Goal: Task Accomplishment & Management: Use online tool/utility

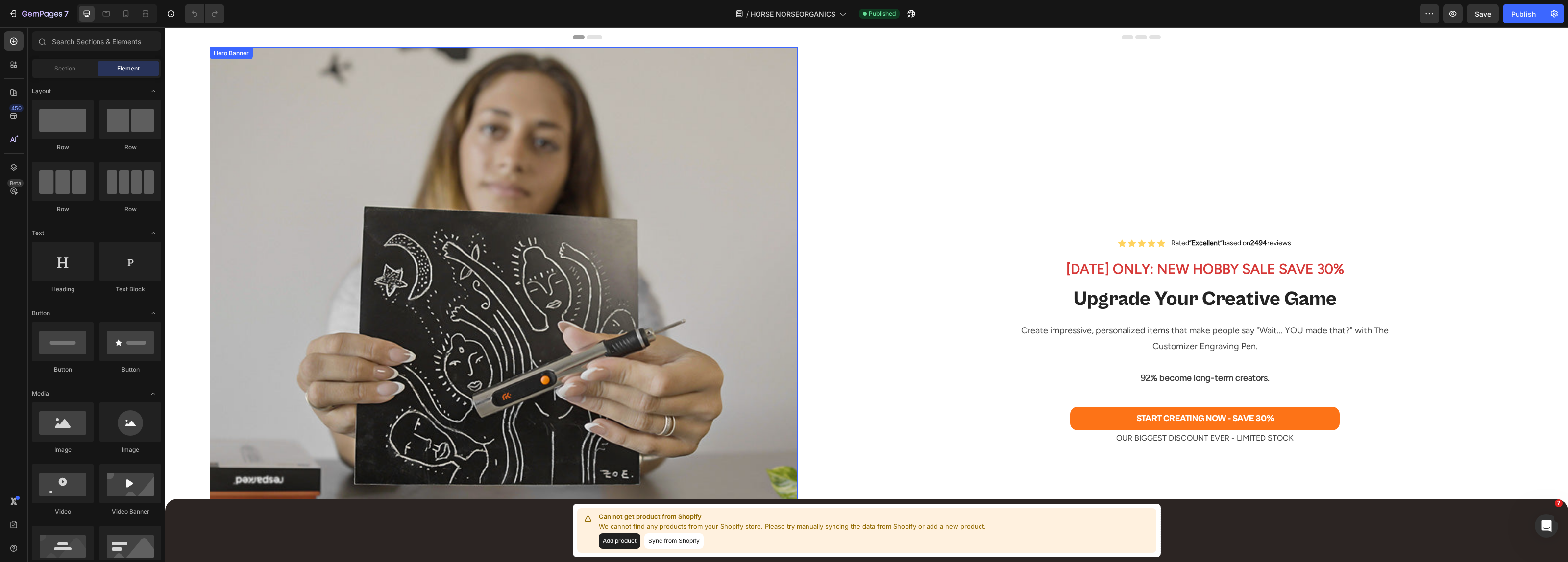
click at [565, 207] on div "Background Image" at bounding box center [503, 342] width 588 height 587
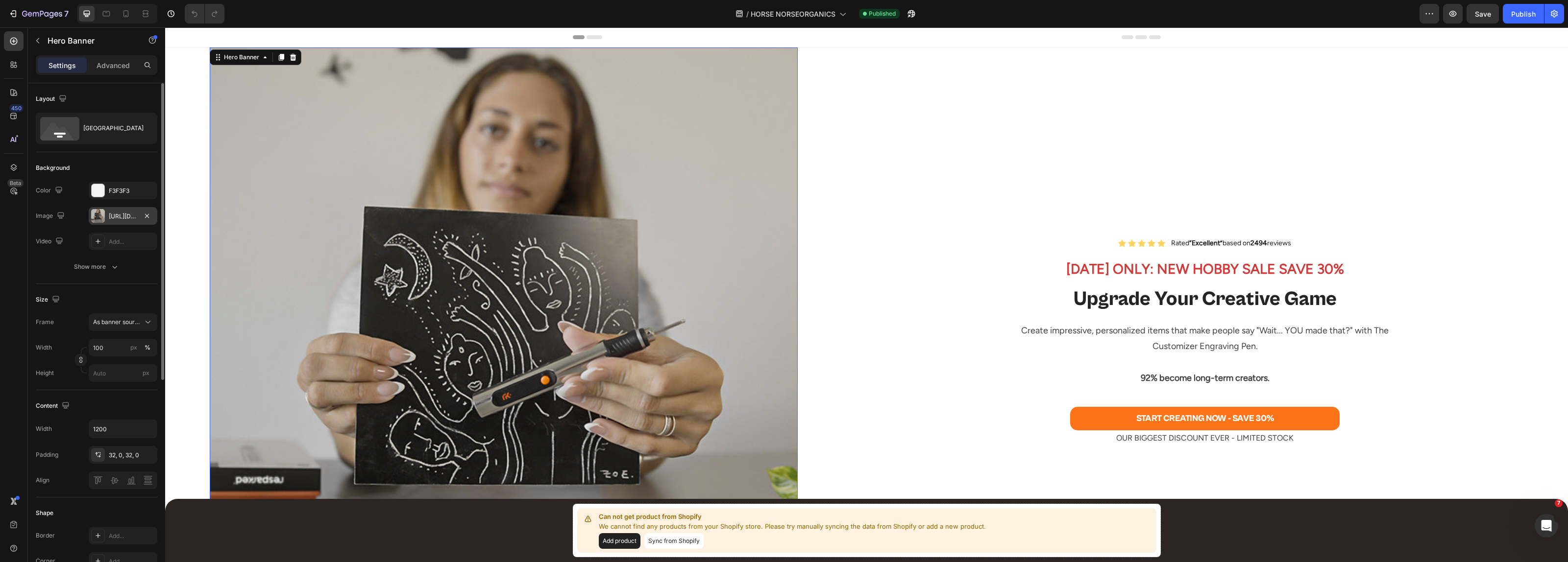
click at [119, 212] on div "[URL][DOMAIN_NAME]" at bounding box center [123, 217] width 28 height 9
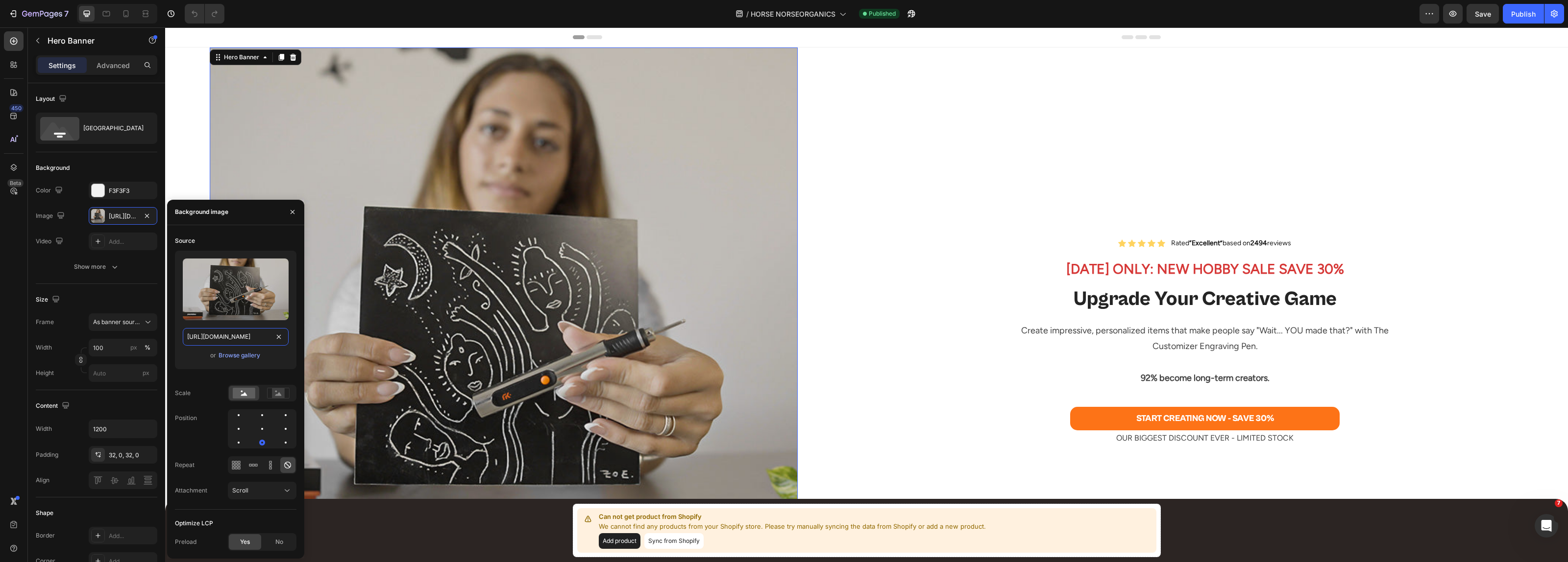
click at [226, 337] on input "[URL][DOMAIN_NAME]" at bounding box center [236, 337] width 106 height 18
paste input "customizer-engraving-pen-new-skill-resparked.jpg?v=1756316509"
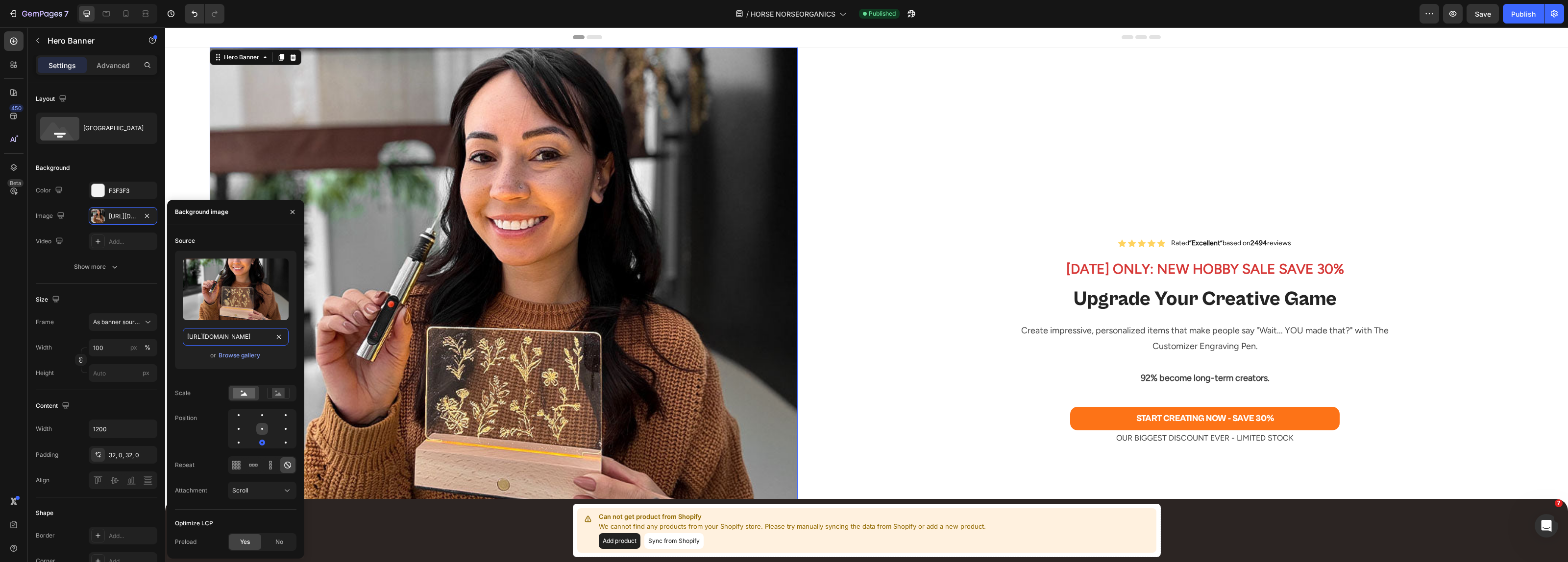
type input "[URL][DOMAIN_NAME]"
click at [262, 428] on div at bounding box center [262, 429] width 2 height 2
click at [280, 417] on div at bounding box center [286, 416] width 12 height 12
click at [280, 441] on div at bounding box center [286, 443] width 12 height 12
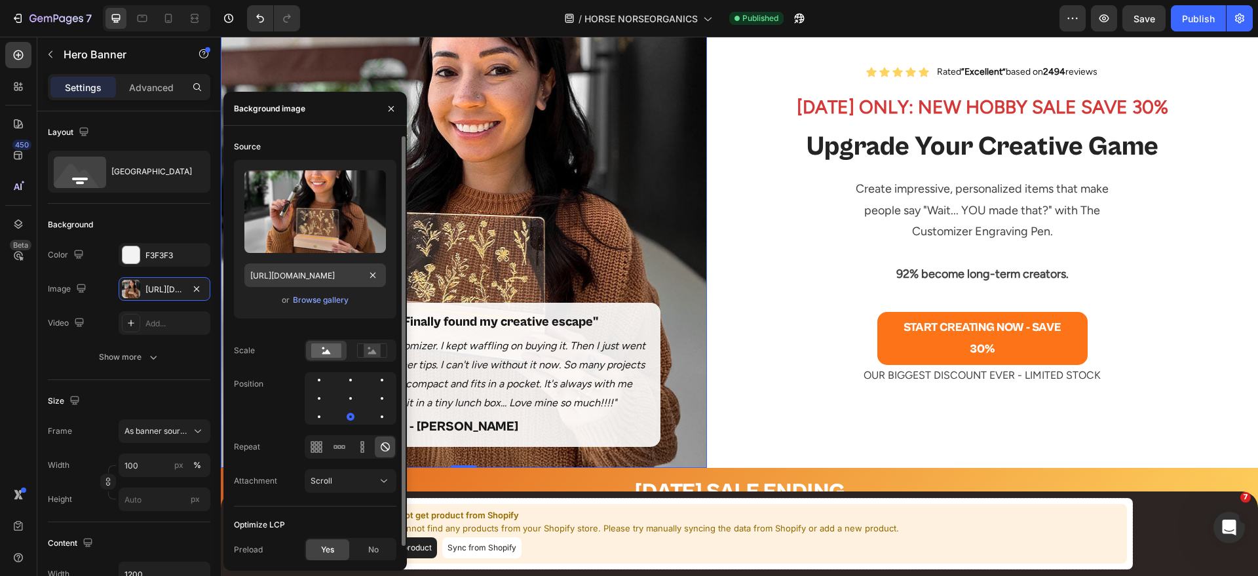
scroll to position [59, 0]
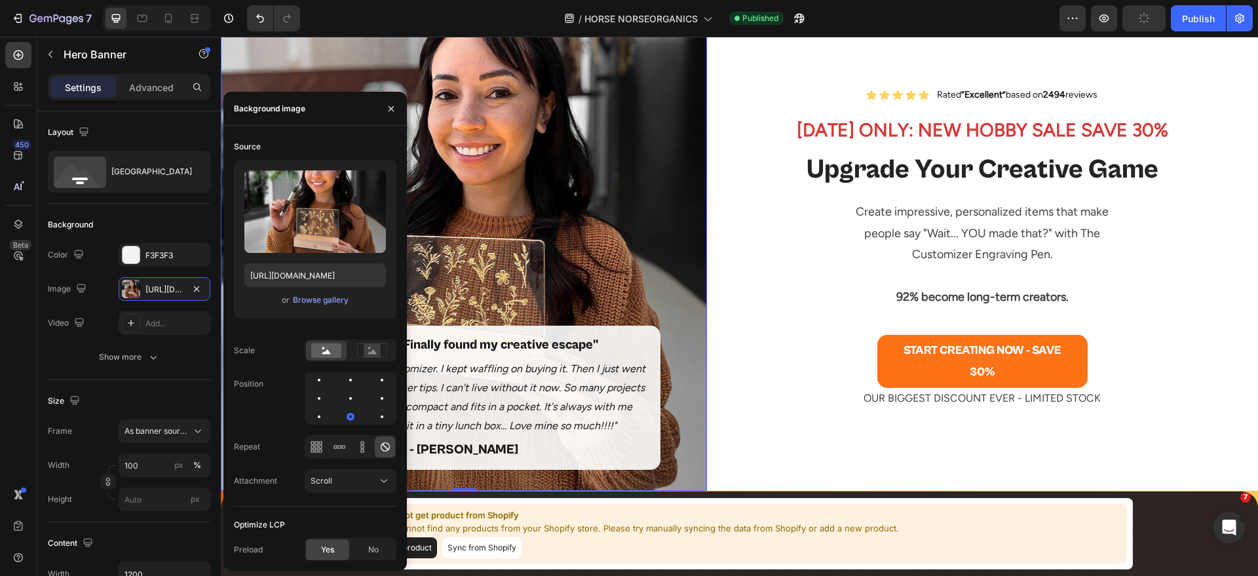
click at [523, 305] on div "Icon Icon Icon Icon Icon Icon List "Finally found my creative escape" Text Bloc…" at bounding box center [464, 397] width 486 height 185
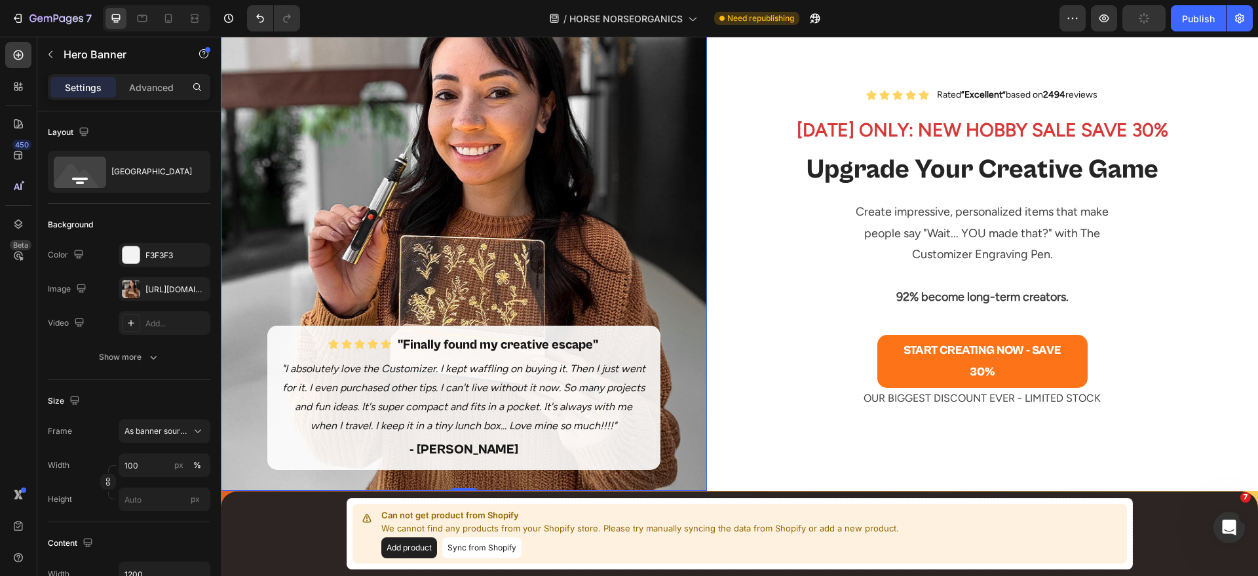
scroll to position [0, 0]
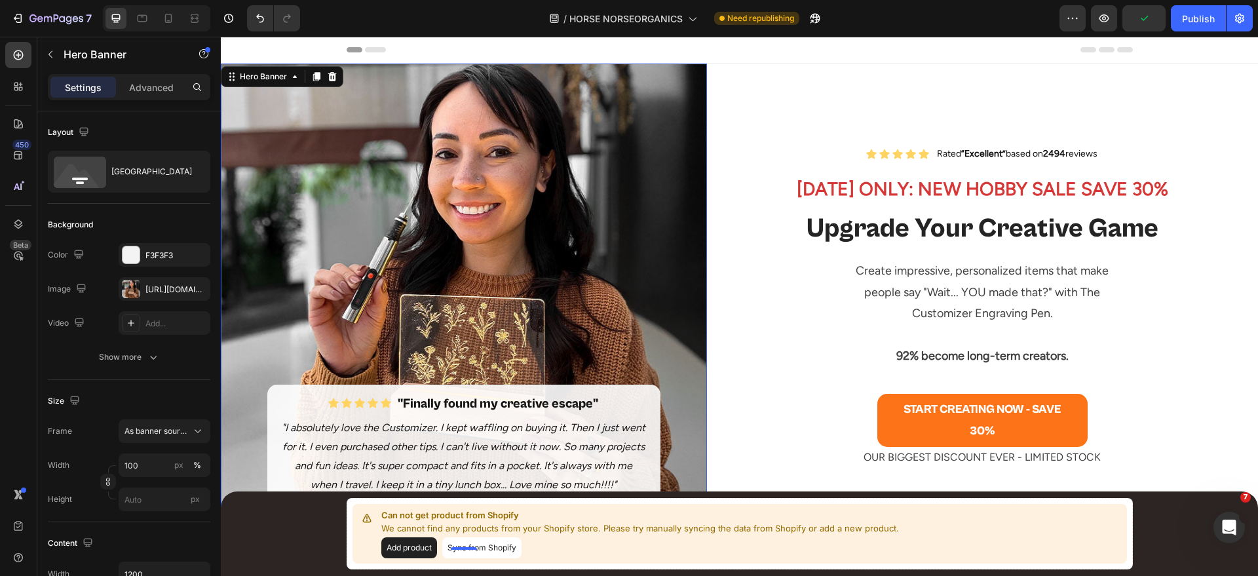
click at [521, 290] on div "Background Image" at bounding box center [464, 307] width 486 height 486
click at [177, 294] on div "[URL][DOMAIN_NAME]" at bounding box center [164, 290] width 38 height 12
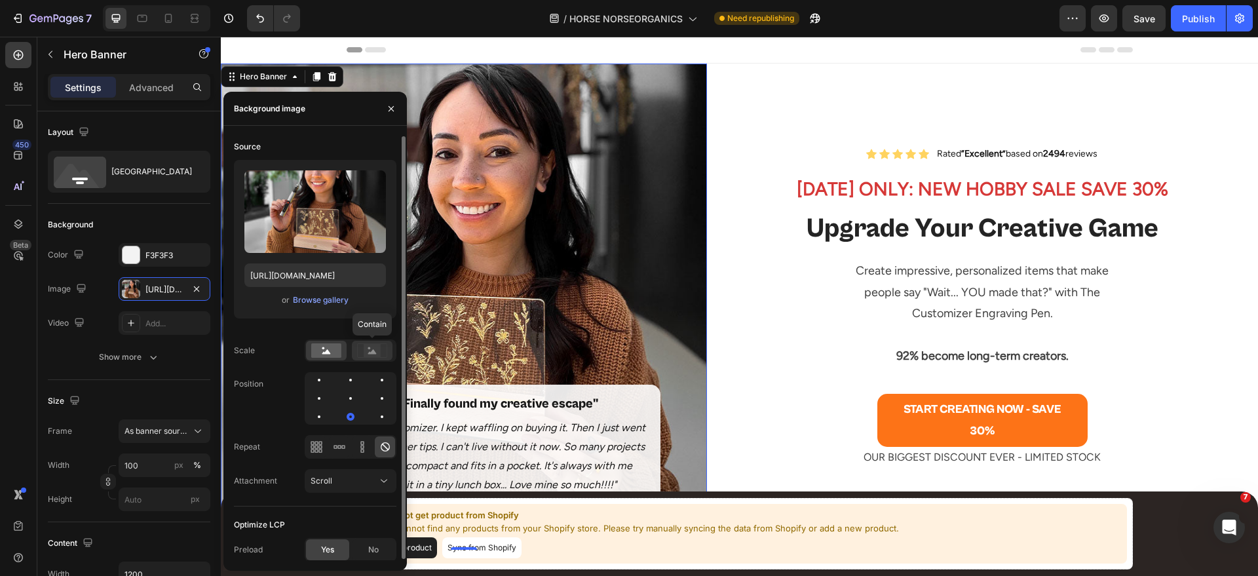
click at [365, 351] on rect at bounding box center [372, 350] width 17 height 13
click at [327, 347] on rect at bounding box center [326, 350] width 30 height 14
click at [374, 405] on div at bounding box center [382, 399] width 16 height 16
click at [172, 20] on icon at bounding box center [168, 18] width 13 height 13
type input "500"
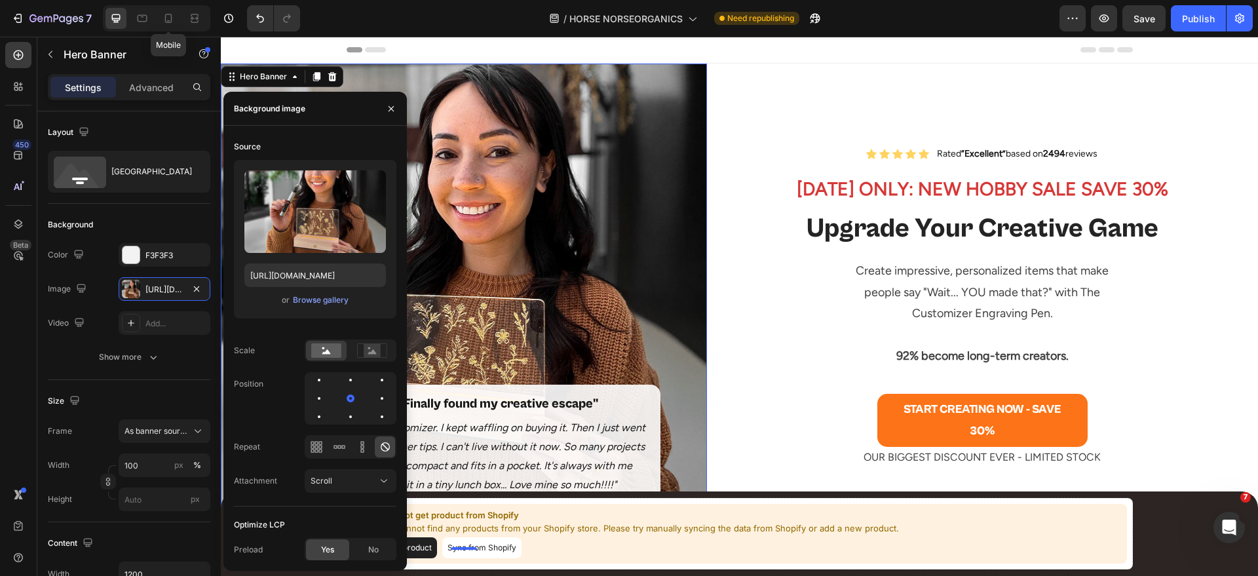
type input "100%"
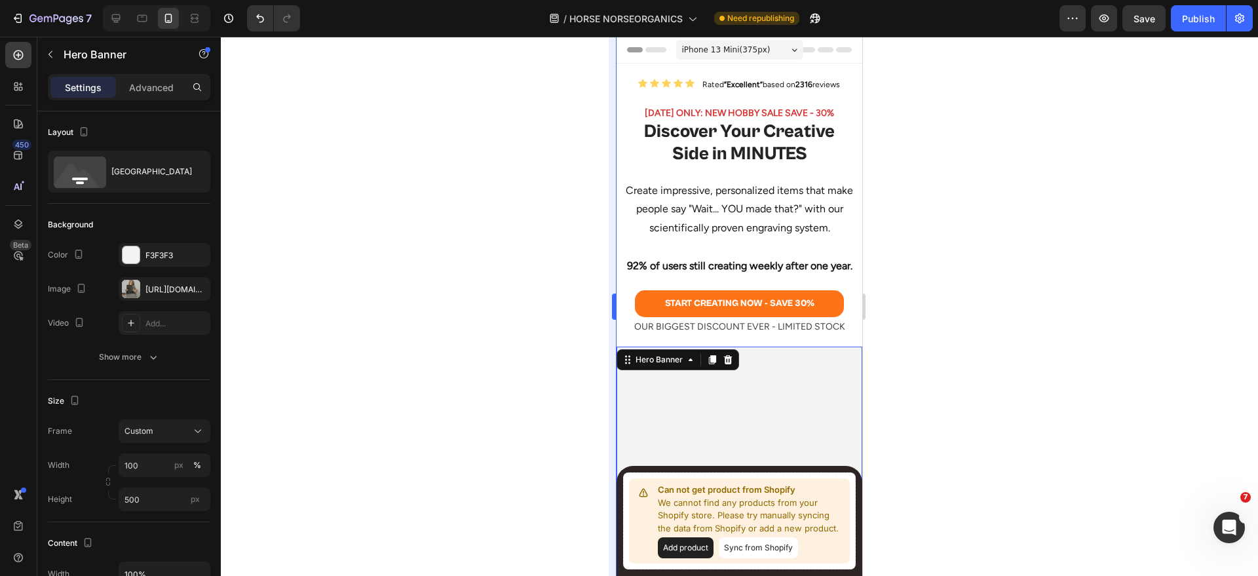
scroll to position [302, 0]
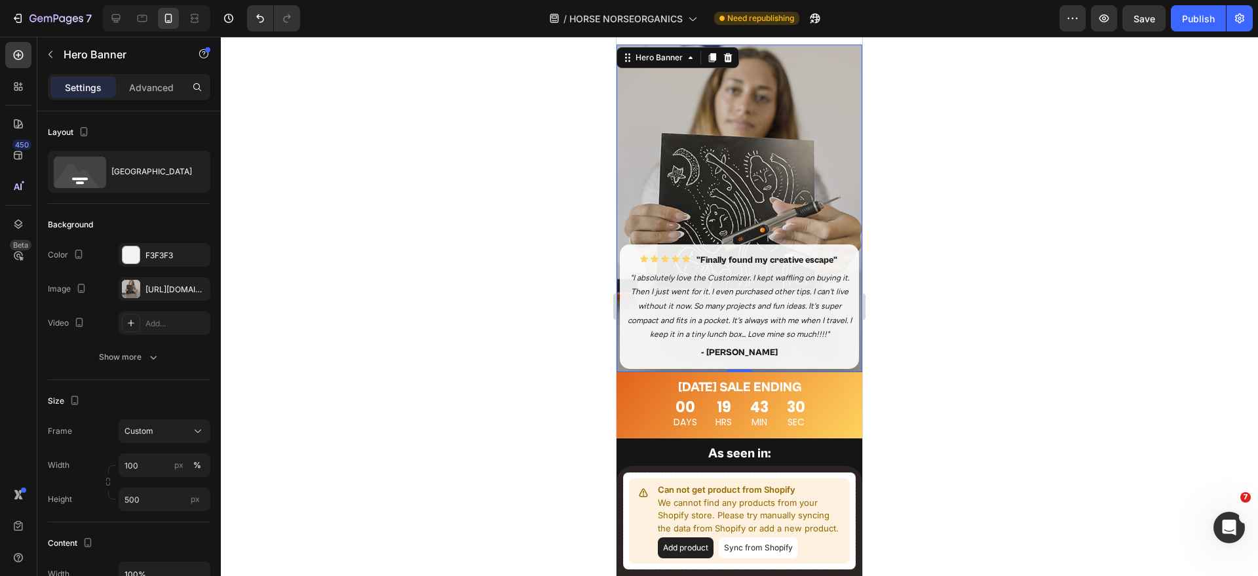
click at [736, 227] on div "Background Image" at bounding box center [740, 209] width 246 height 328
click at [158, 292] on div "[URL][DOMAIN_NAME]" at bounding box center [164, 290] width 38 height 12
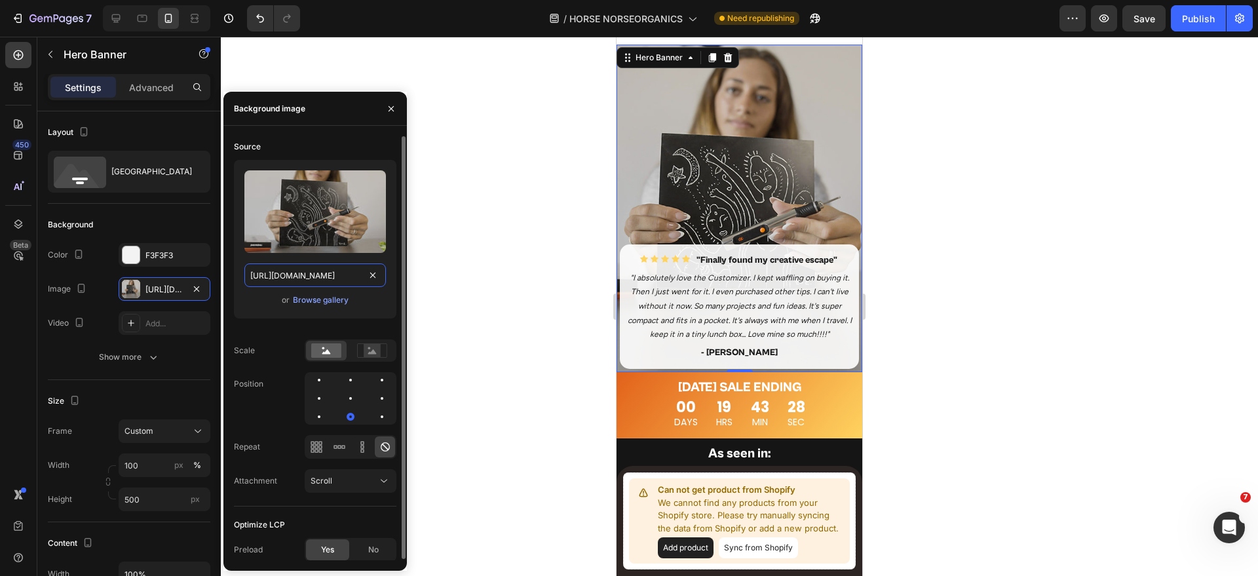
click at [307, 280] on input "[URL][DOMAIN_NAME]" at bounding box center [315, 275] width 142 height 24
paste input "customizer-engraving-pen-new-skill-resparked.jpg?v=1756316509"
type input "[URL][DOMAIN_NAME]"
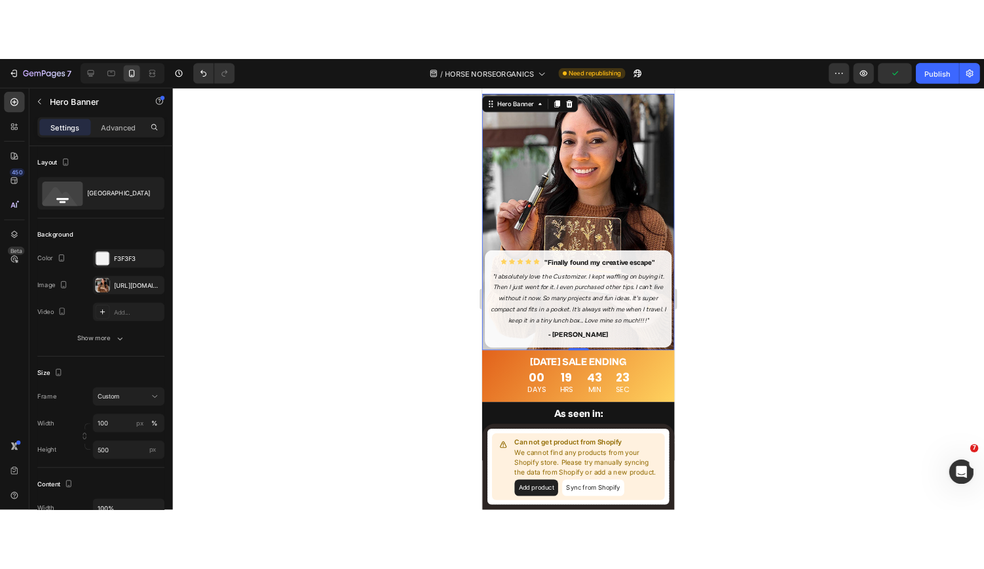
scroll to position [0, 0]
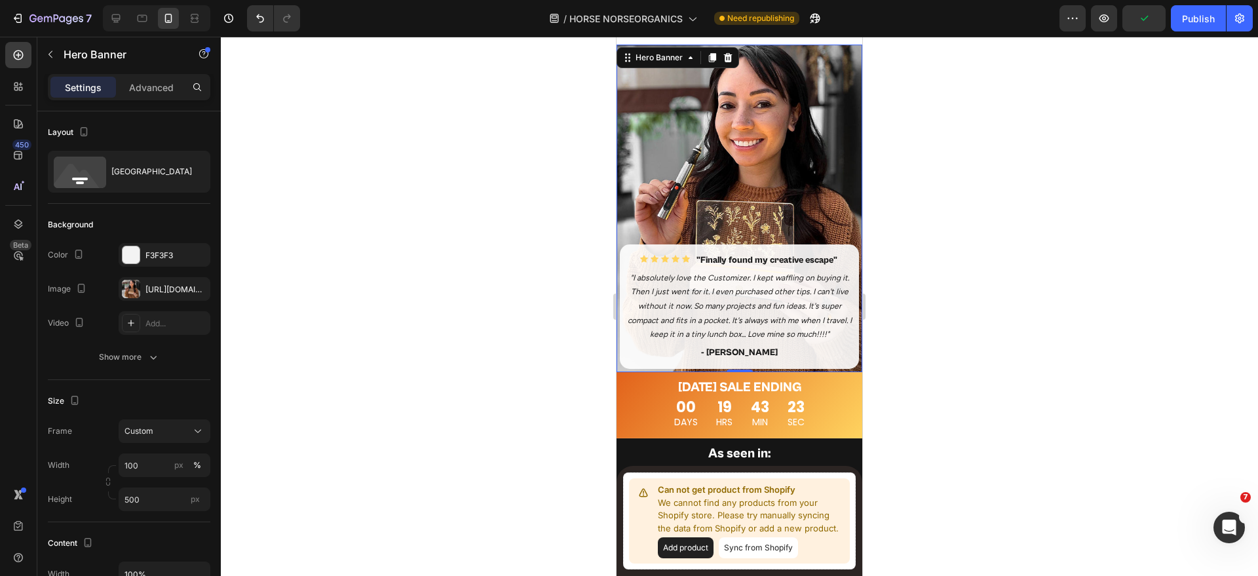
click at [988, 241] on div at bounding box center [739, 306] width 1037 height 539
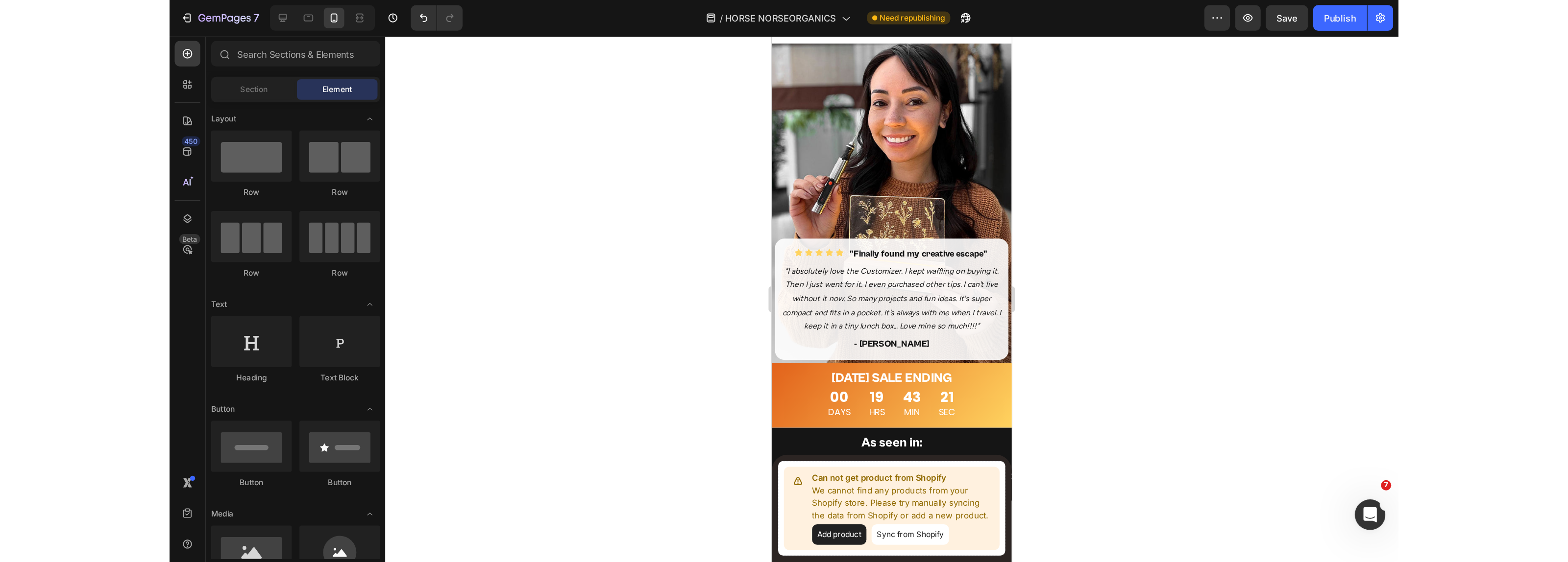
scroll to position [226, 0]
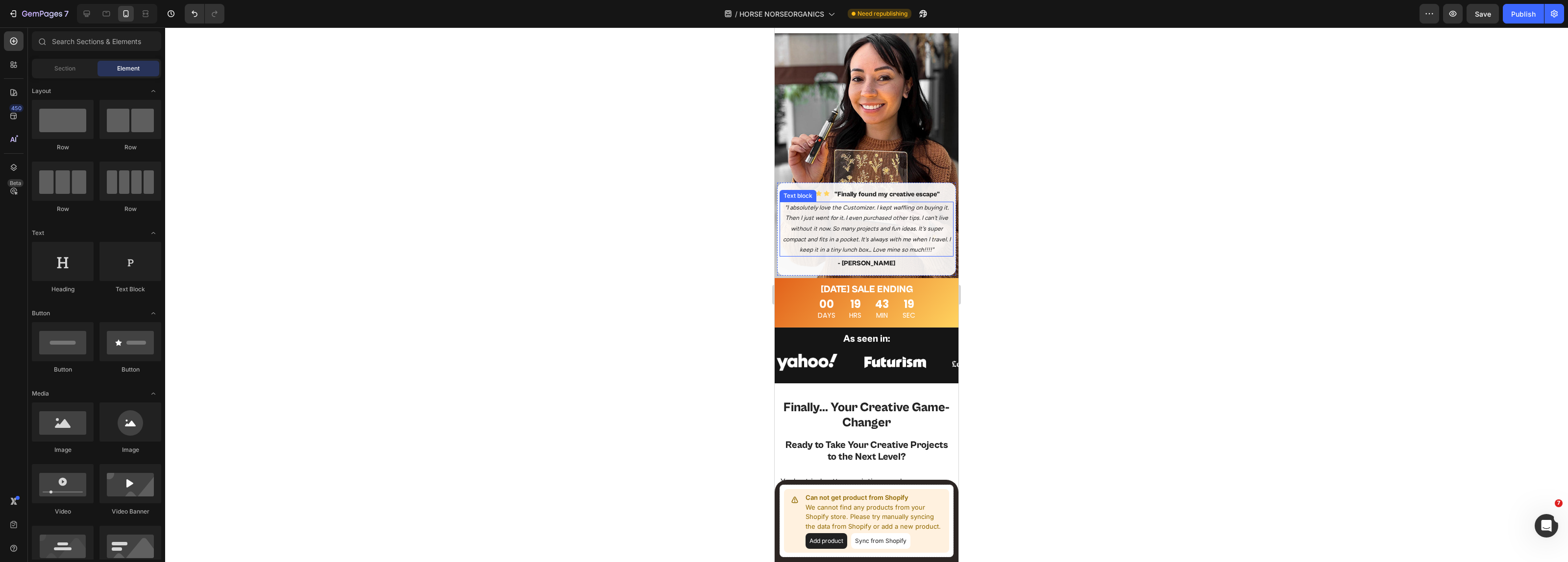
click at [895, 253] on icon ""I absolutely love the Customizer. I kept waffling on buying it. Then I just we…" at bounding box center [867, 229] width 167 height 49
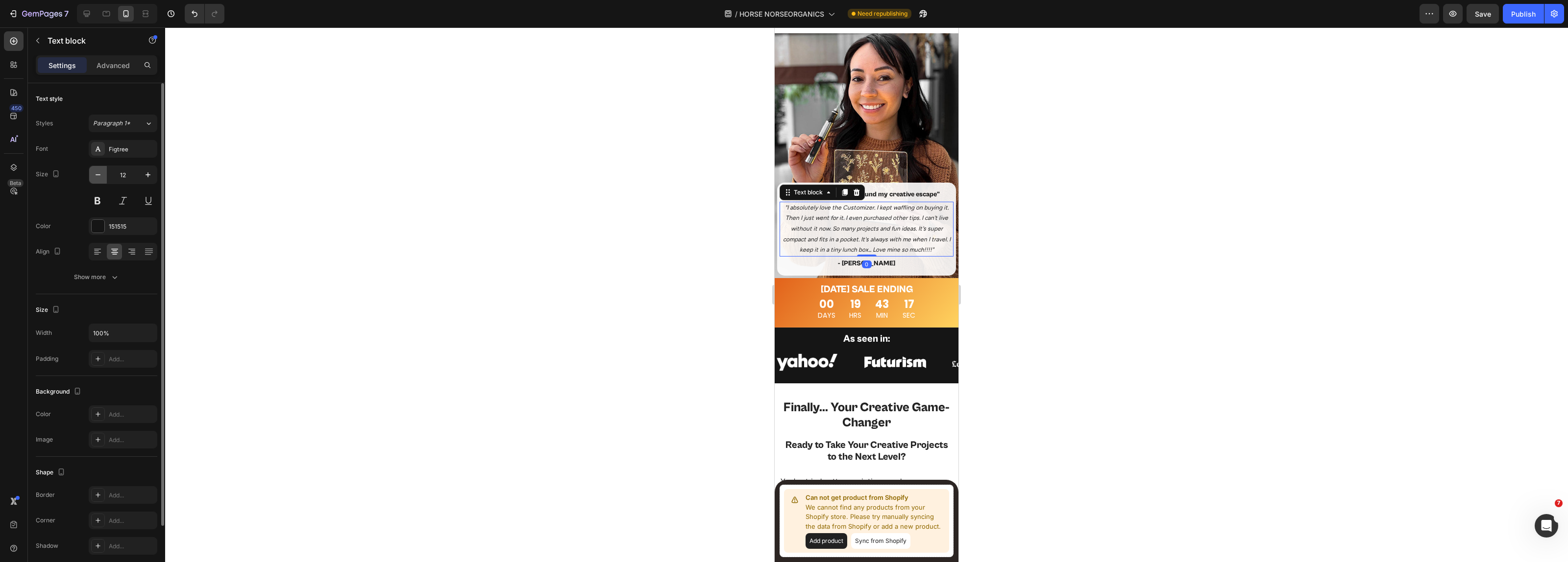
click at [101, 170] on icon "button" at bounding box center [98, 174] width 10 height 10
type input "11"
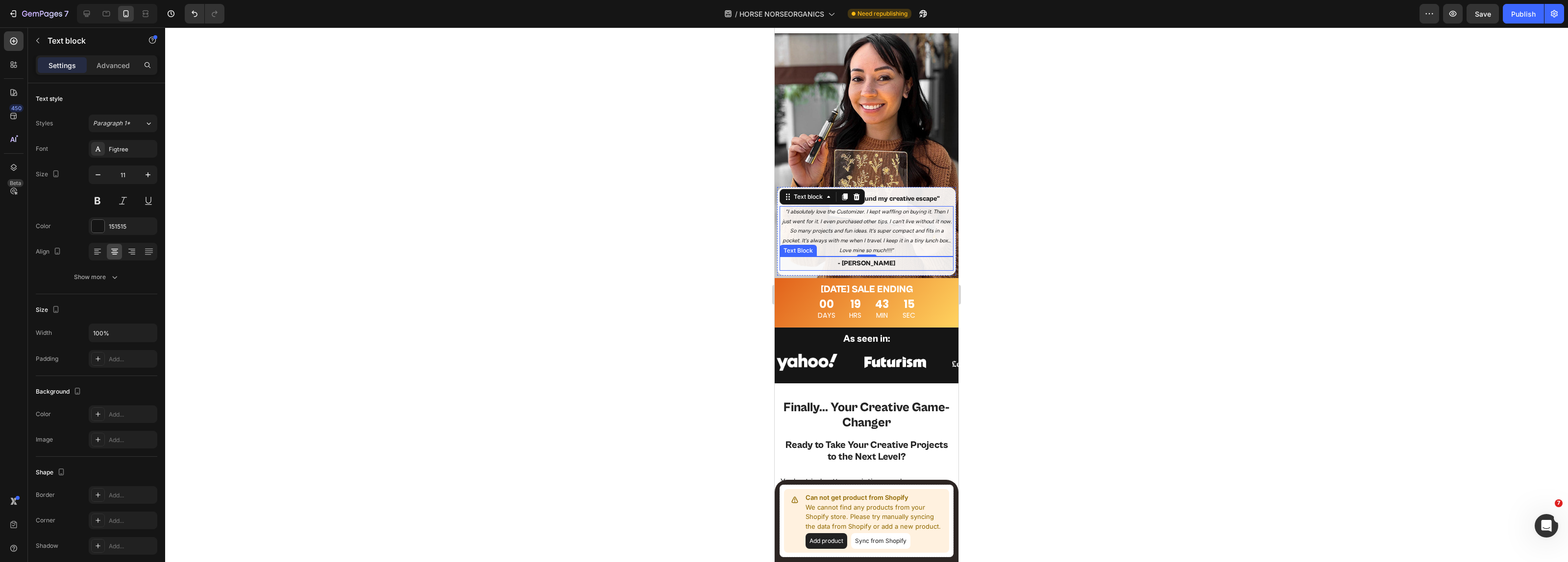
click at [878, 270] on p "- [PERSON_NAME]" at bounding box center [867, 264] width 172 height 12
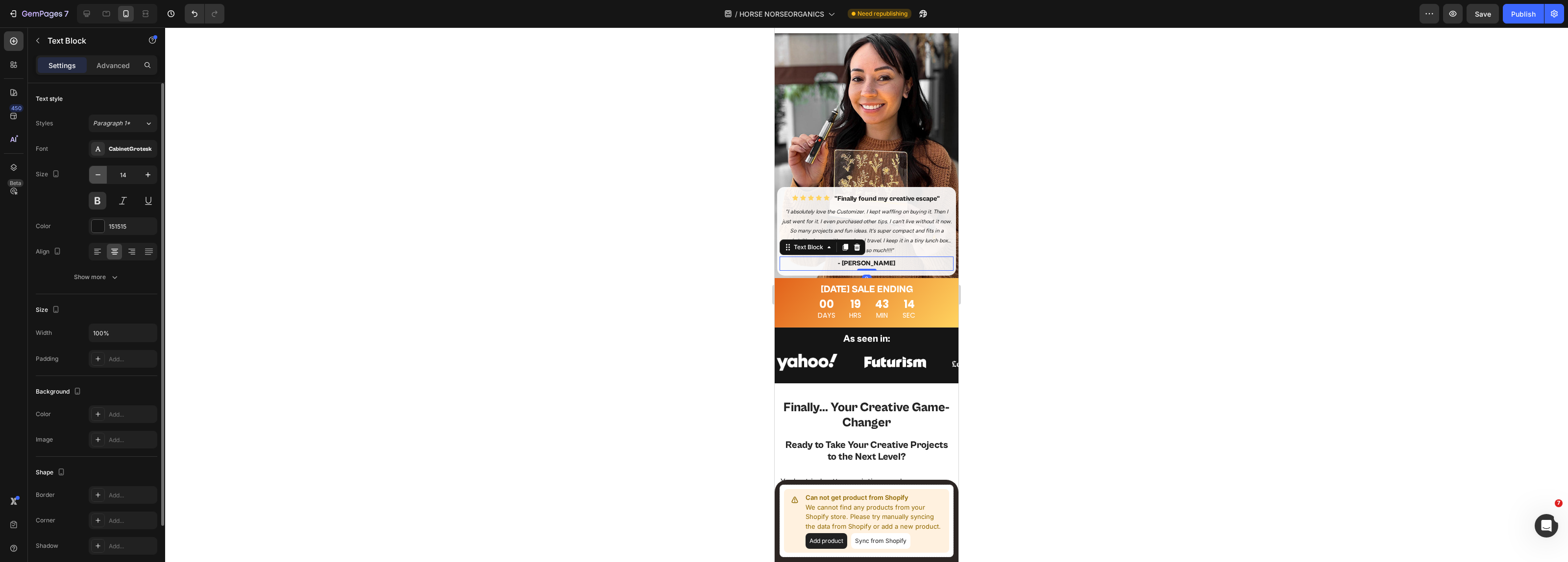
click at [100, 175] on icon "button" at bounding box center [98, 174] width 5 height 1
type input "12"
click at [1020, 277] on div at bounding box center [867, 295] width 1403 height 535
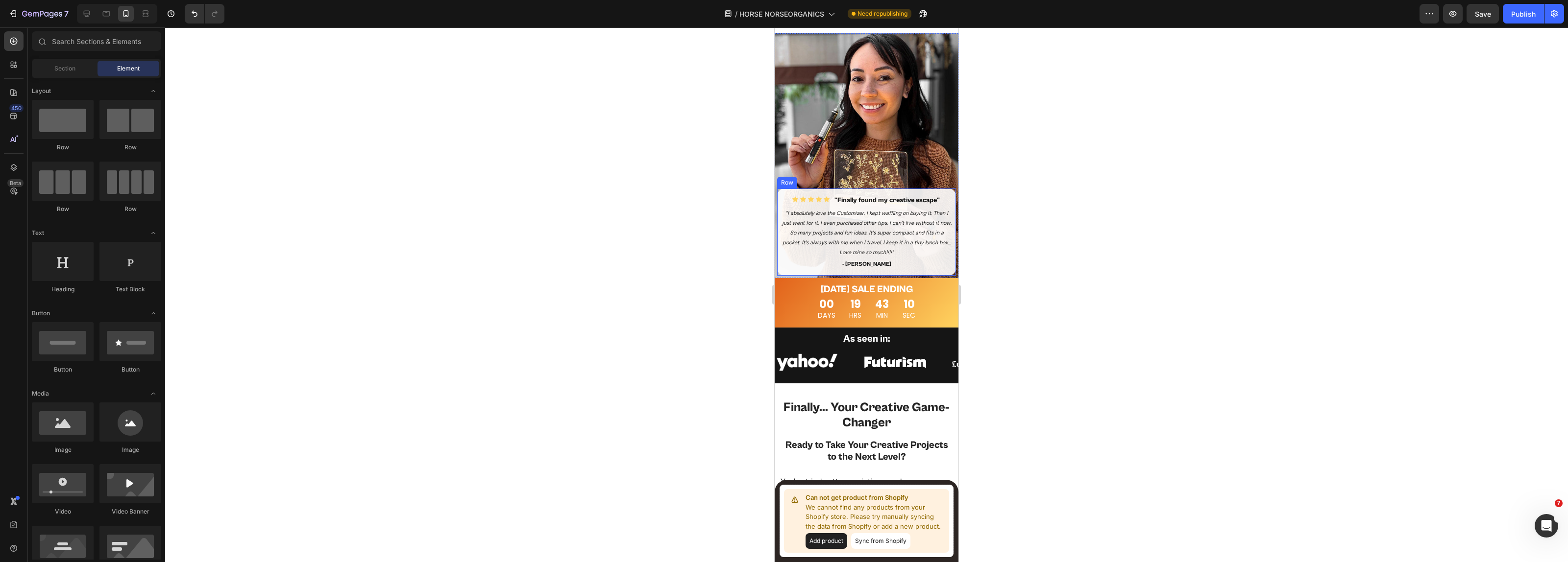
click at [796, 276] on div "Icon Icon Icon Icon Icon Icon List "Finally found my creative escape" Text Bloc…" at bounding box center [866, 232] width 179 height 87
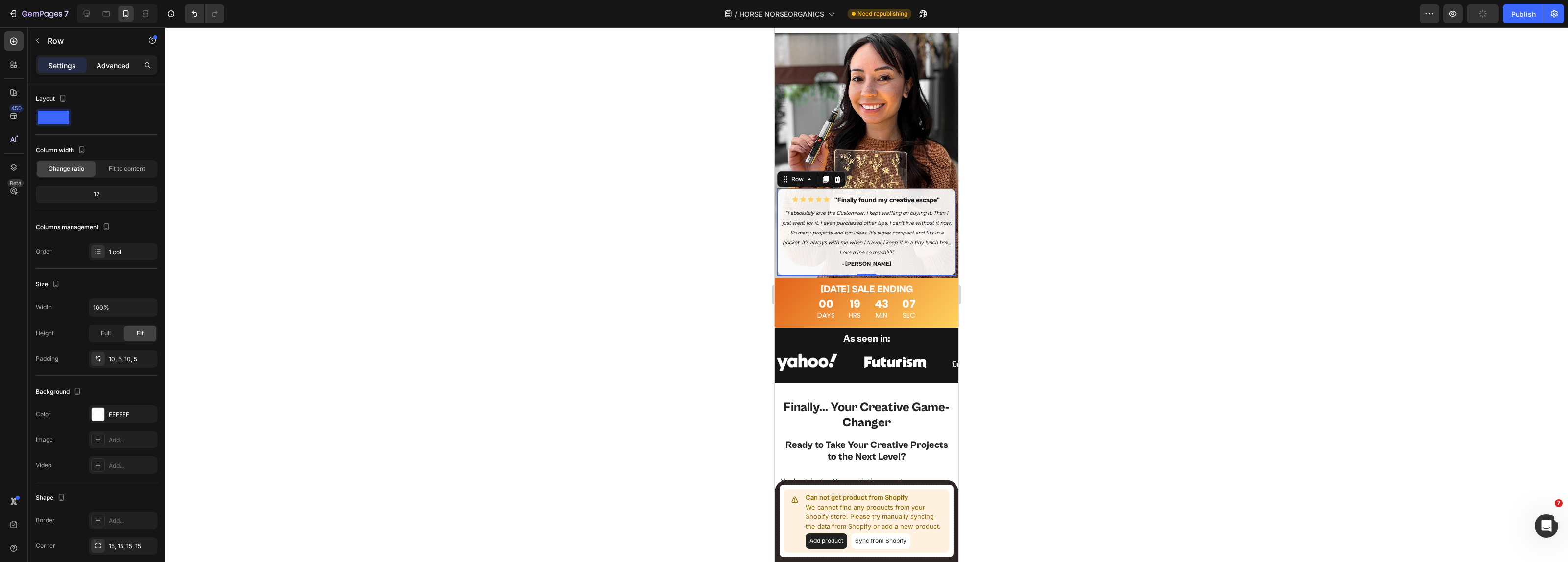
click at [119, 70] on p "Advanced" at bounding box center [113, 66] width 34 height 10
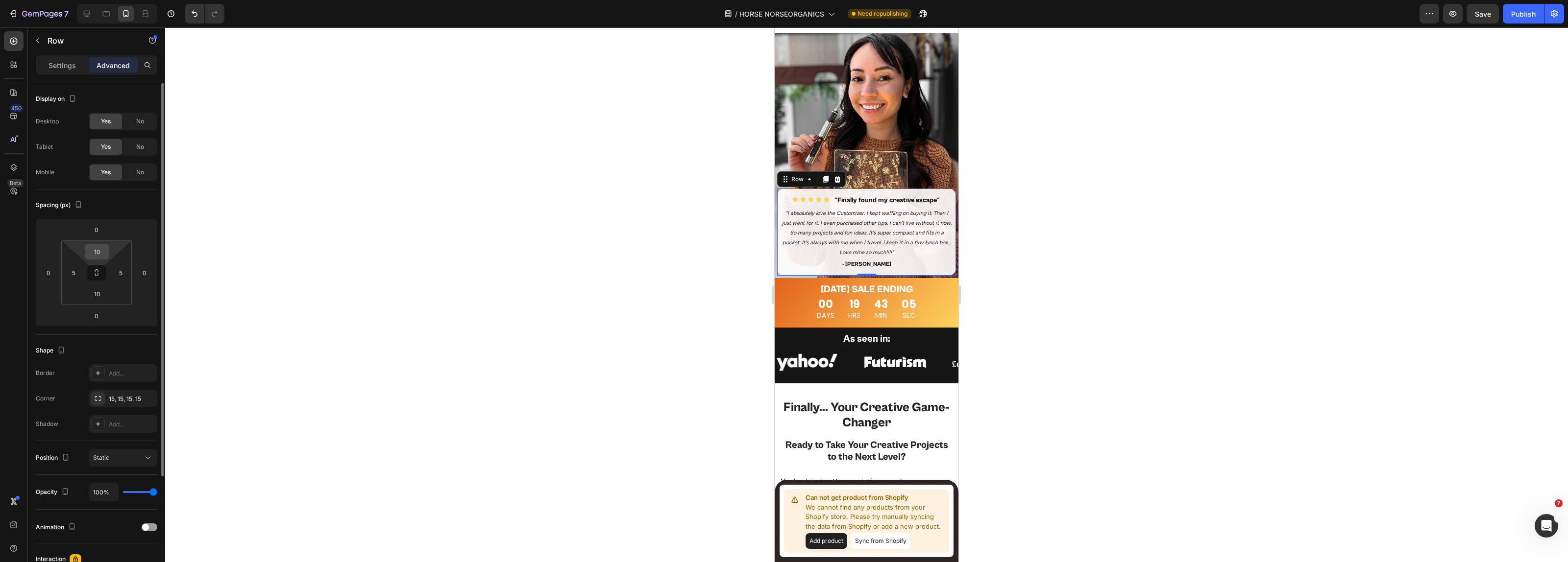
click at [99, 250] on input "10" at bounding box center [97, 252] width 19 height 15
type input "8"
click at [98, 297] on input "10" at bounding box center [97, 294] width 19 height 15
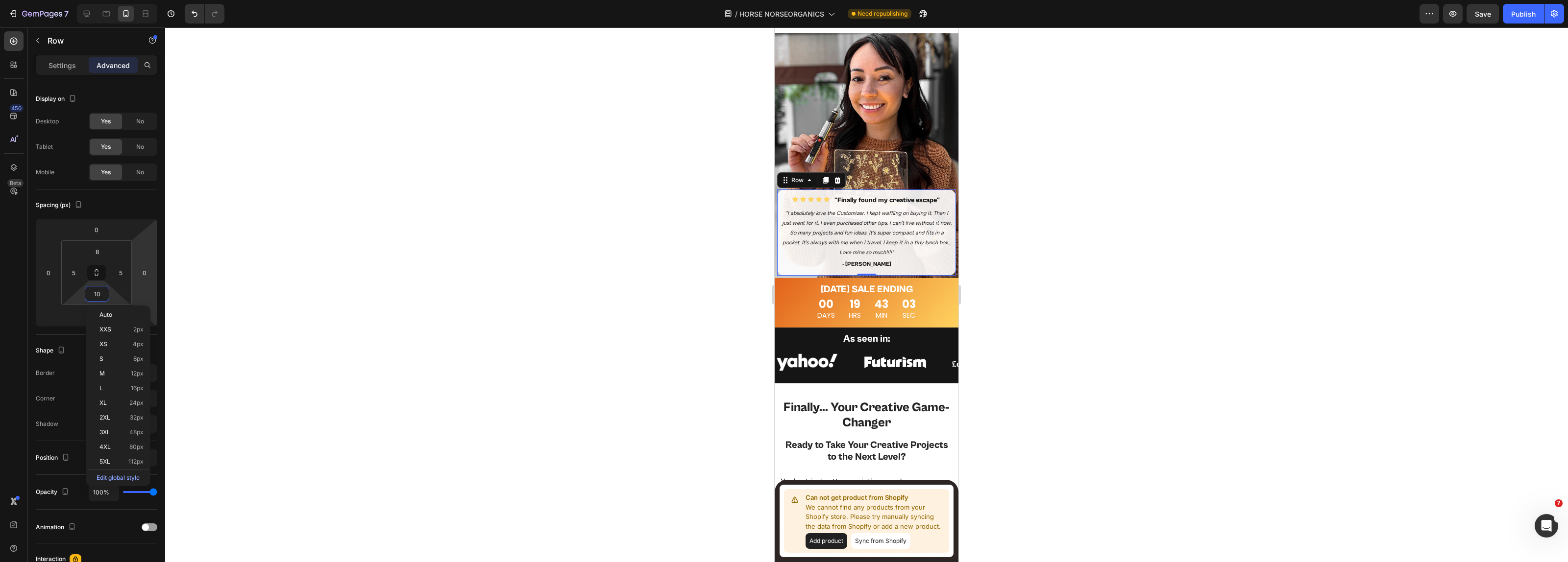
type input "8"
click at [1061, 280] on div at bounding box center [867, 295] width 1403 height 535
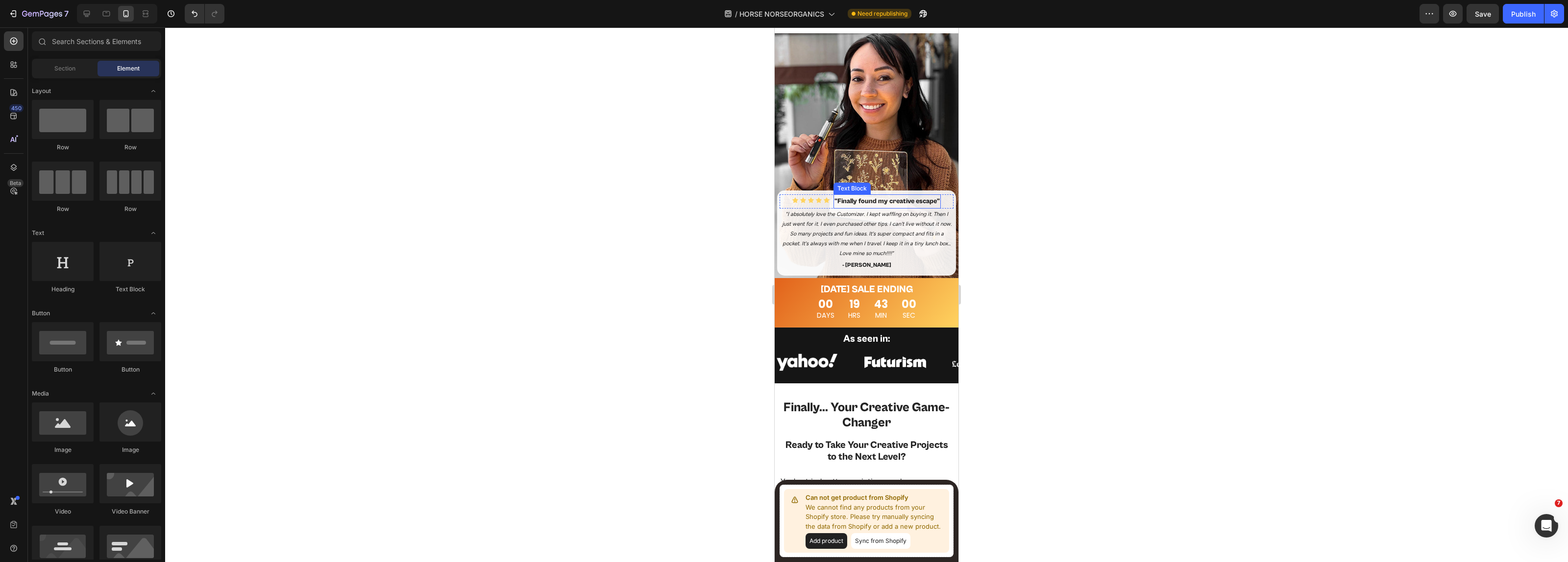
click at [861, 208] on p ""Finally found my creative escape"" at bounding box center [887, 201] width 105 height 12
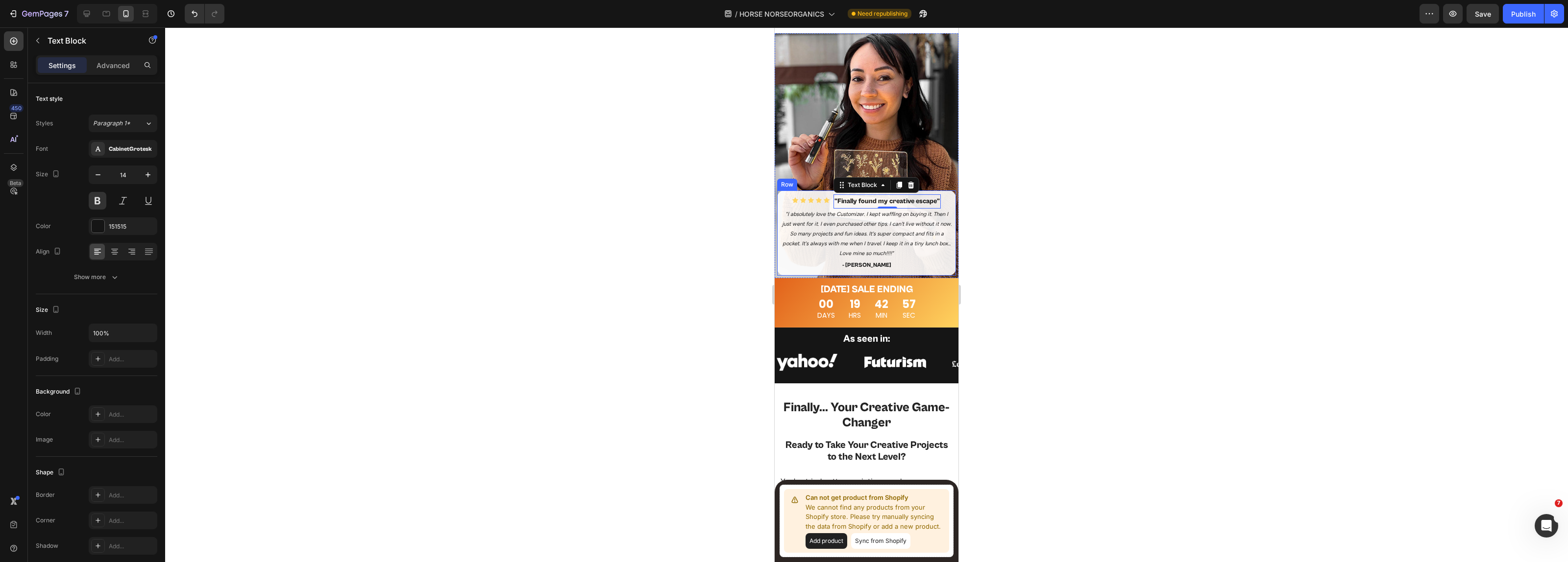
scroll to position [0, 0]
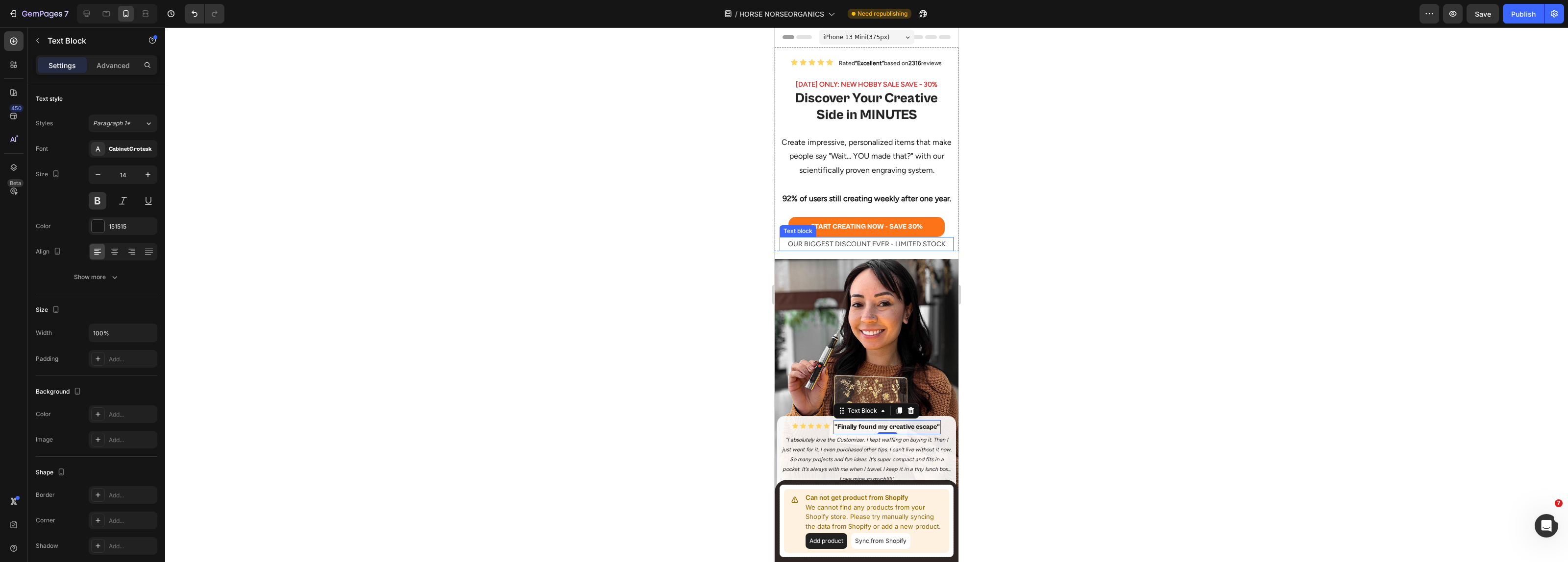
click at [871, 250] on p "OUR BIGGEST DISCOUNT EVER - LIMITED STOCK" at bounding box center [867, 244] width 172 height 12
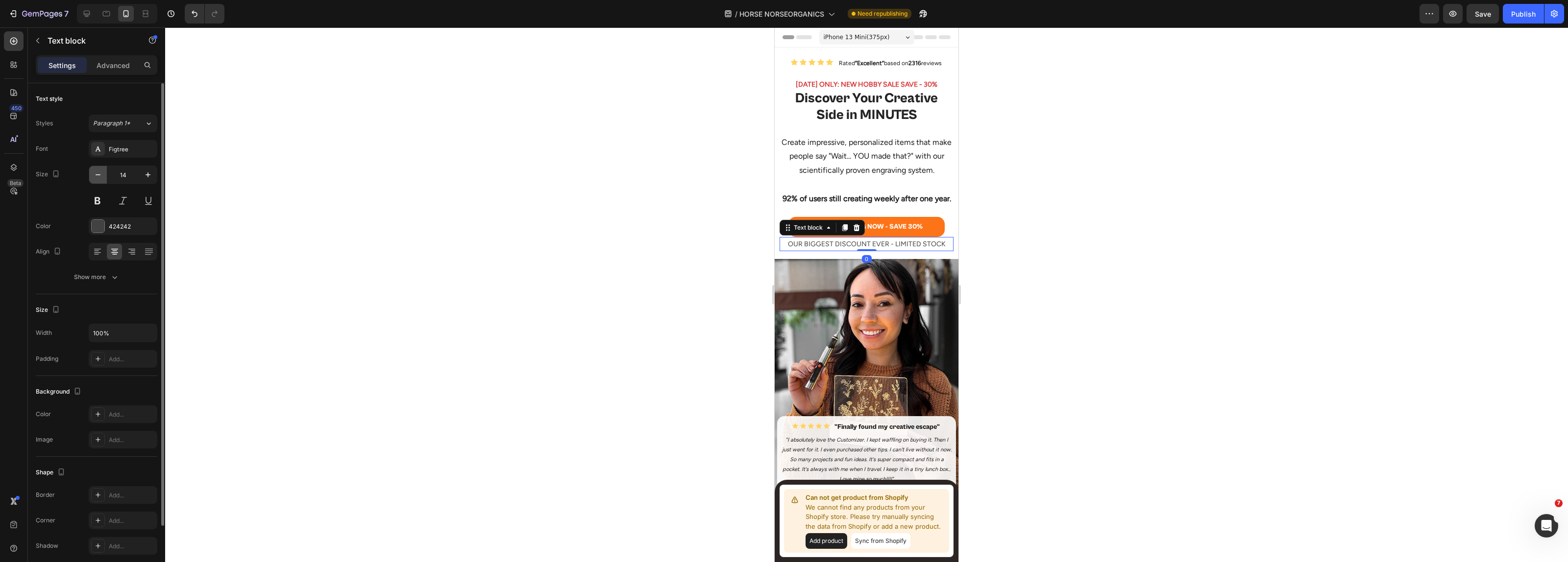
click at [99, 174] on icon "button" at bounding box center [98, 174] width 10 height 10
type input "12"
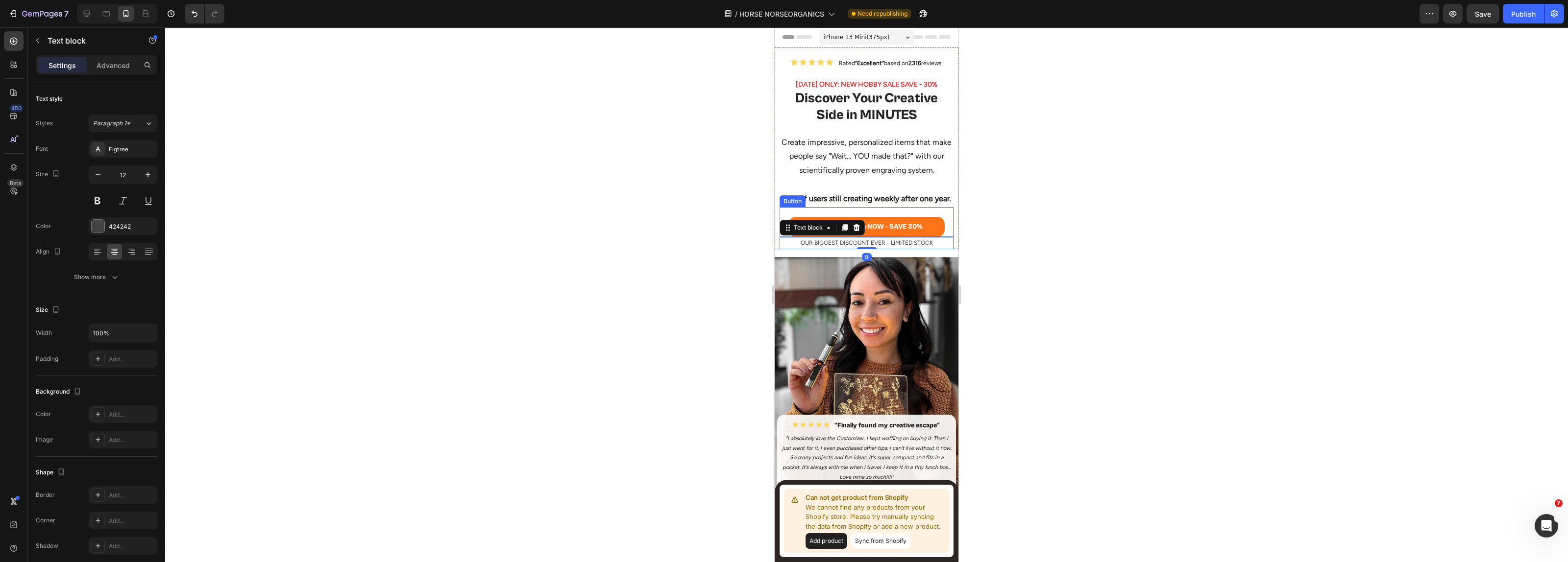
click at [1059, 240] on div at bounding box center [867, 295] width 1403 height 535
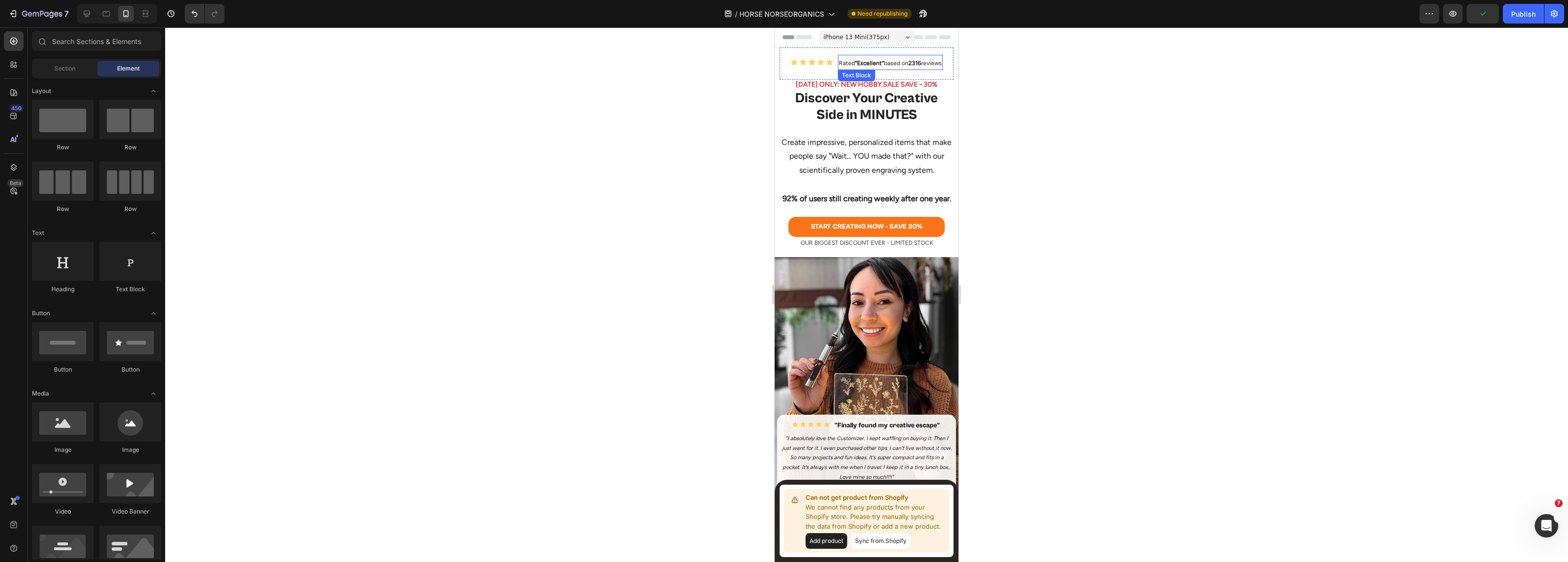
click at [876, 62] on strong "“Excellent”" at bounding box center [869, 63] width 29 height 7
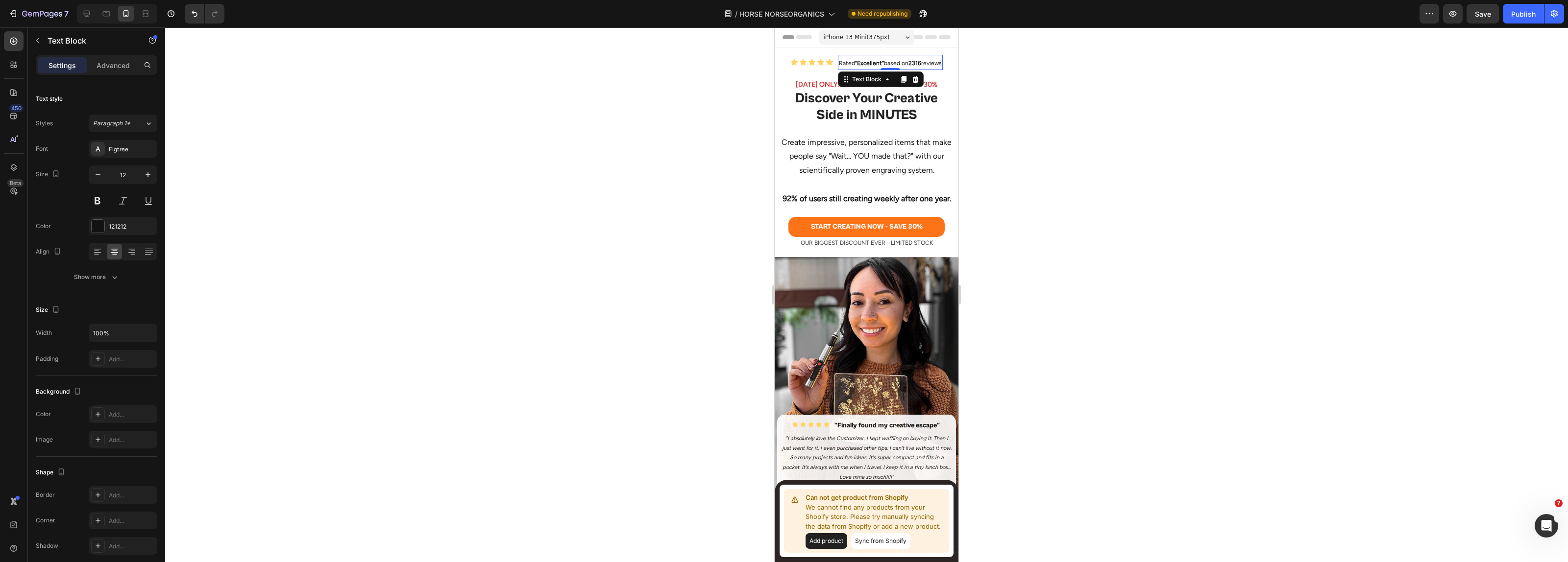
click at [1075, 125] on div at bounding box center [867, 295] width 1403 height 535
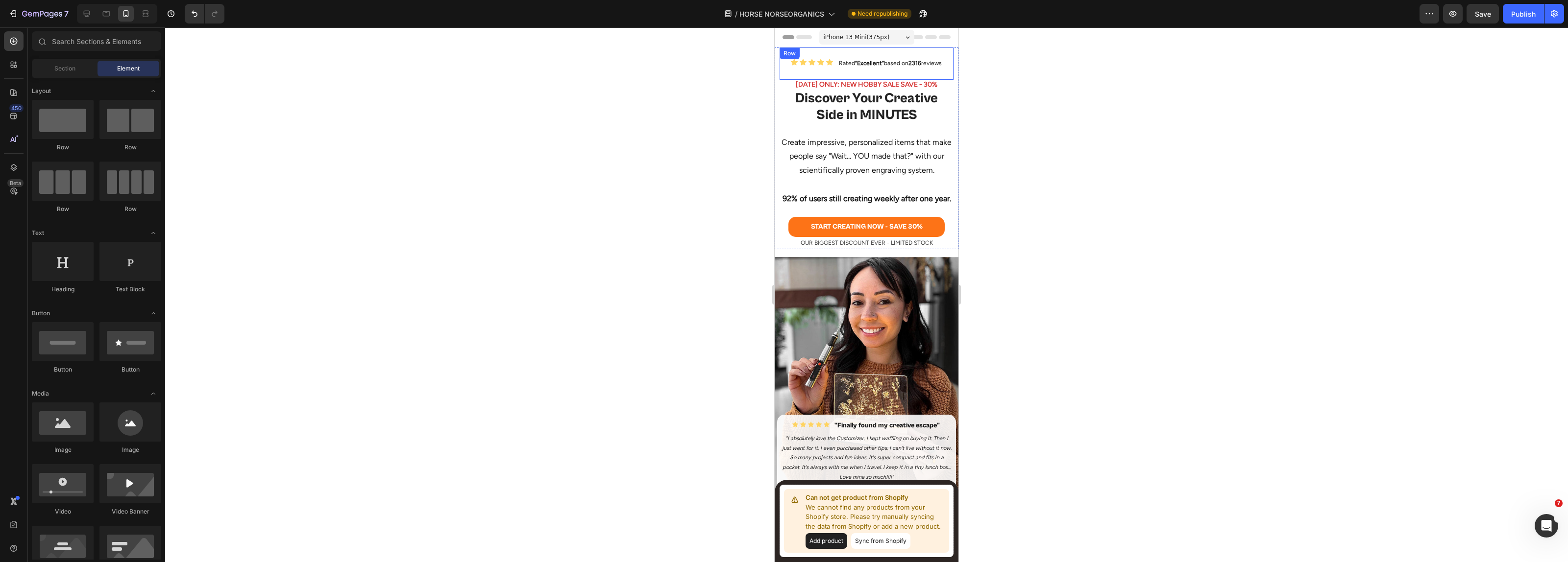
click at [869, 72] on div "Icon Icon Icon Icon Icon Icon List Rated “Excellent” based on 2316 reviews Text…" at bounding box center [867, 64] width 174 height 32
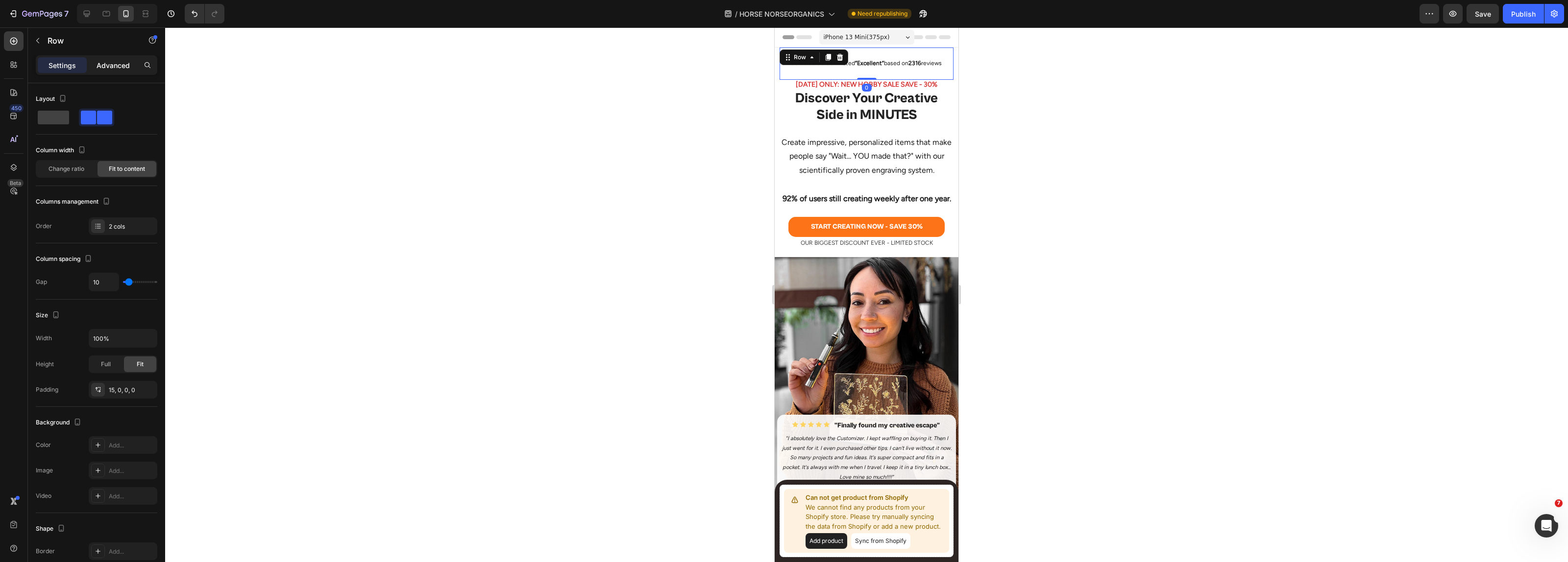
click at [119, 66] on p "Advanced" at bounding box center [113, 66] width 34 height 10
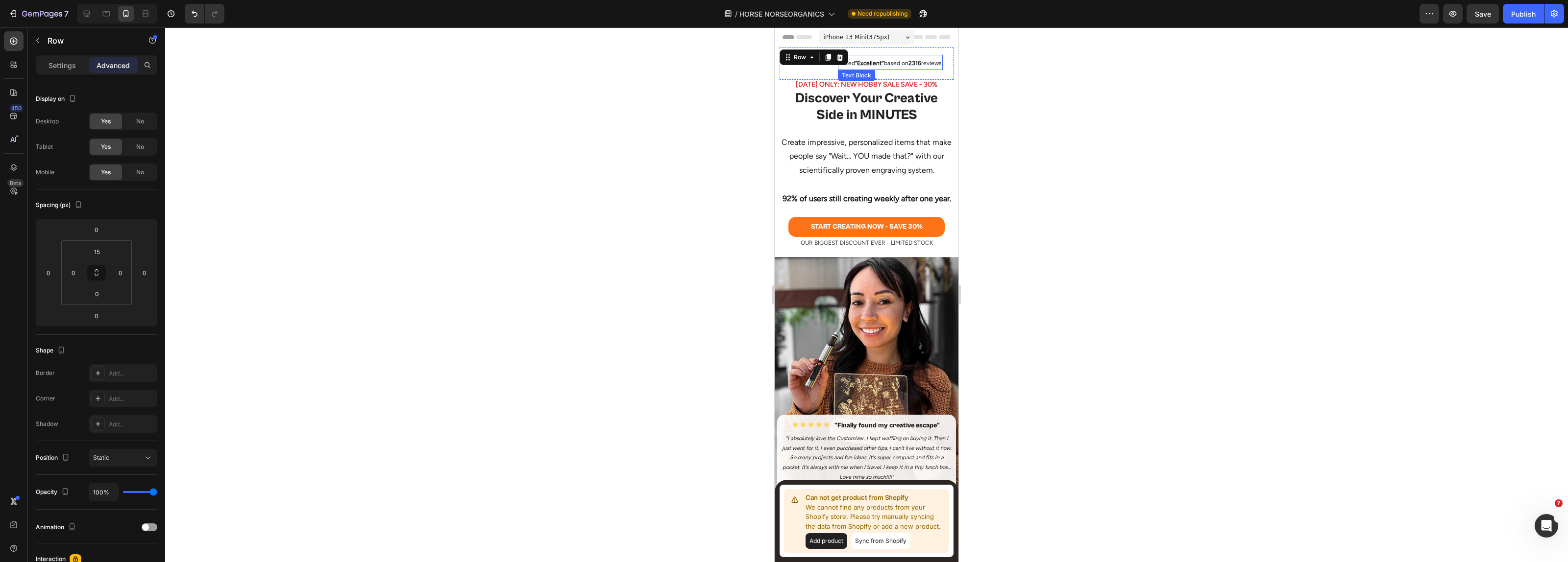
click at [867, 61] on strong "“Excellent”" at bounding box center [869, 63] width 29 height 7
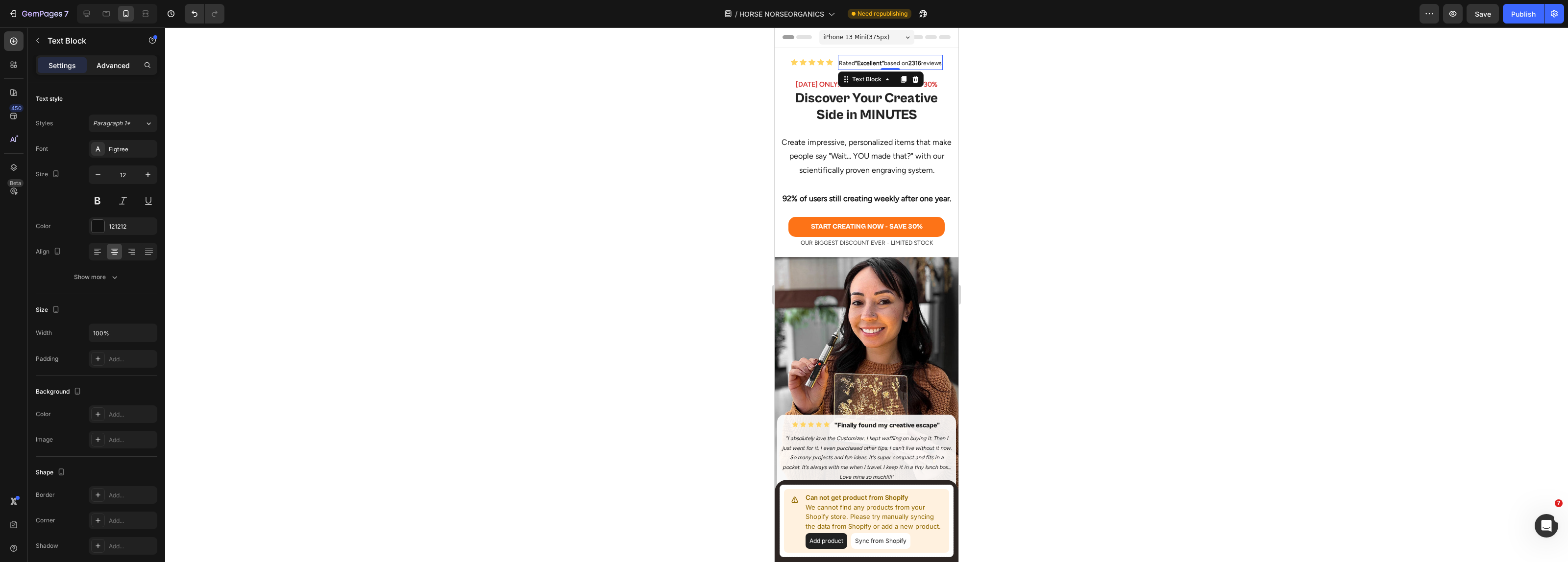
click at [123, 62] on p "Advanced" at bounding box center [113, 66] width 34 height 10
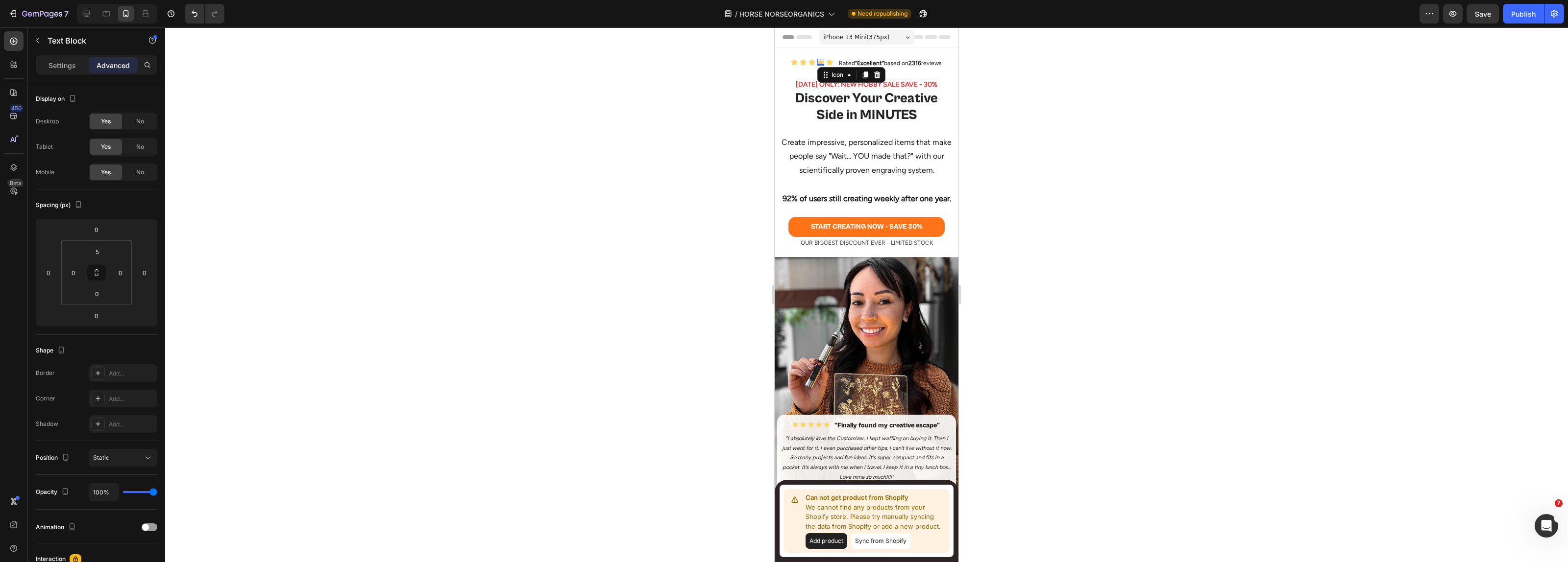
click at [817, 64] on div "Icon 0" at bounding box center [820, 62] width 7 height 7
click at [824, 76] on div "Icon" at bounding box center [837, 75] width 35 height 12
click at [825, 93] on div "Icon List" at bounding box center [835, 93] width 27 height 6
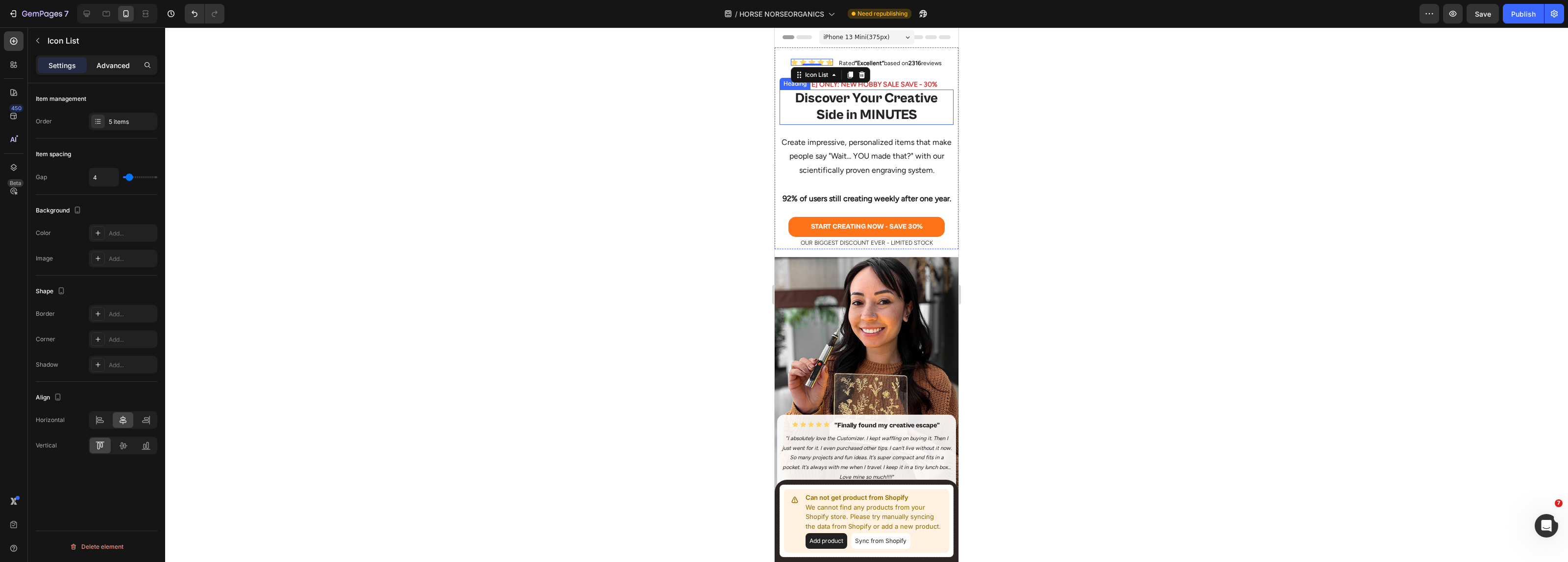
click at [119, 64] on p "Advanced" at bounding box center [113, 66] width 34 height 10
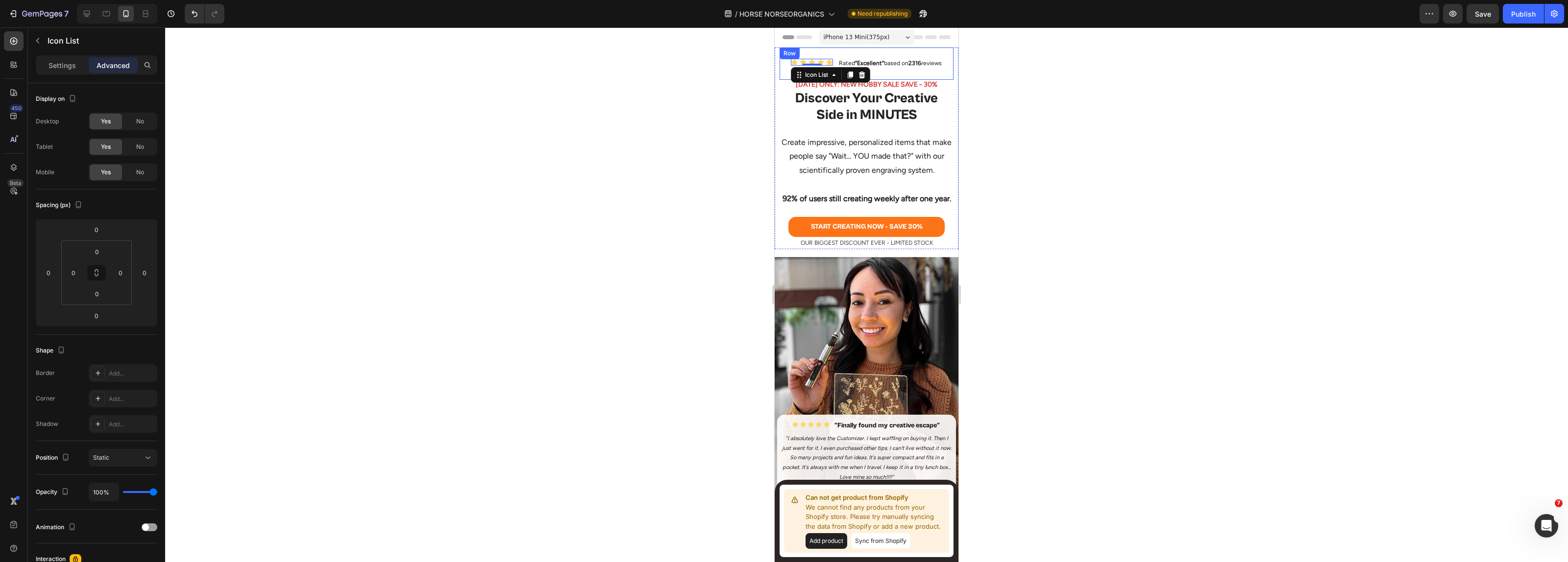
click at [893, 73] on div "Icon Icon Icon Icon Icon Icon List 0 Rated “Excellent” based on 2316 reviews Te…" at bounding box center [867, 64] width 174 height 32
click at [98, 296] on input "0" at bounding box center [97, 294] width 19 height 15
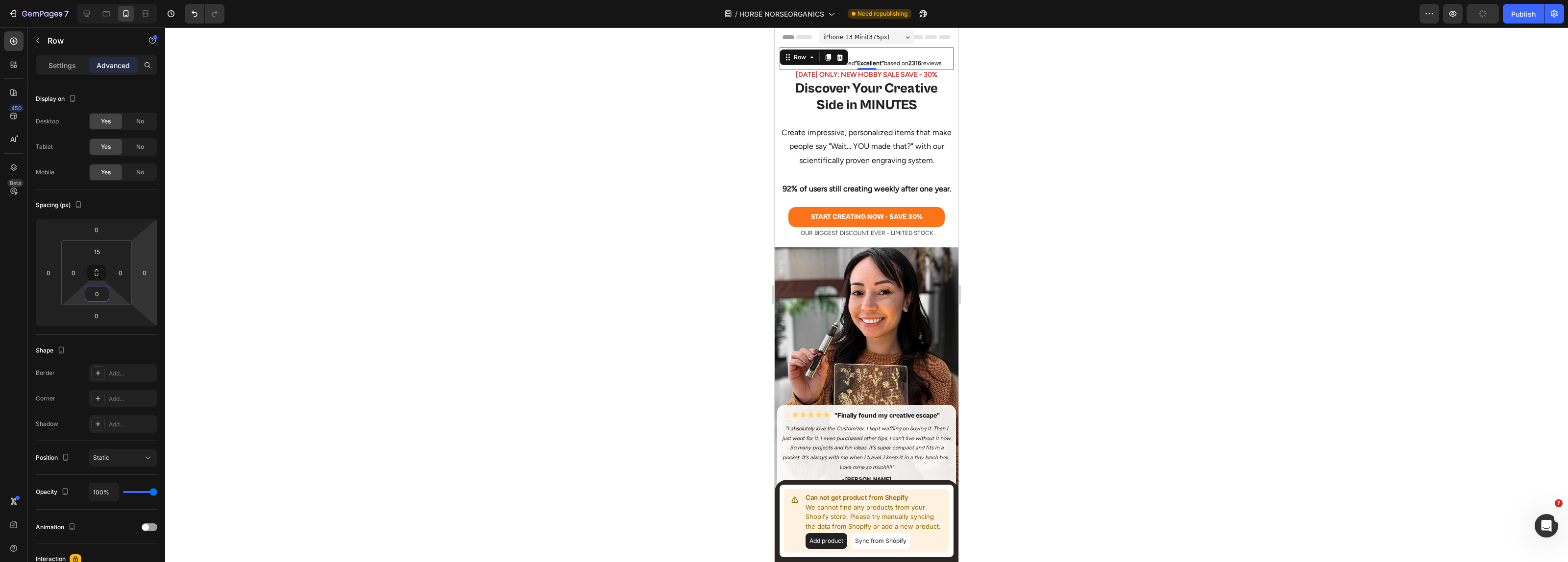
type input "05"
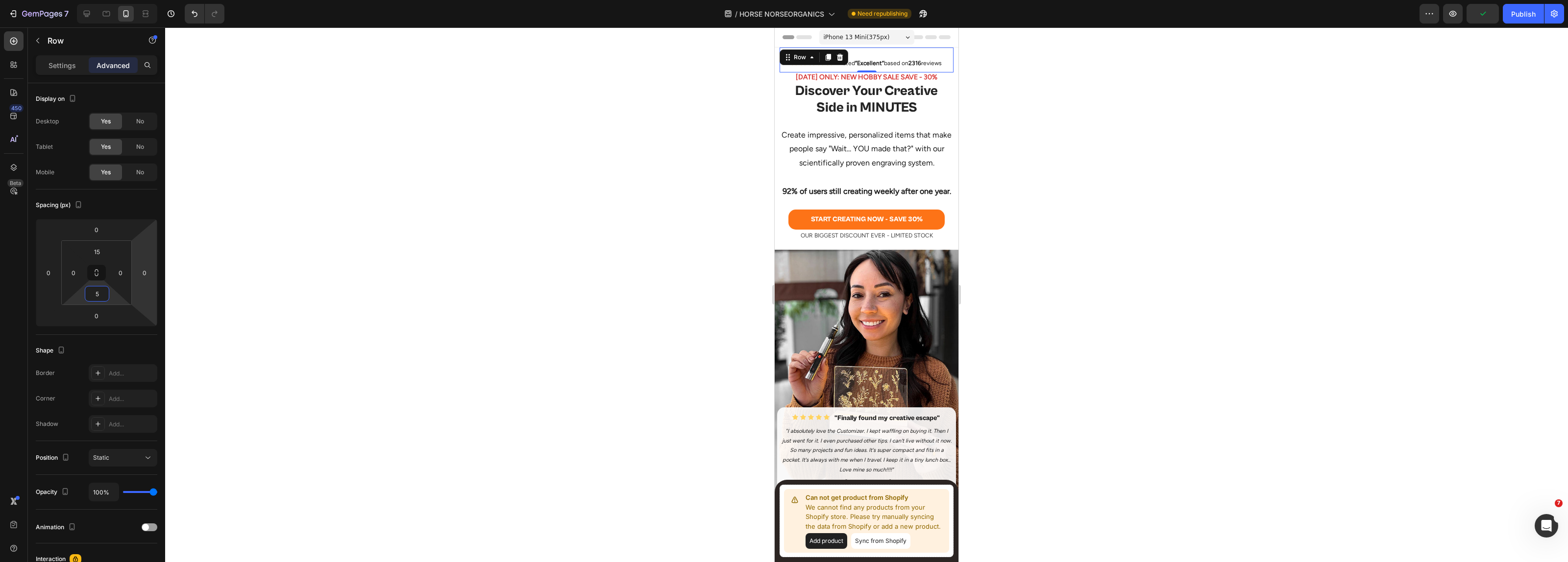
click at [501, 196] on div at bounding box center [867, 295] width 1403 height 535
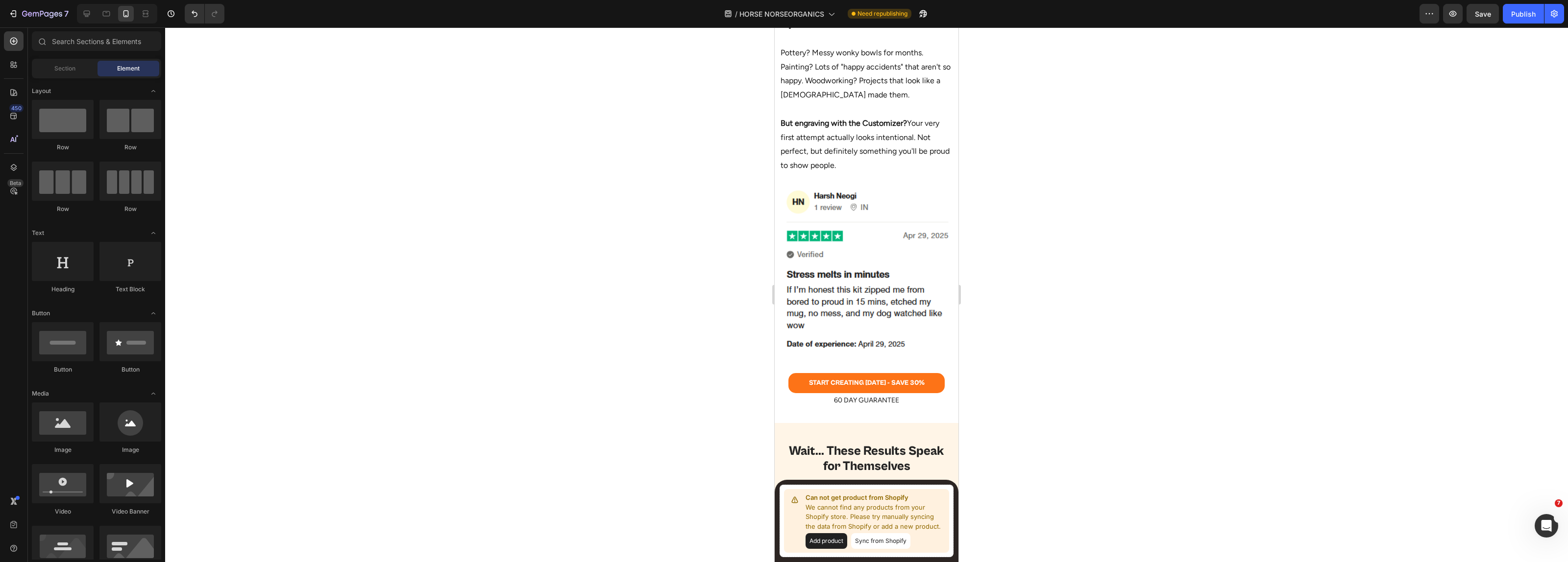
scroll to position [1775, 0]
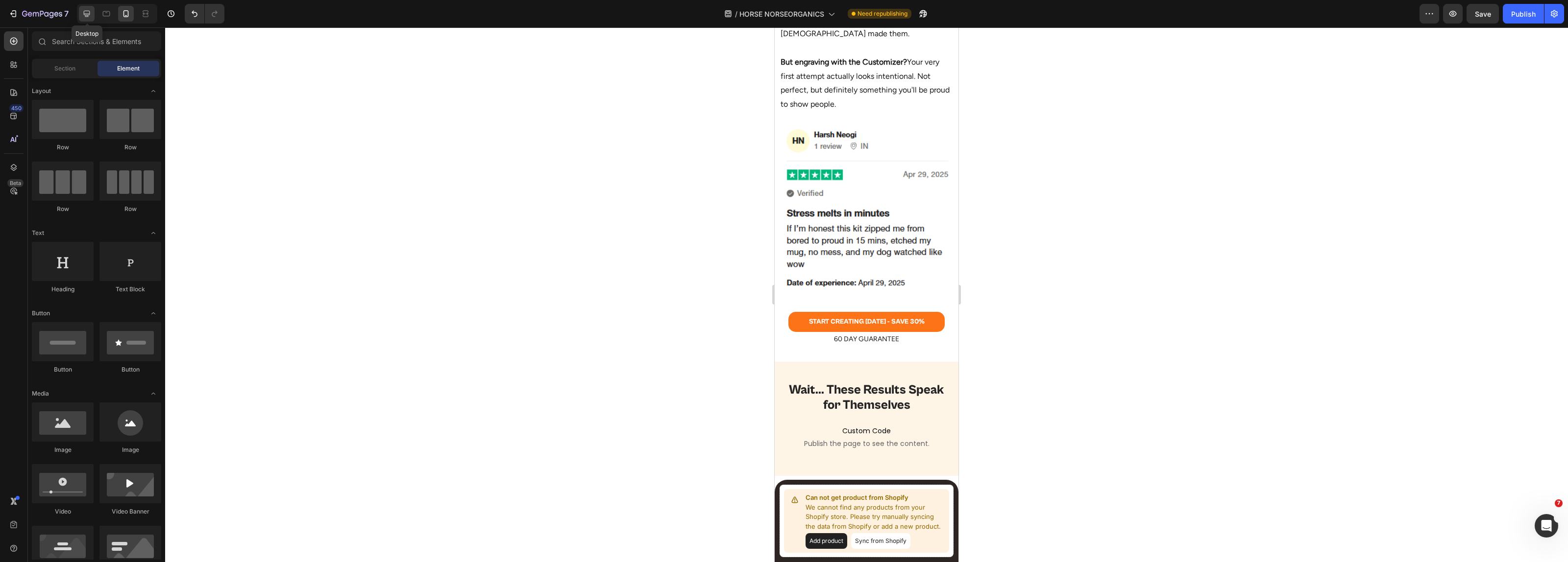
click at [90, 13] on icon at bounding box center [87, 13] width 7 height 7
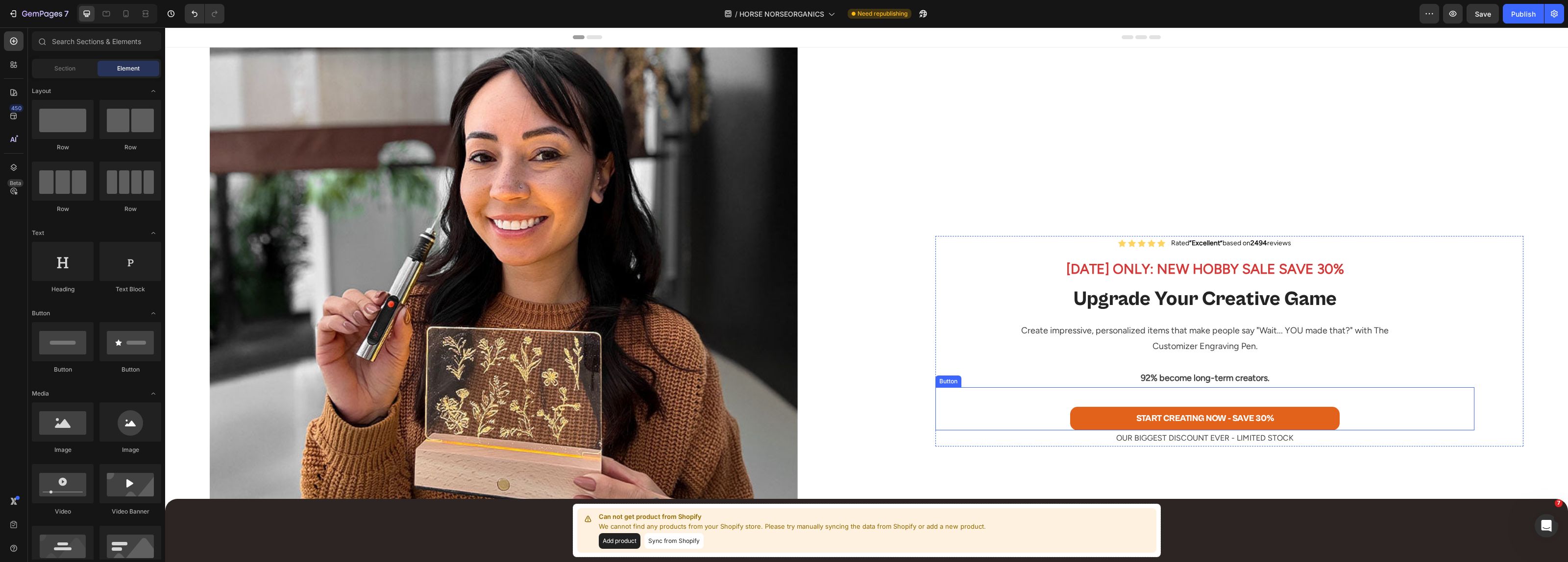
click at [1092, 419] on link "START CREATING NOW - SAVE 30%" at bounding box center [1205, 419] width 269 height 23
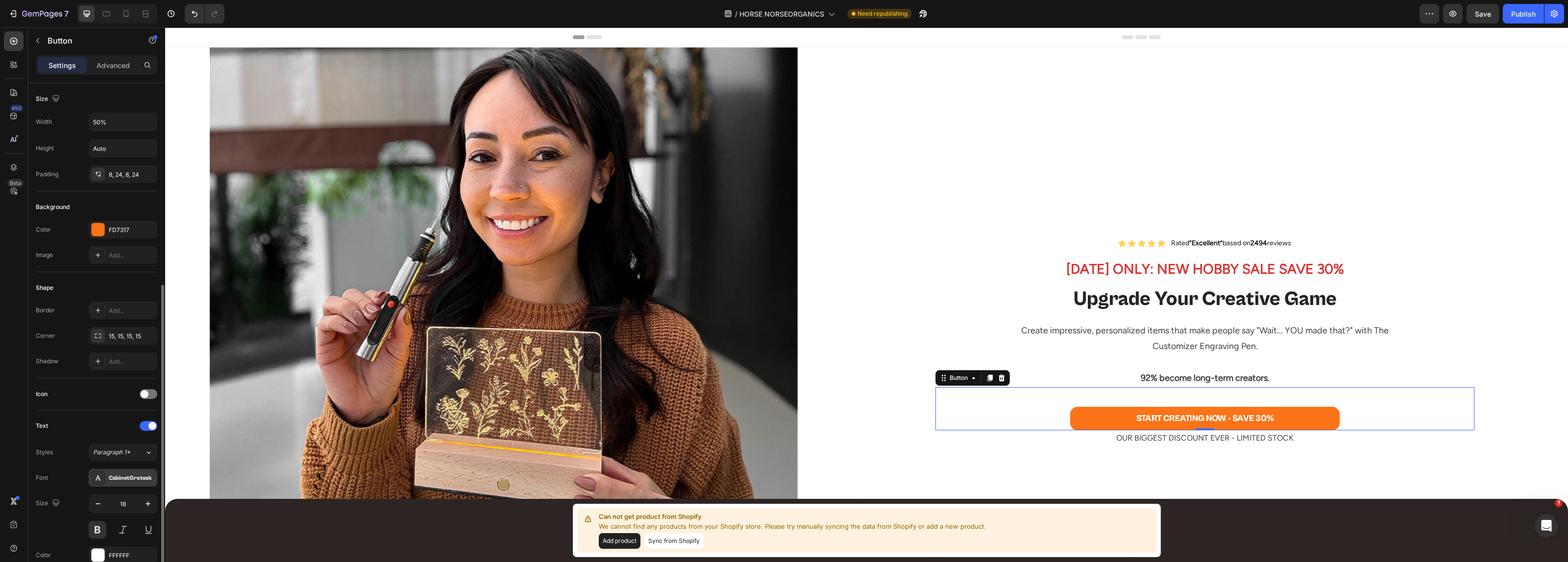
scroll to position [184, 0]
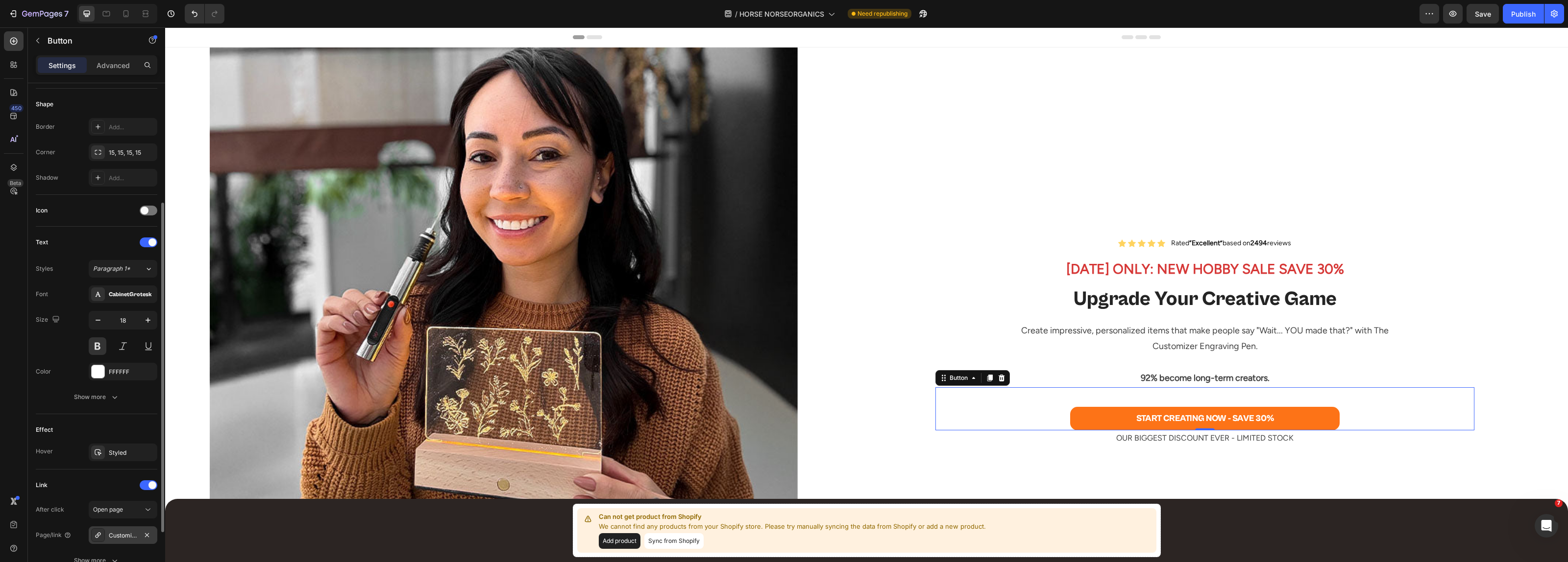
click at [121, 537] on div "Customizer" at bounding box center [123, 536] width 28 height 9
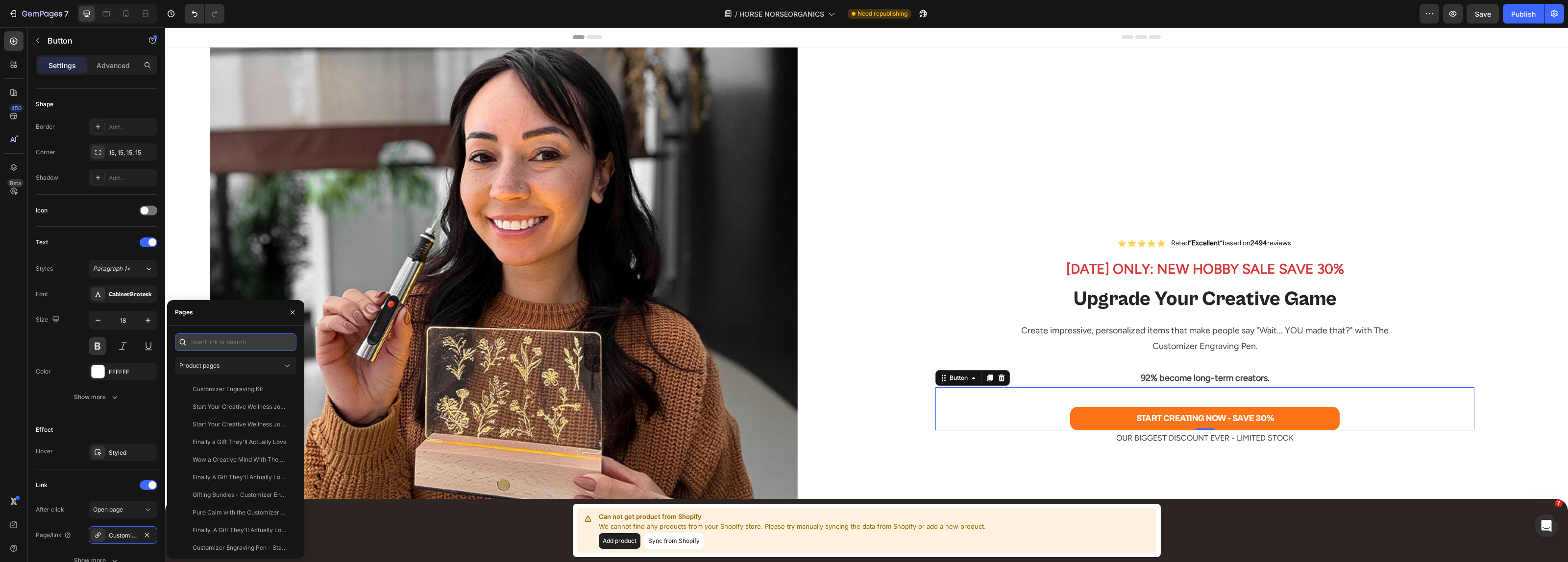
click at [212, 349] on input "text" at bounding box center [236, 342] width 122 height 18
paste input "[URL][DOMAIN_NAME]"
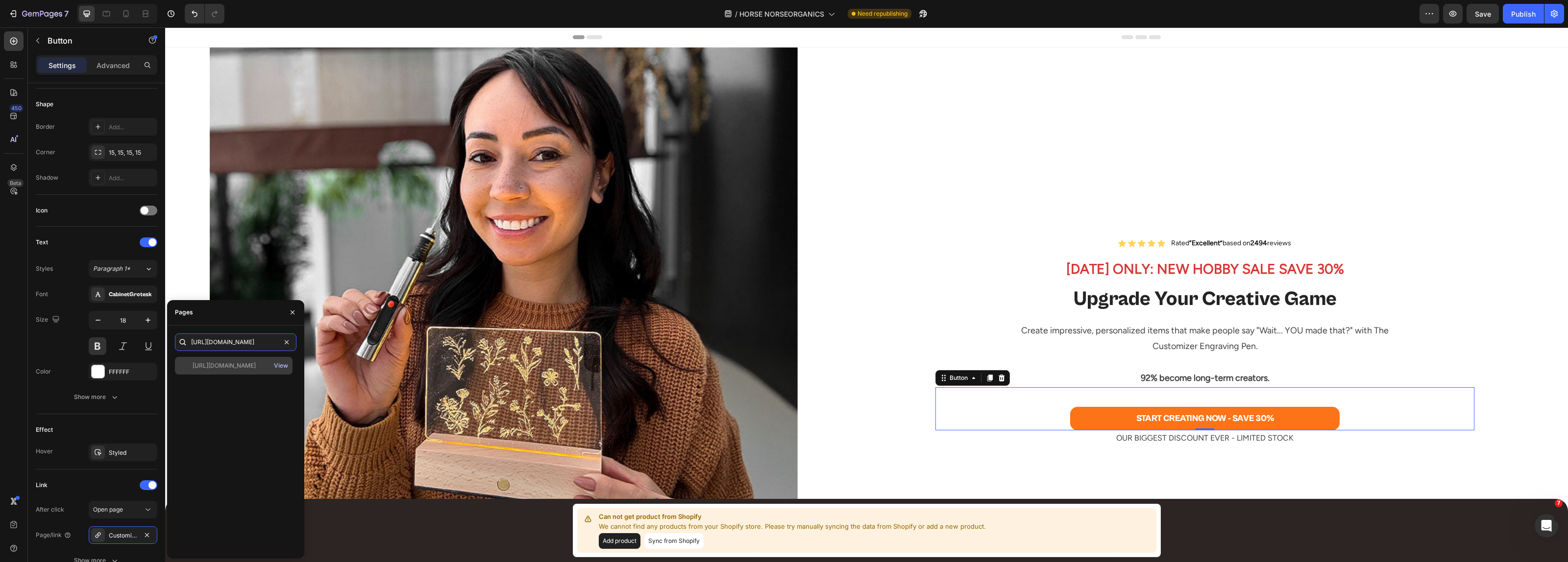
type input "[URL][DOMAIN_NAME]"
click at [282, 365] on div "View" at bounding box center [280, 366] width 14 height 9
click at [86, 424] on div "Effect" at bounding box center [96, 430] width 122 height 16
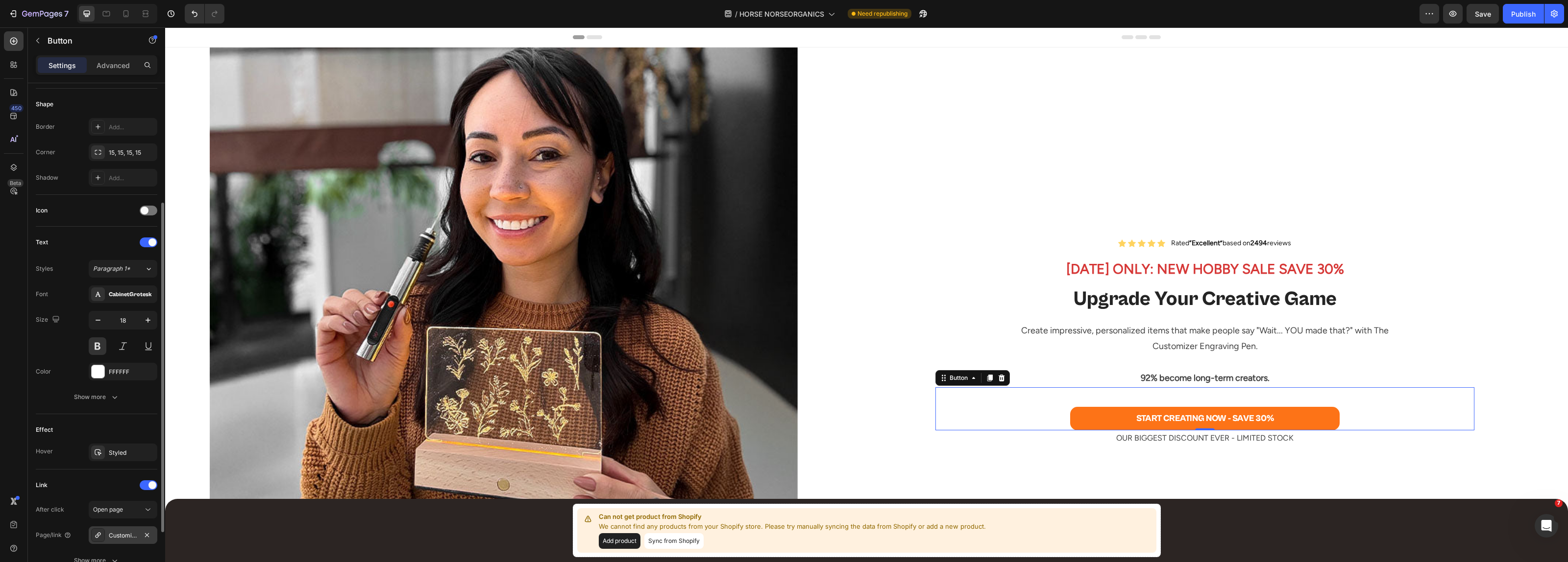
click at [99, 537] on icon at bounding box center [97, 534] width 5 height 5
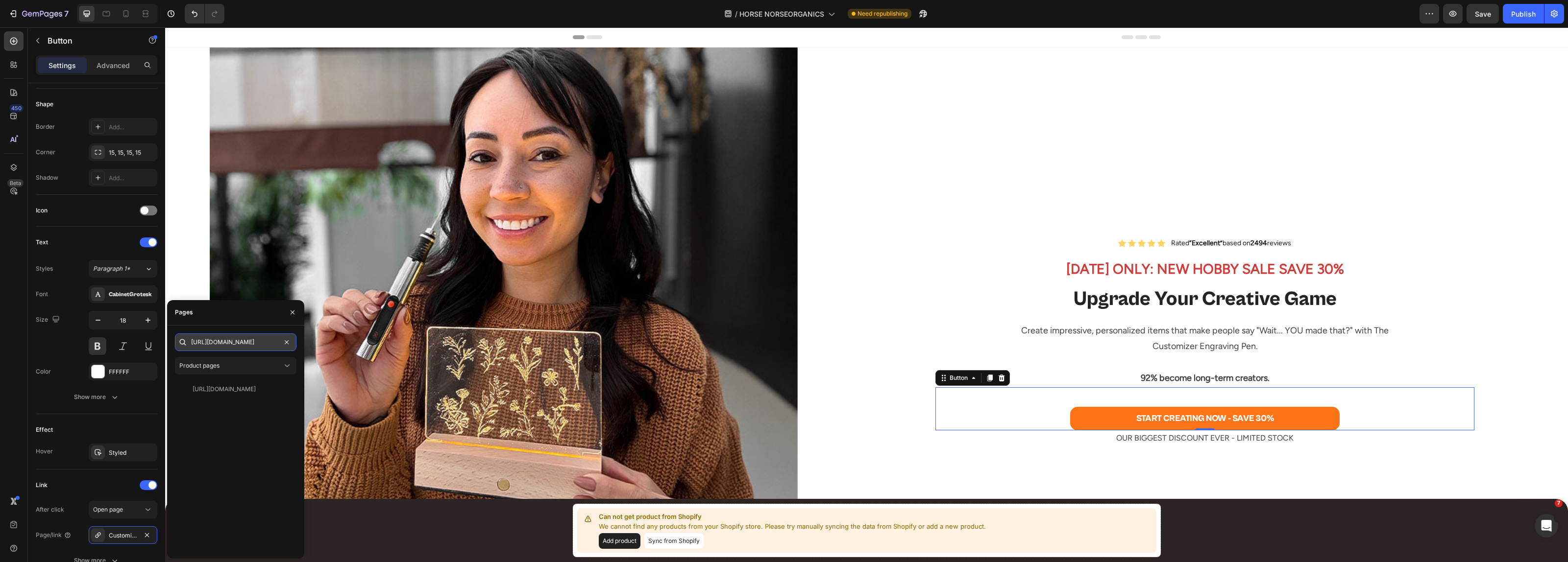
click at [252, 346] on input "[URL][DOMAIN_NAME]" at bounding box center [236, 342] width 122 height 18
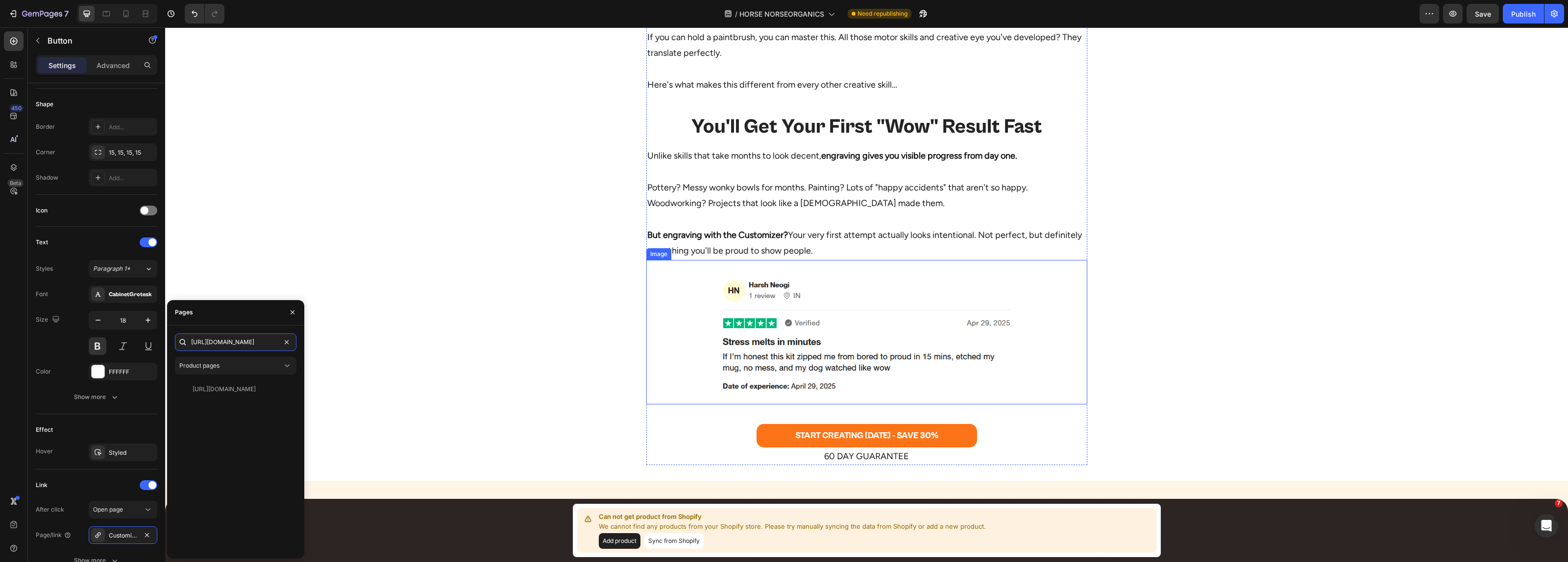
scroll to position [1531, 0]
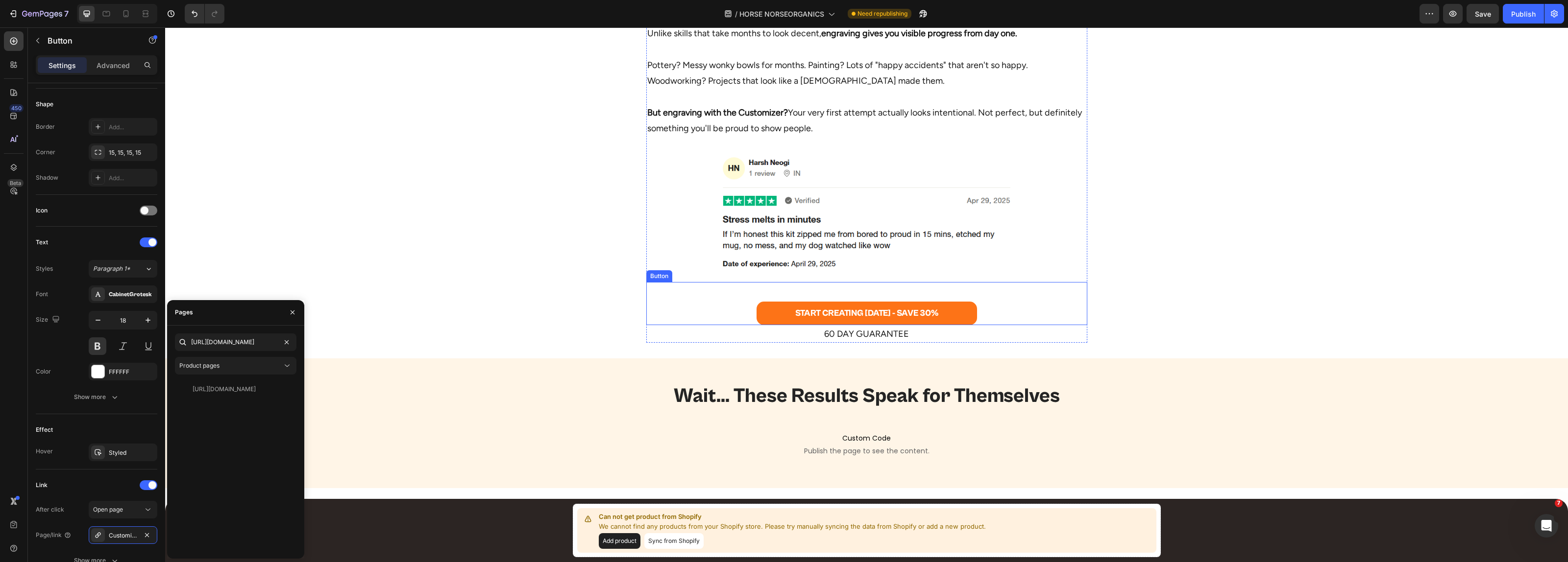
click at [738, 309] on div "START CREATING [DATE] - SAVE 30% Button" at bounding box center [867, 303] width 441 height 43
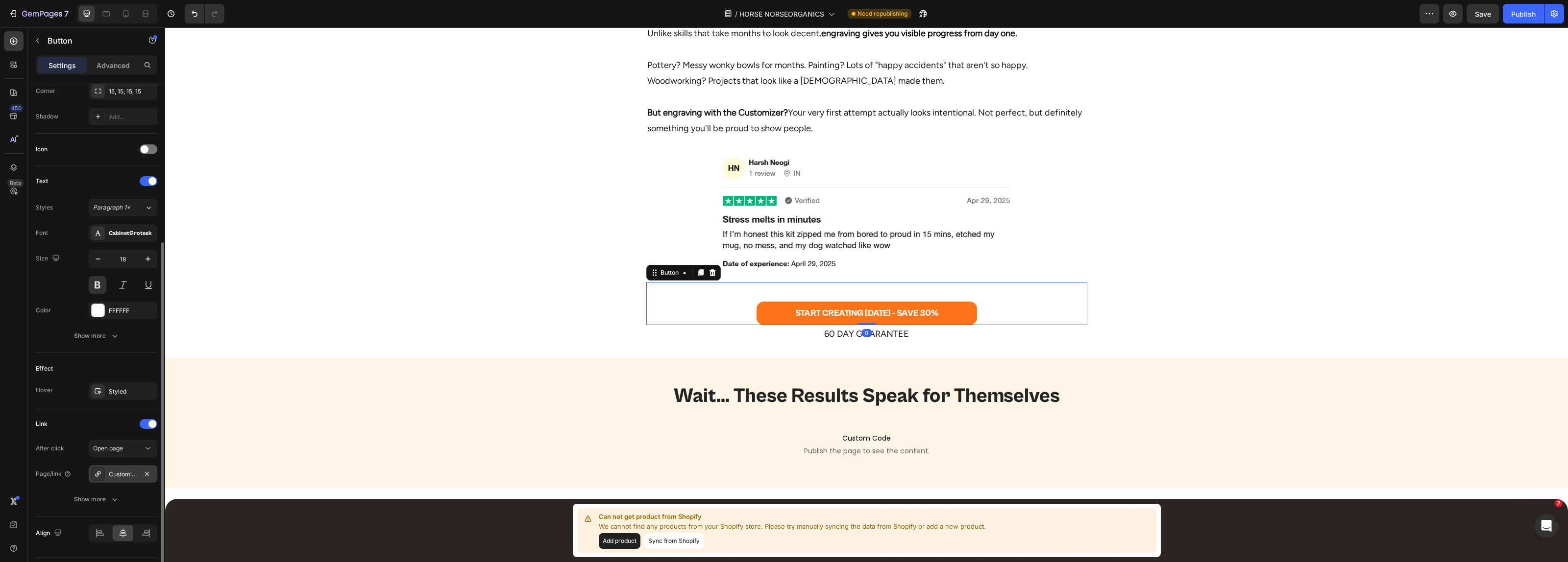
scroll to position [273, 0]
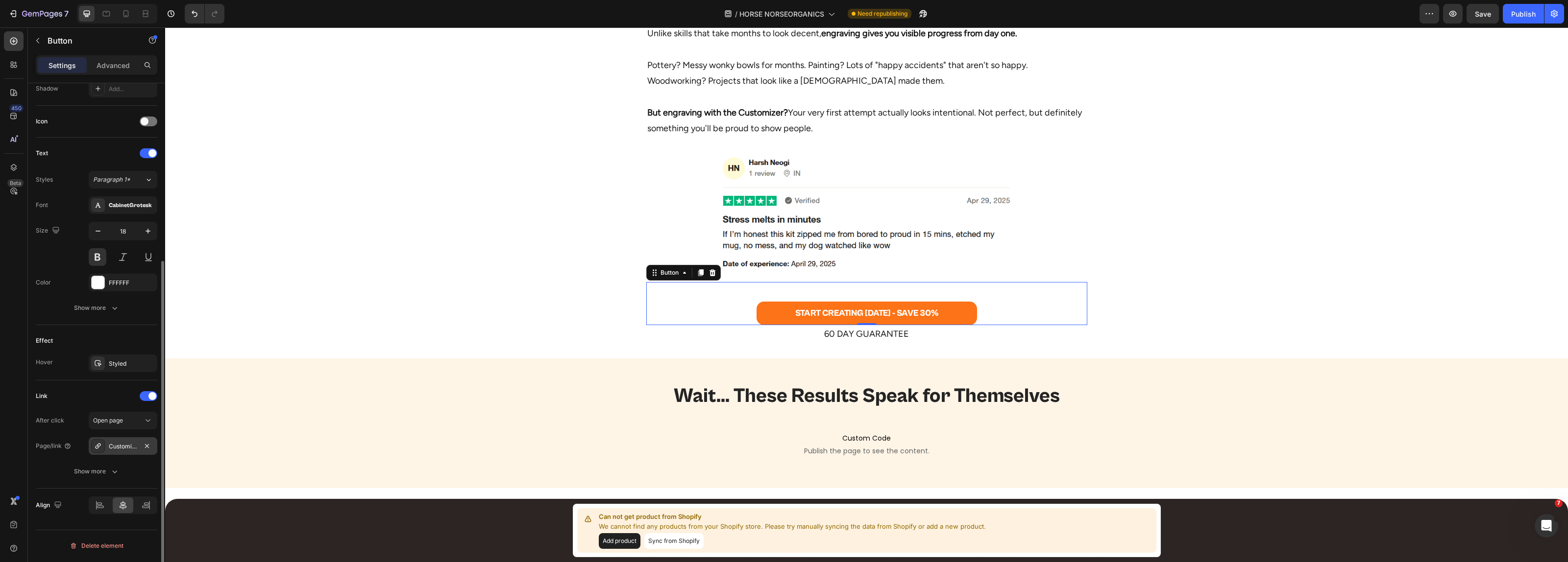
click at [124, 448] on div "Customizer" at bounding box center [123, 447] width 28 height 9
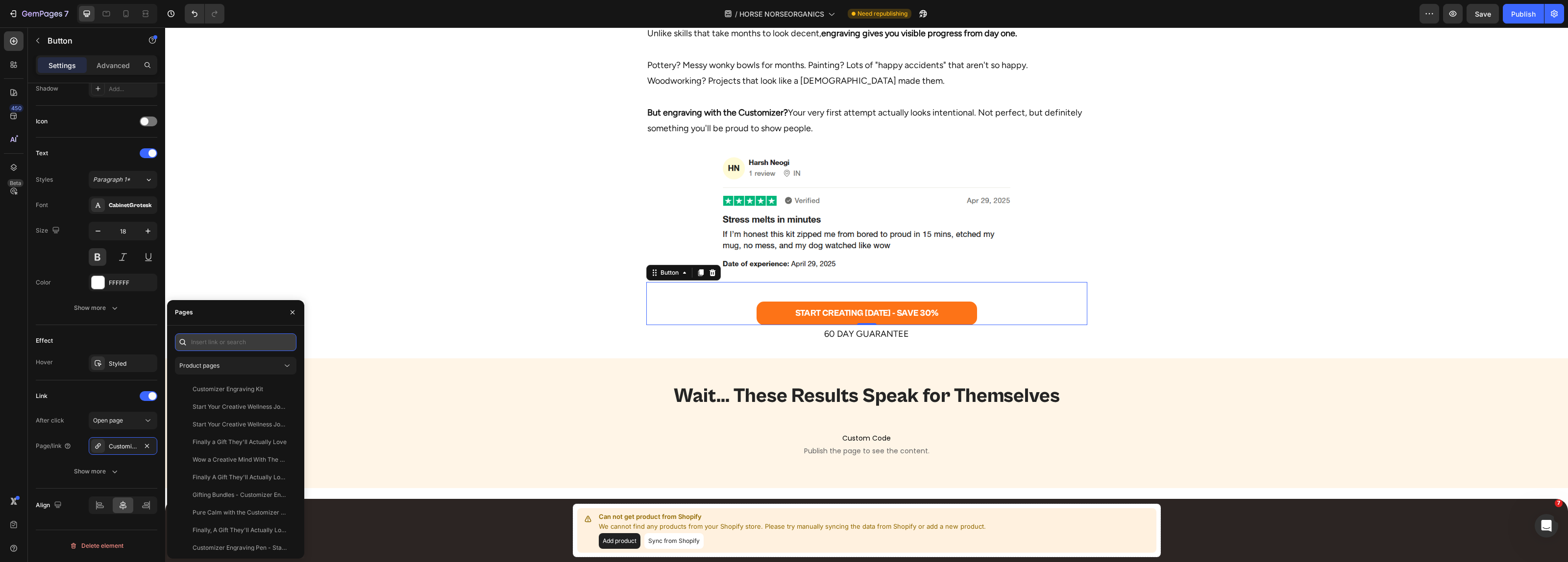
click at [234, 346] on input "text" at bounding box center [236, 342] width 122 height 18
paste input "[URL][DOMAIN_NAME]"
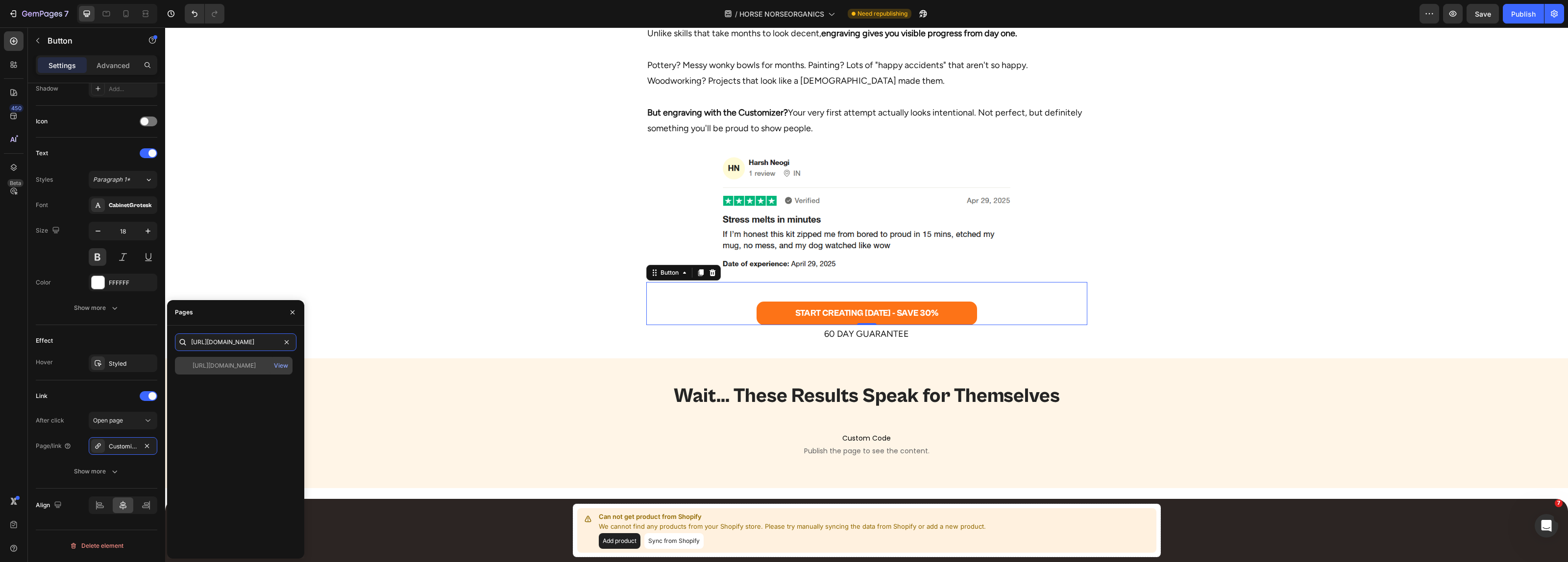
type input "[URL][DOMAIN_NAME]"
click at [249, 365] on div "[URL][DOMAIN_NAME]" at bounding box center [224, 366] width 64 height 9
click at [256, 363] on div "[URL][DOMAIN_NAME]" at bounding box center [224, 366] width 64 height 9
click at [49, 468] on button "Show more" at bounding box center [96, 472] width 122 height 18
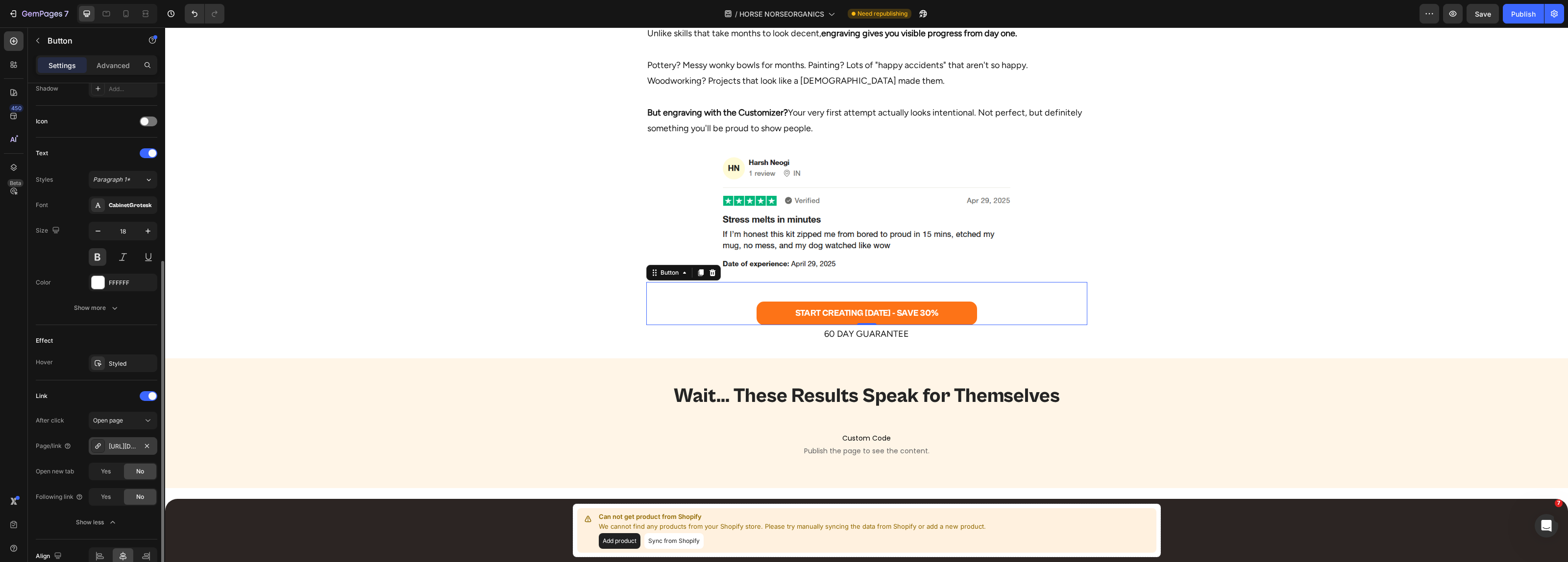
click at [114, 448] on div "[URL][DOMAIN_NAME]" at bounding box center [123, 447] width 28 height 9
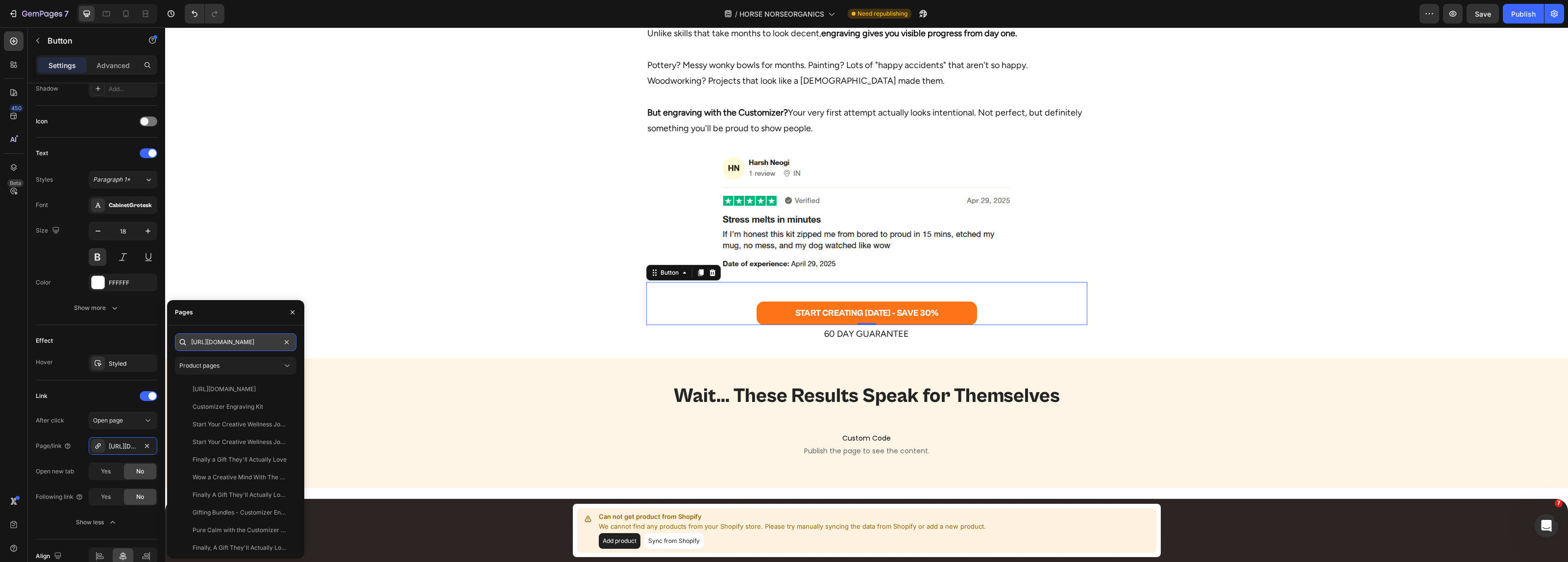
drag, startPoint x: 253, startPoint y: 340, endPoint x: 230, endPoint y: 342, distance: 23.1
click at [253, 340] on input "[URL][DOMAIN_NAME]" at bounding box center [236, 342] width 122 height 18
click at [227, 342] on input "[URL][DOMAIN_NAME]" at bounding box center [236, 342] width 122 height 18
drag, startPoint x: 426, startPoint y: 366, endPoint x: 525, endPoint y: 333, distance: 104.4
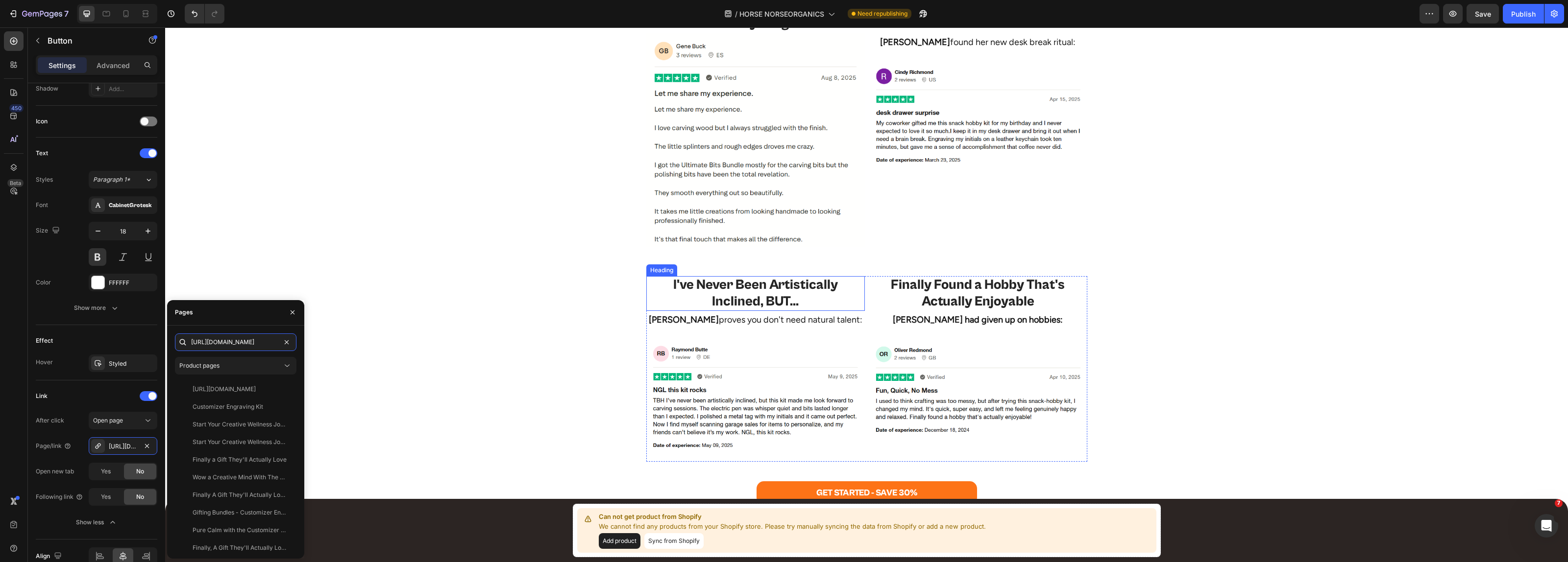
scroll to position [2204, 0]
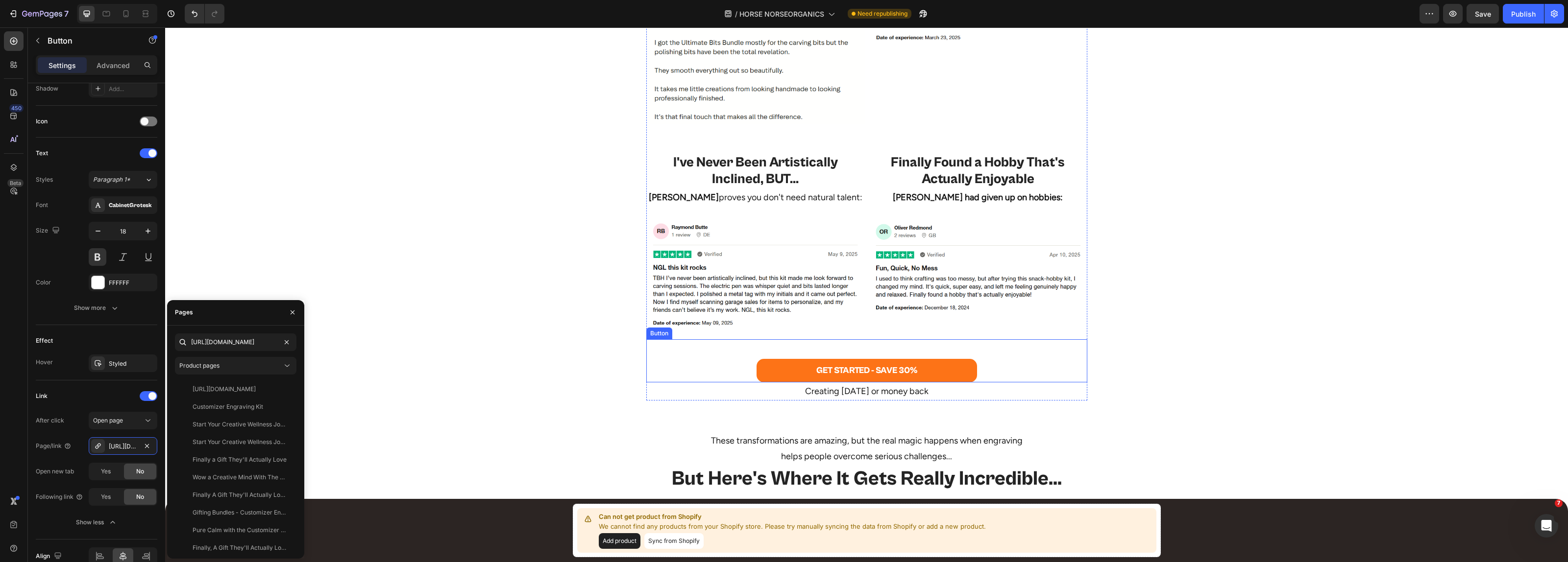
click at [726, 363] on div "GET STARTED - SAVE 30% Button" at bounding box center [867, 361] width 441 height 43
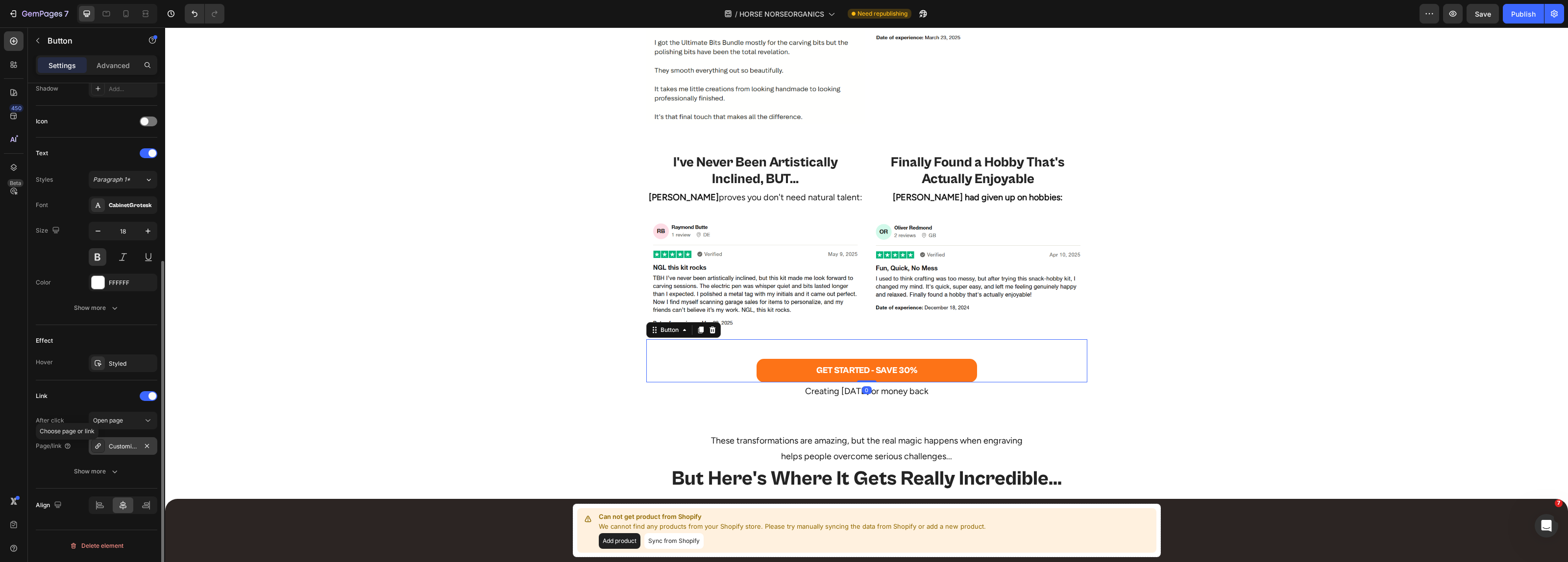
click at [106, 445] on div "Customizer" at bounding box center [123, 446] width 69 height 18
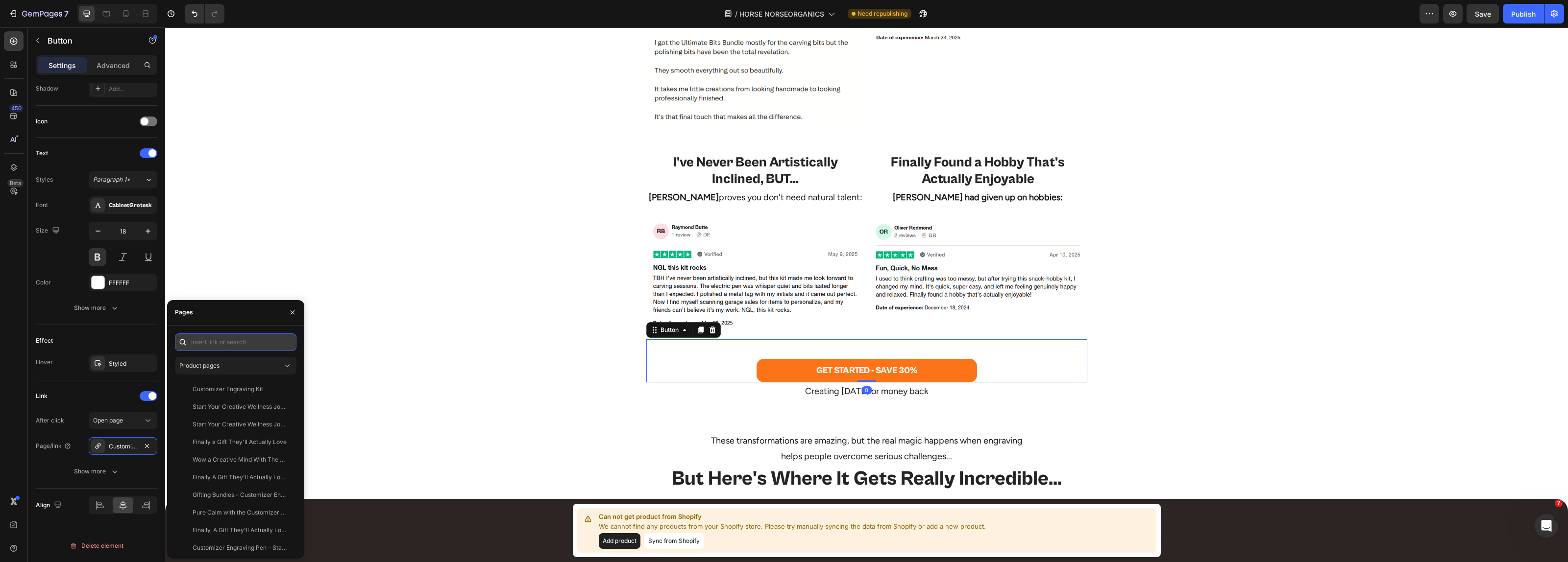
click at [213, 345] on input "text" at bounding box center [236, 342] width 122 height 18
paste input "[URL][DOMAIN_NAME]"
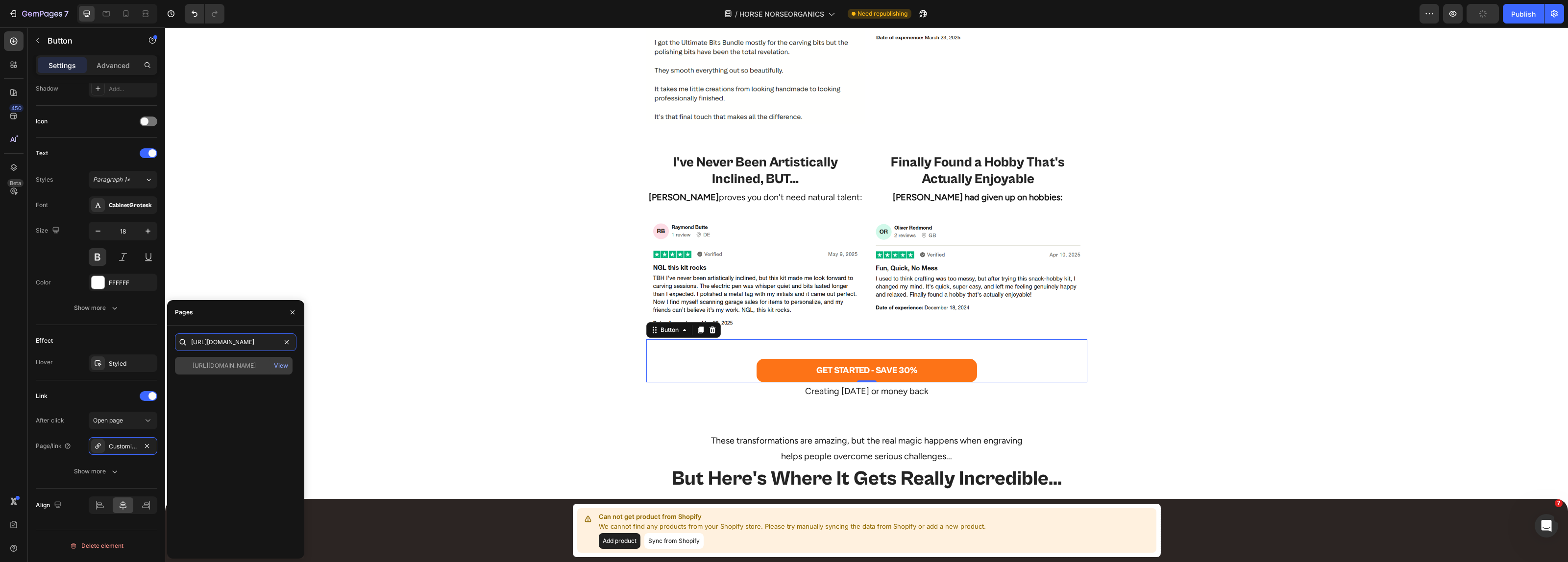
type input "[URL][DOMAIN_NAME]"
click at [246, 366] on div "[URL][DOMAIN_NAME]" at bounding box center [224, 366] width 64 height 9
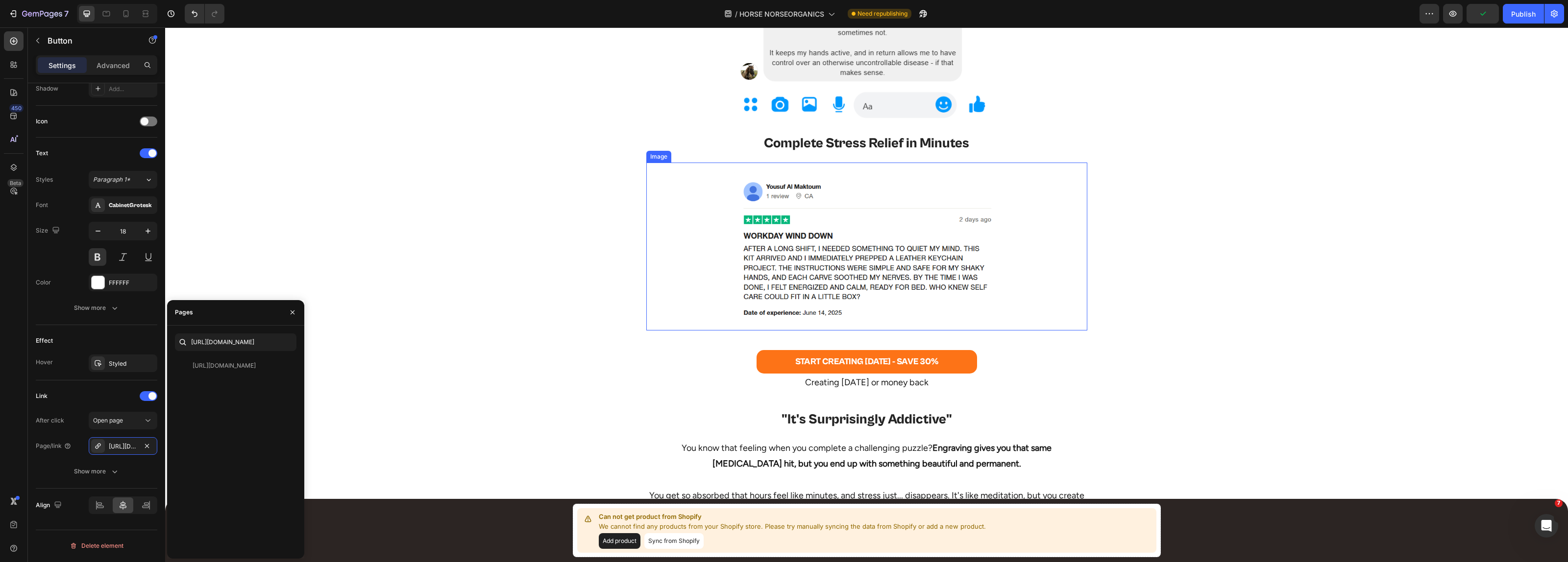
scroll to position [3305, 0]
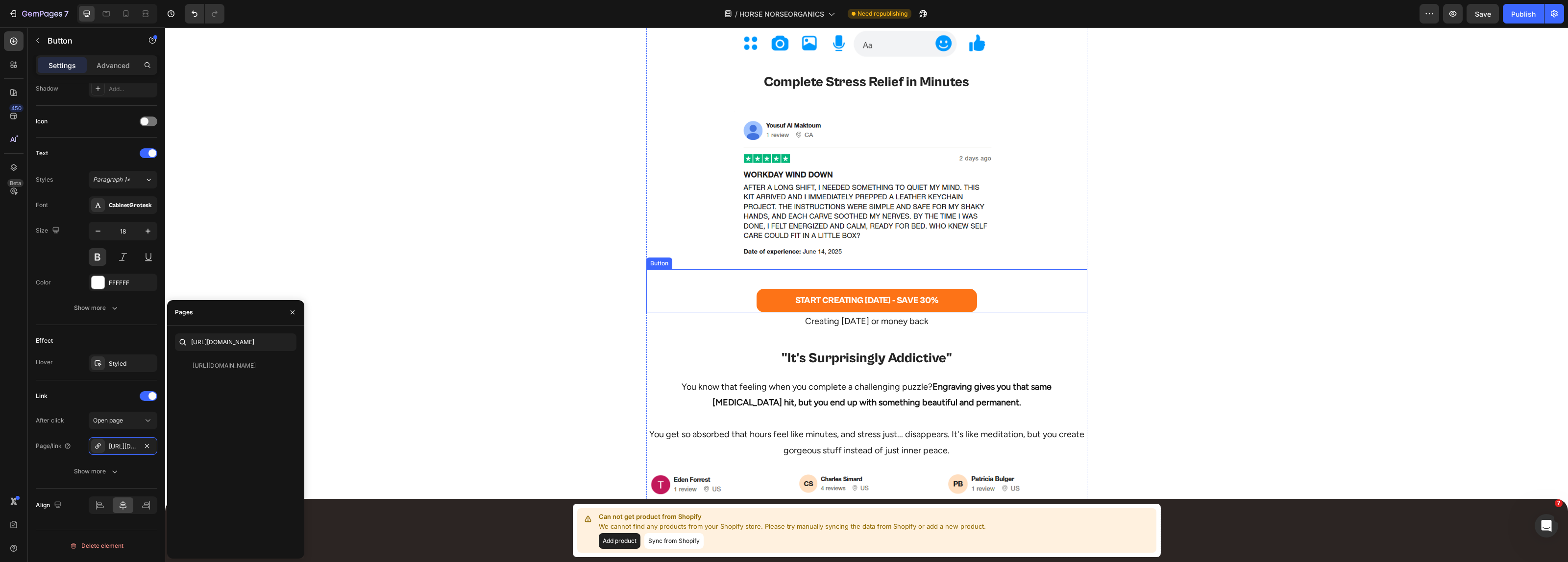
click at [698, 308] on div "START CREATING [DATE] - SAVE 30% Button" at bounding box center [867, 291] width 441 height 43
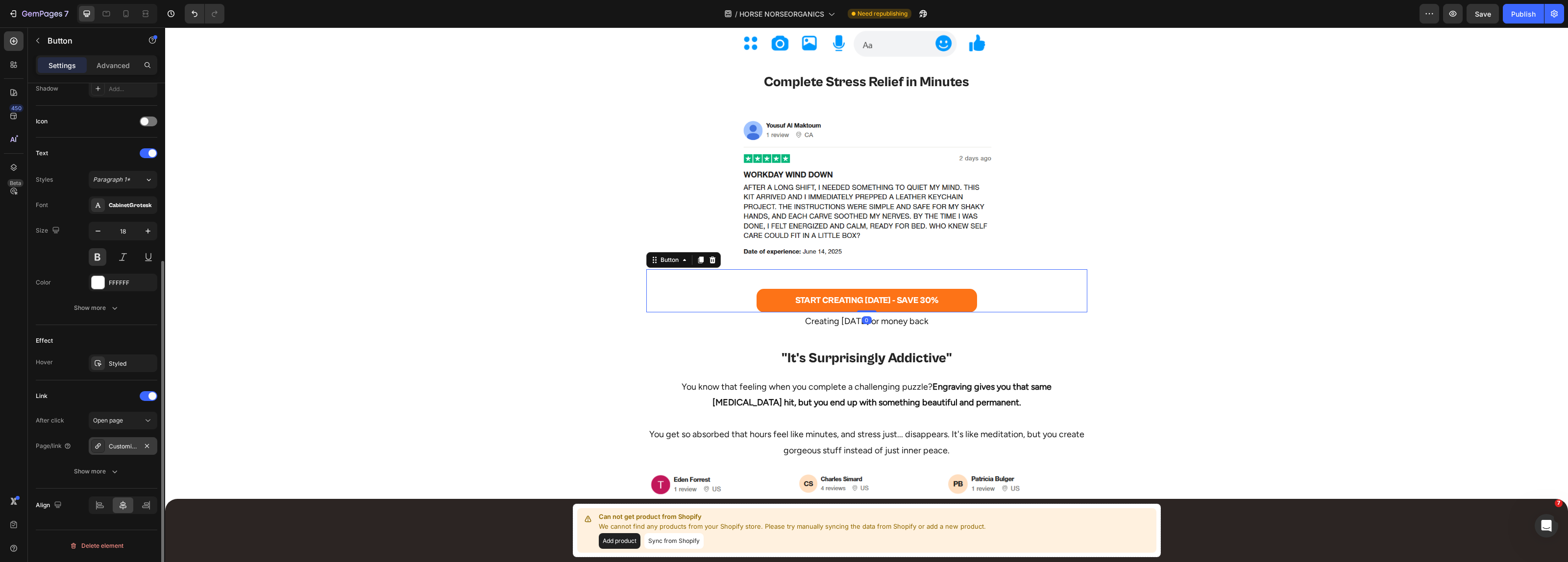
click at [117, 452] on div "Customizer" at bounding box center [123, 446] width 69 height 18
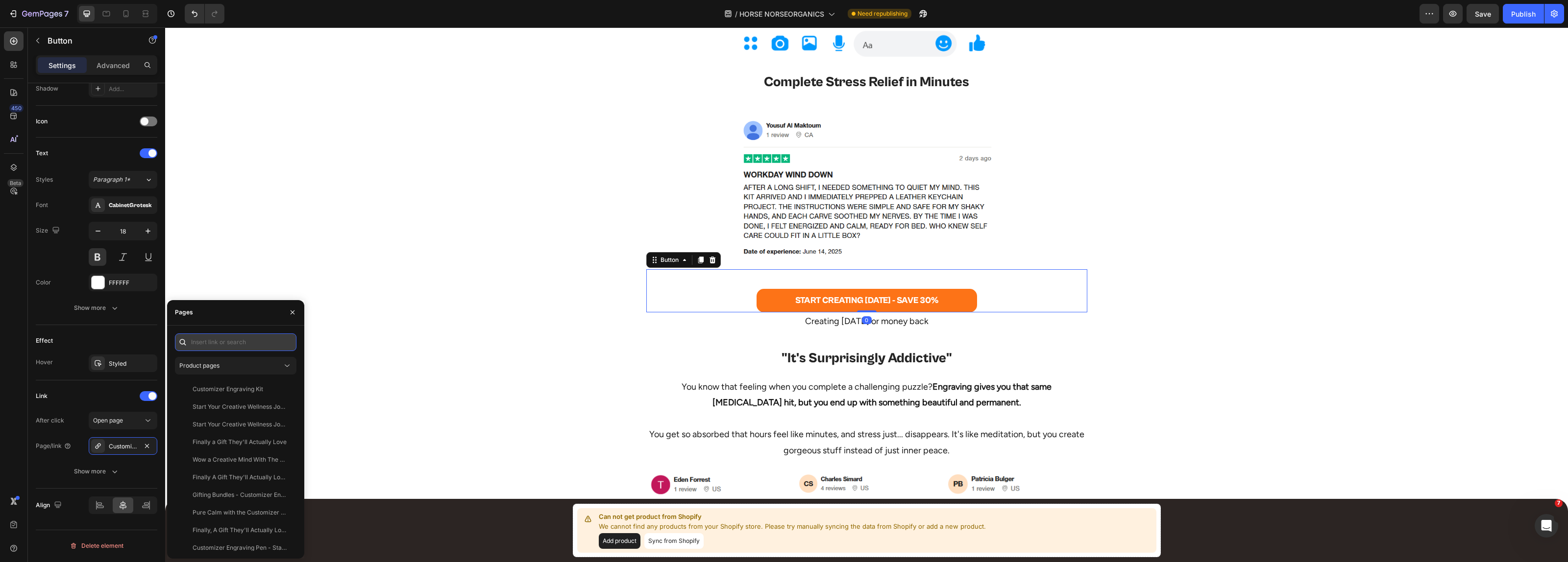
click at [203, 343] on input "text" at bounding box center [236, 342] width 122 height 18
paste input "[URL][DOMAIN_NAME]"
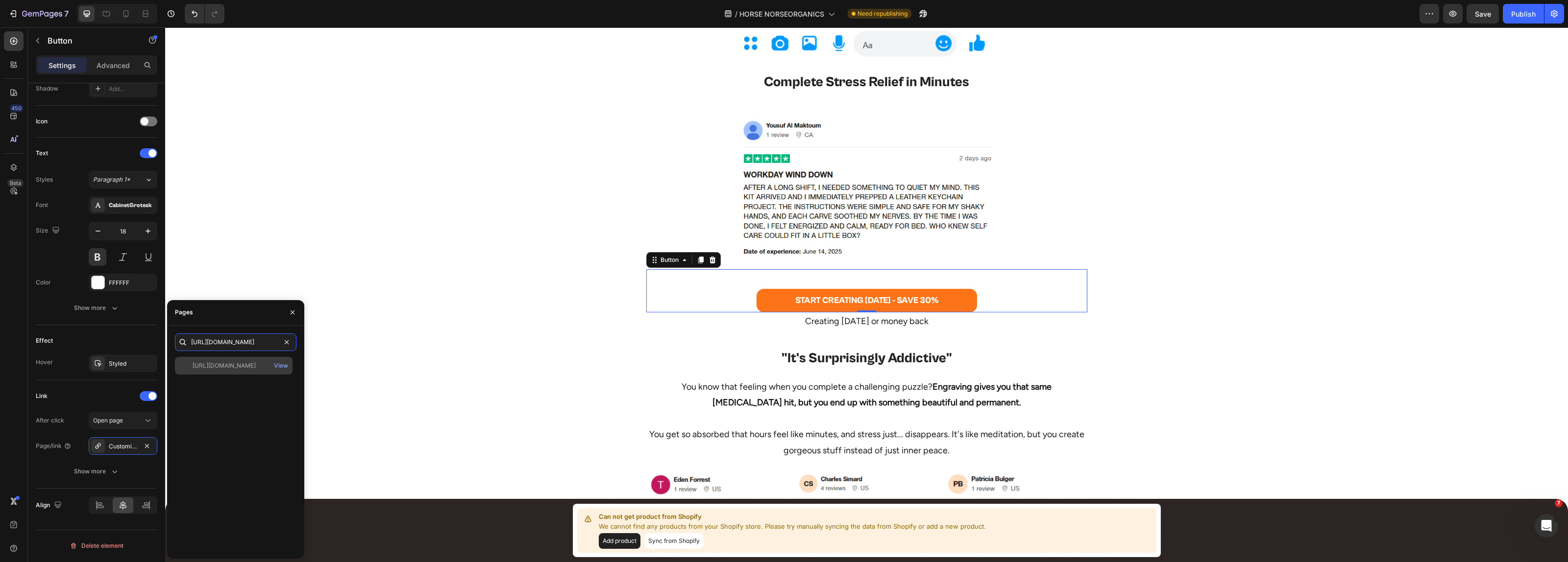
type input "[URL][DOMAIN_NAME]"
click at [223, 365] on div "[URL][DOMAIN_NAME]" at bounding box center [224, 366] width 64 height 9
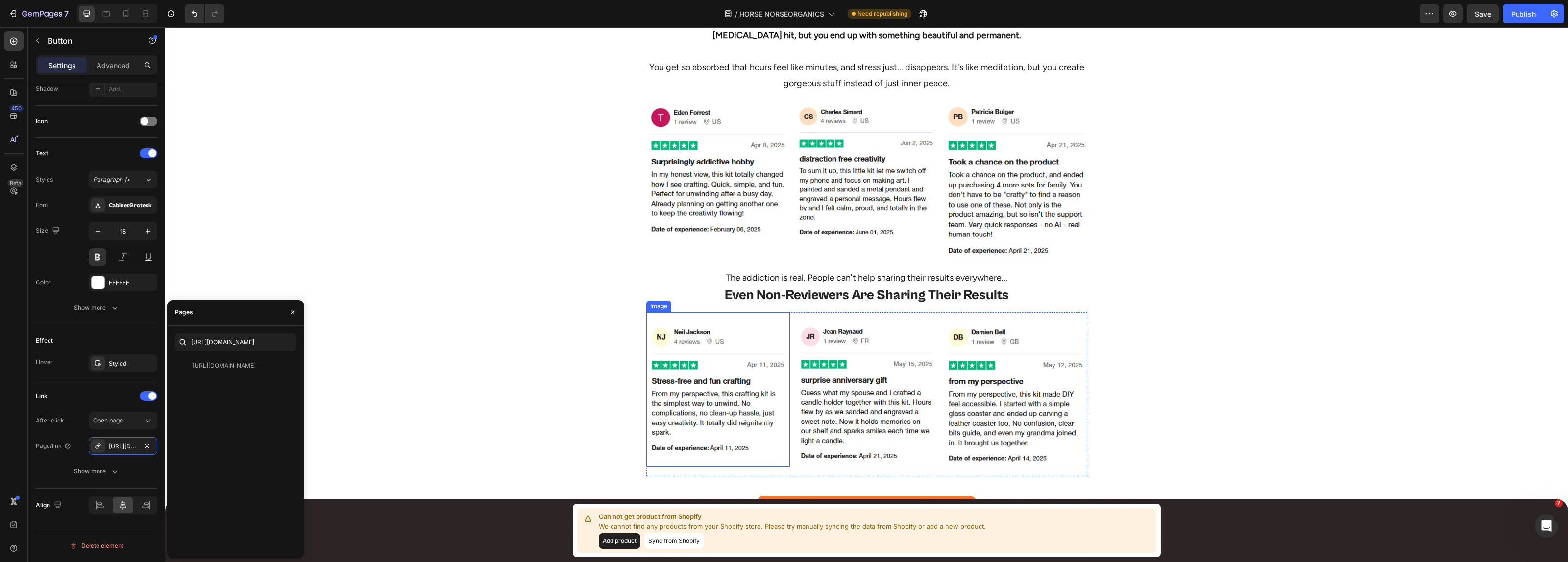
scroll to position [3795, 0]
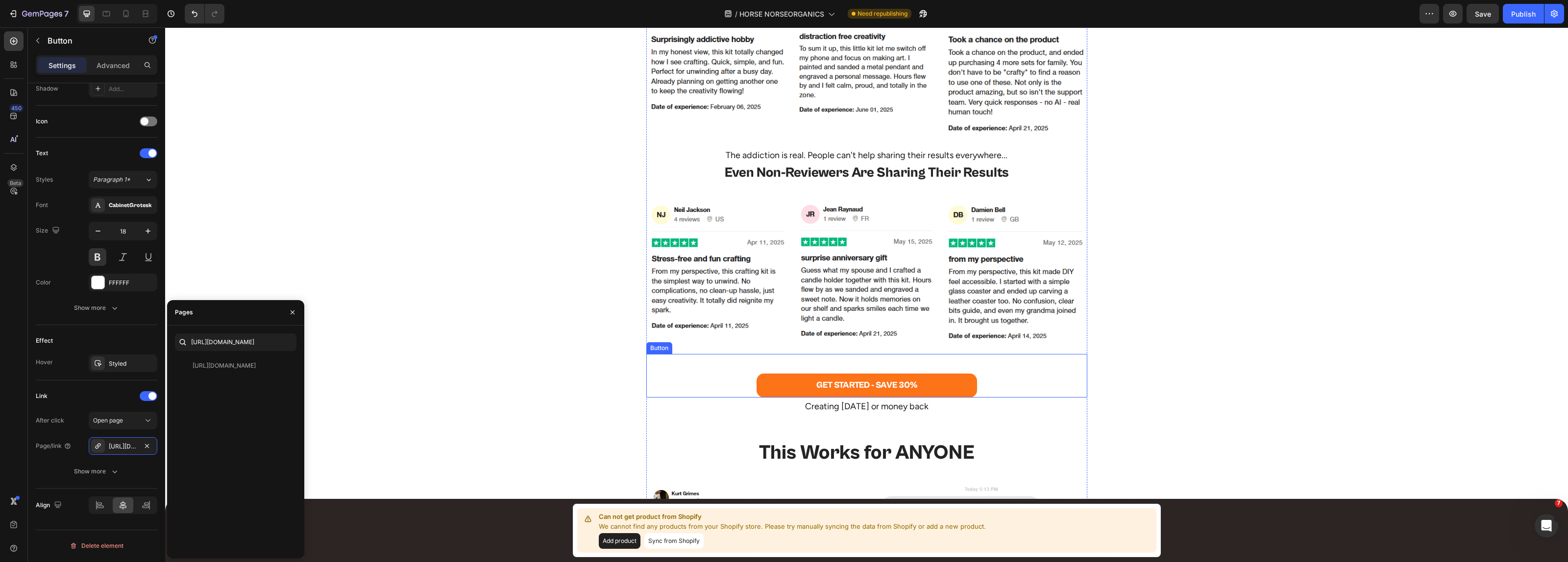
click at [717, 387] on div "GET STARTED - SAVE 30% Button" at bounding box center [867, 376] width 441 height 43
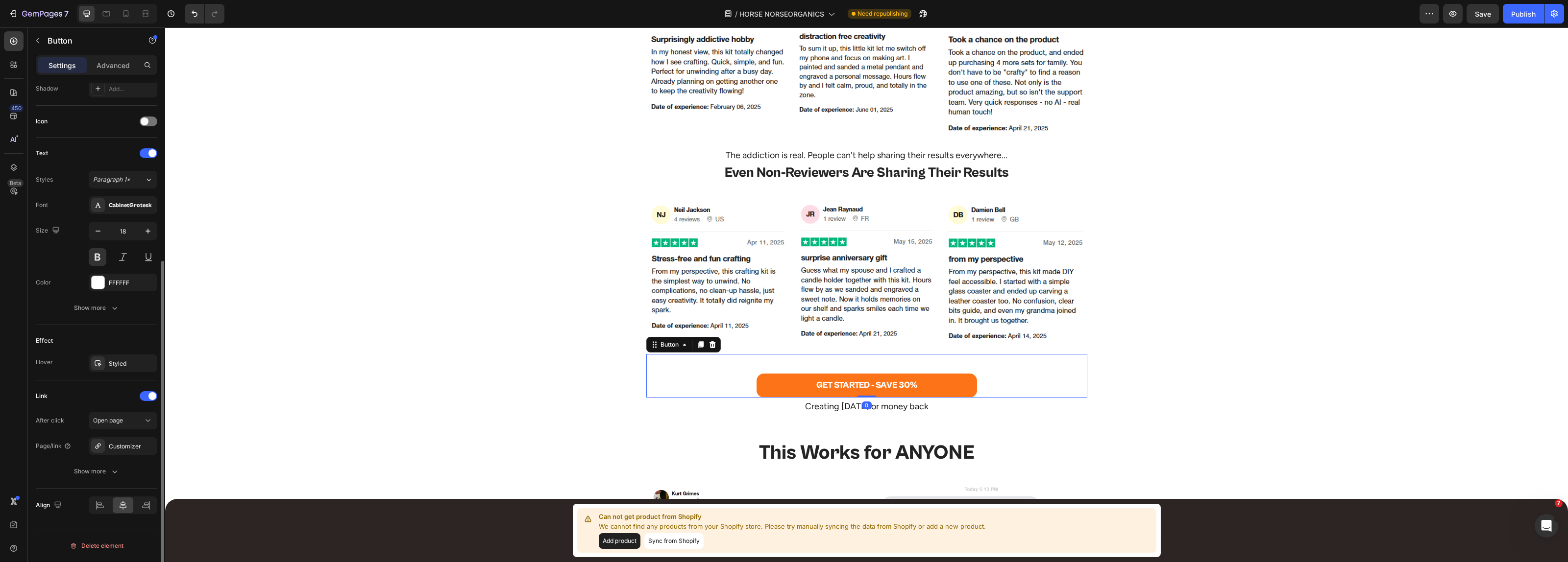
drag, startPoint x: 105, startPoint y: 422, endPoint x: 58, endPoint y: 458, distance: 59.2
click at [58, 458] on div "After click Open page Page/link Customizer Show more" at bounding box center [96, 446] width 122 height 69
click at [111, 443] on div "Customizer" at bounding box center [123, 446] width 69 height 18
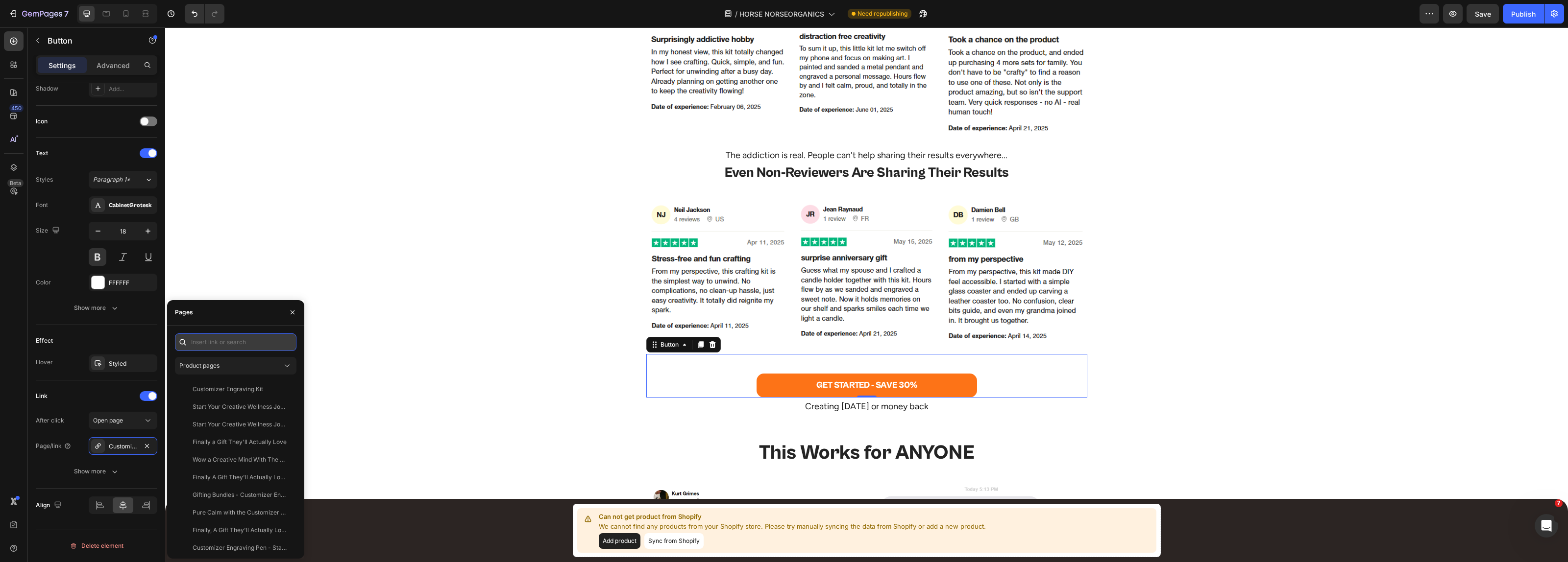
click at [209, 348] on input "text" at bounding box center [236, 342] width 122 height 18
paste input "[URL][DOMAIN_NAME]"
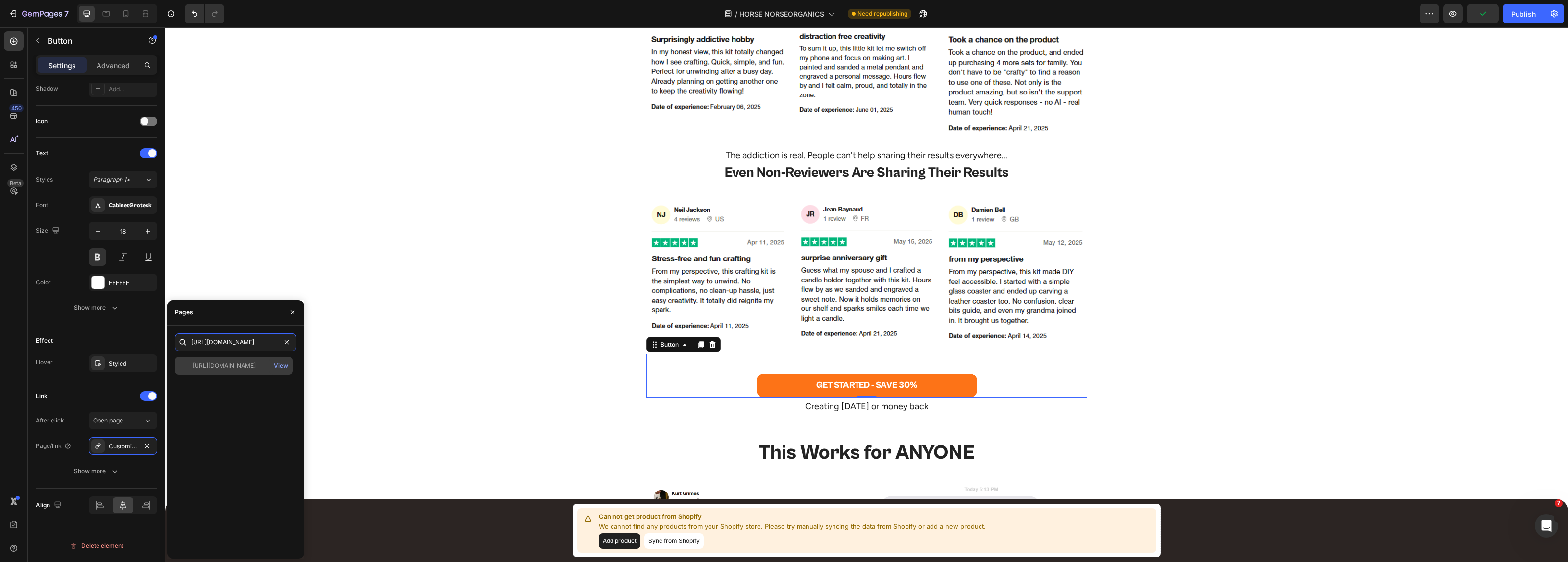
type input "[URL][DOMAIN_NAME]"
click at [236, 362] on div "[URL][DOMAIN_NAME]" at bounding box center [224, 366] width 64 height 9
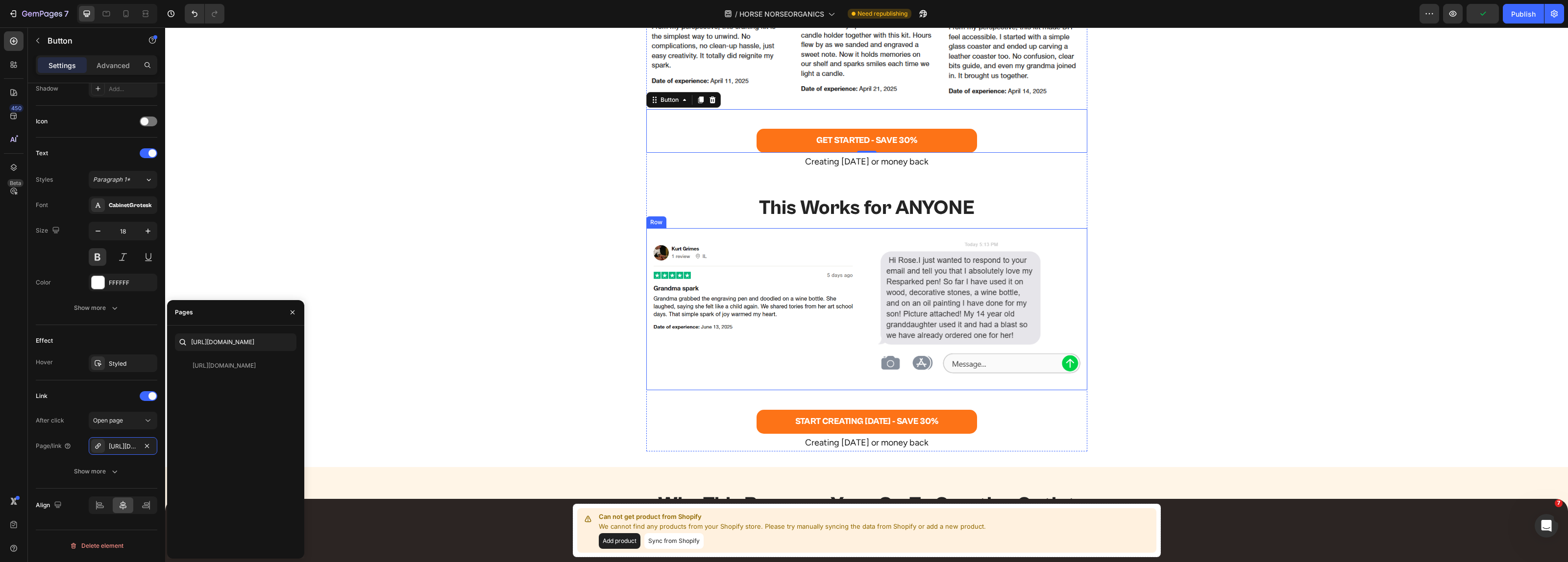
scroll to position [4163, 0]
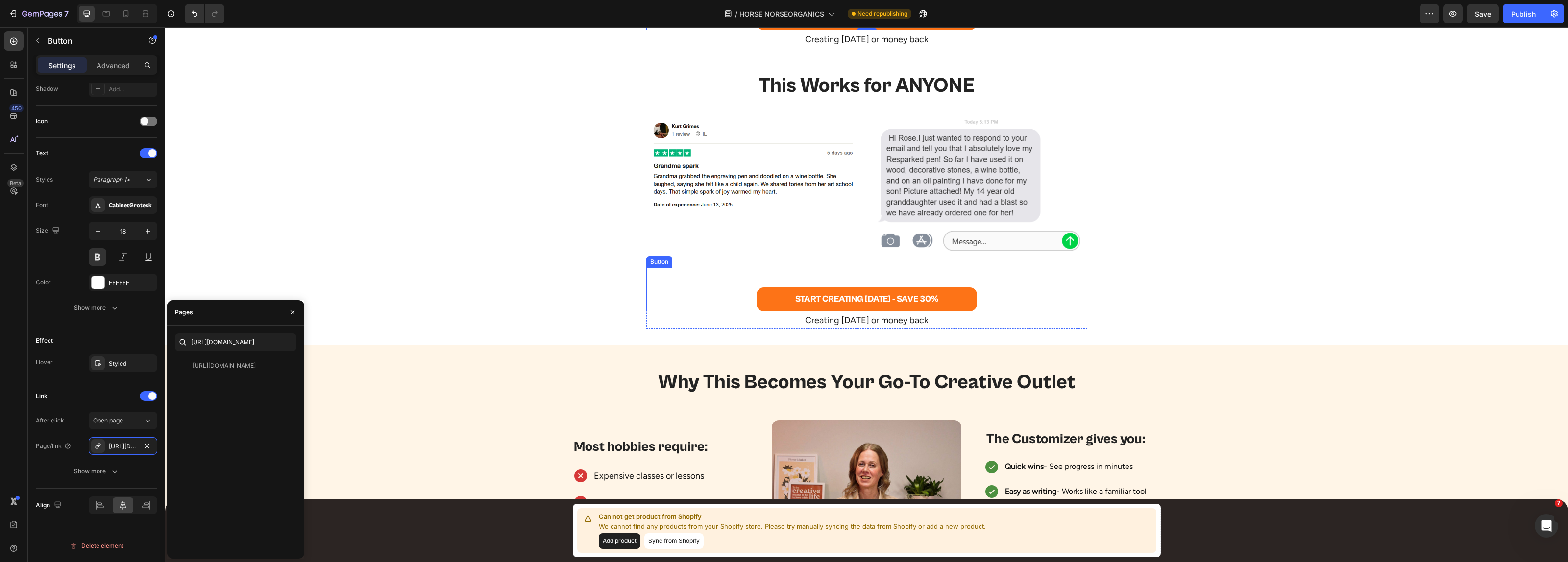
click at [722, 294] on div "START CREATING [DATE] - SAVE 30% Button" at bounding box center [867, 289] width 441 height 43
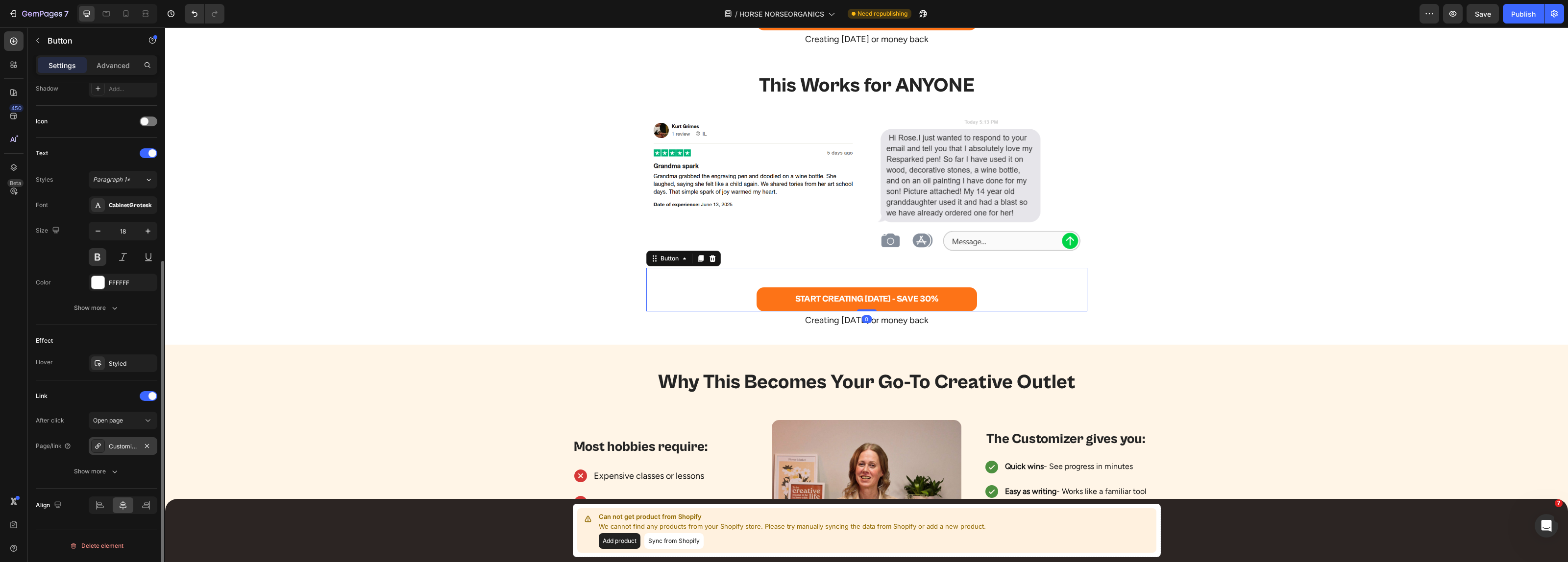
click at [111, 448] on div "Customizer" at bounding box center [123, 447] width 28 height 9
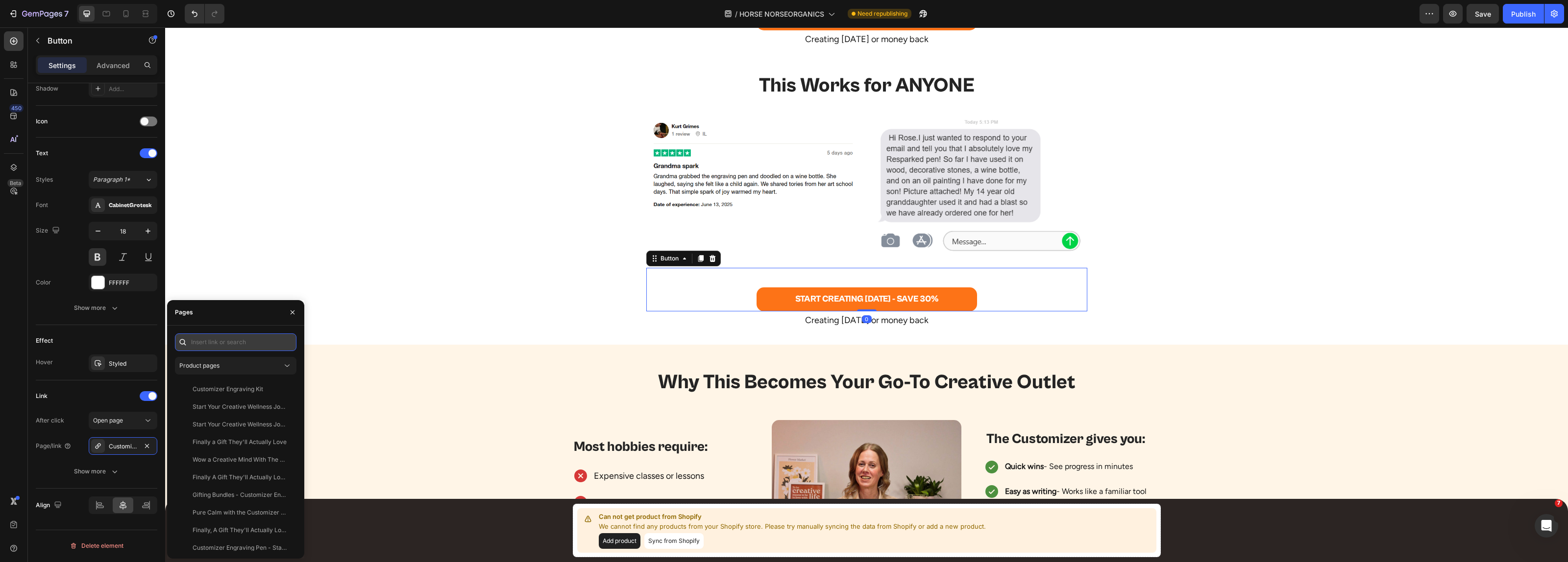
click at [238, 344] on input "text" at bounding box center [236, 342] width 122 height 18
paste input "[URL][DOMAIN_NAME]"
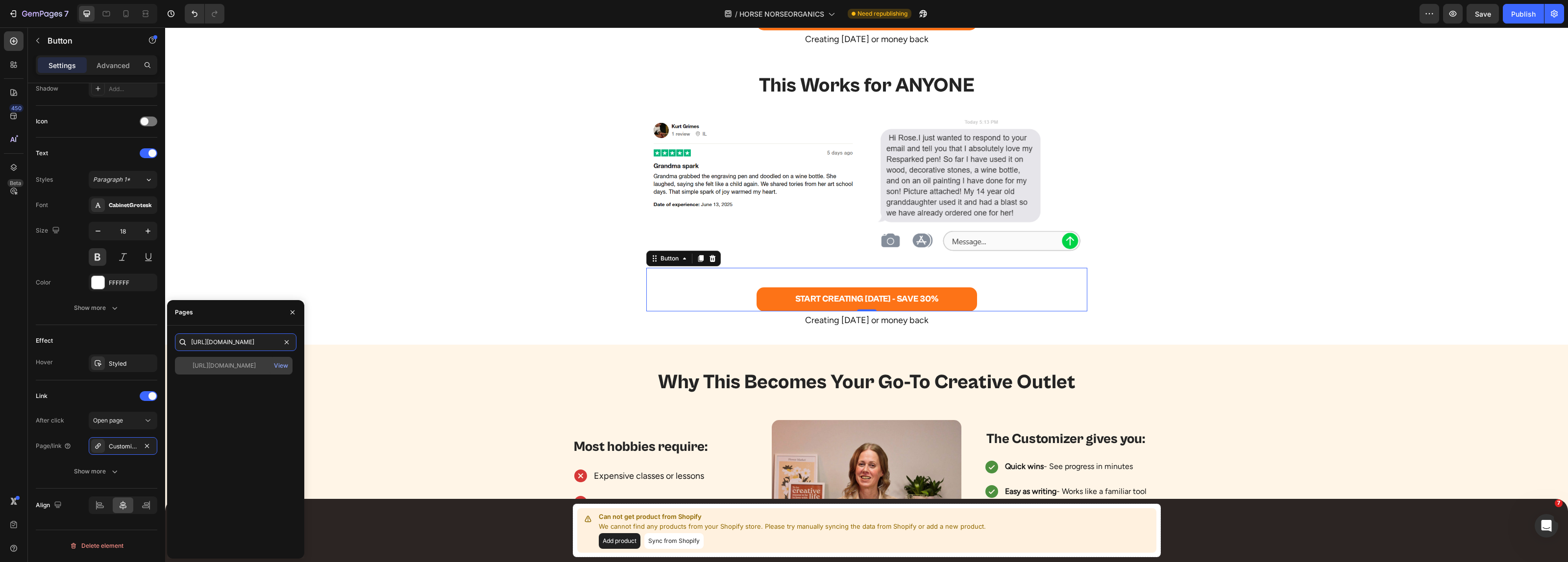
type input "[URL][DOMAIN_NAME]"
click at [228, 364] on div "[URL][DOMAIN_NAME]" at bounding box center [224, 366] width 64 height 9
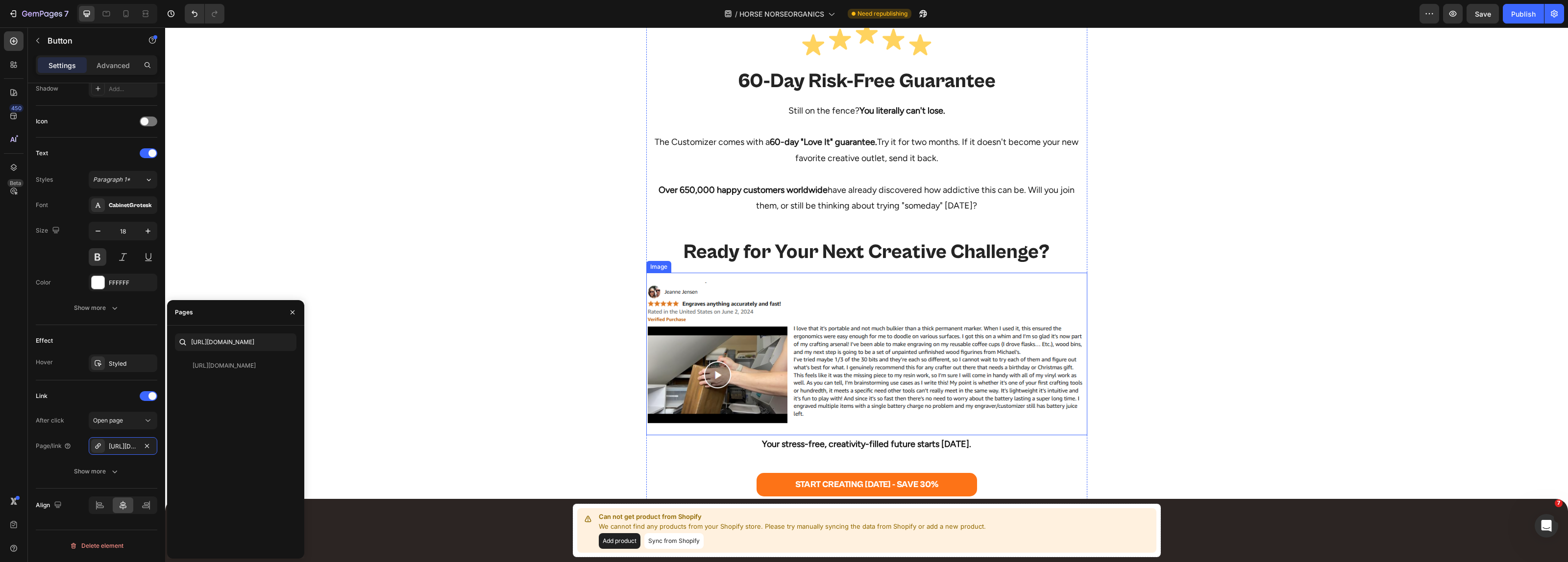
scroll to position [4944, 0]
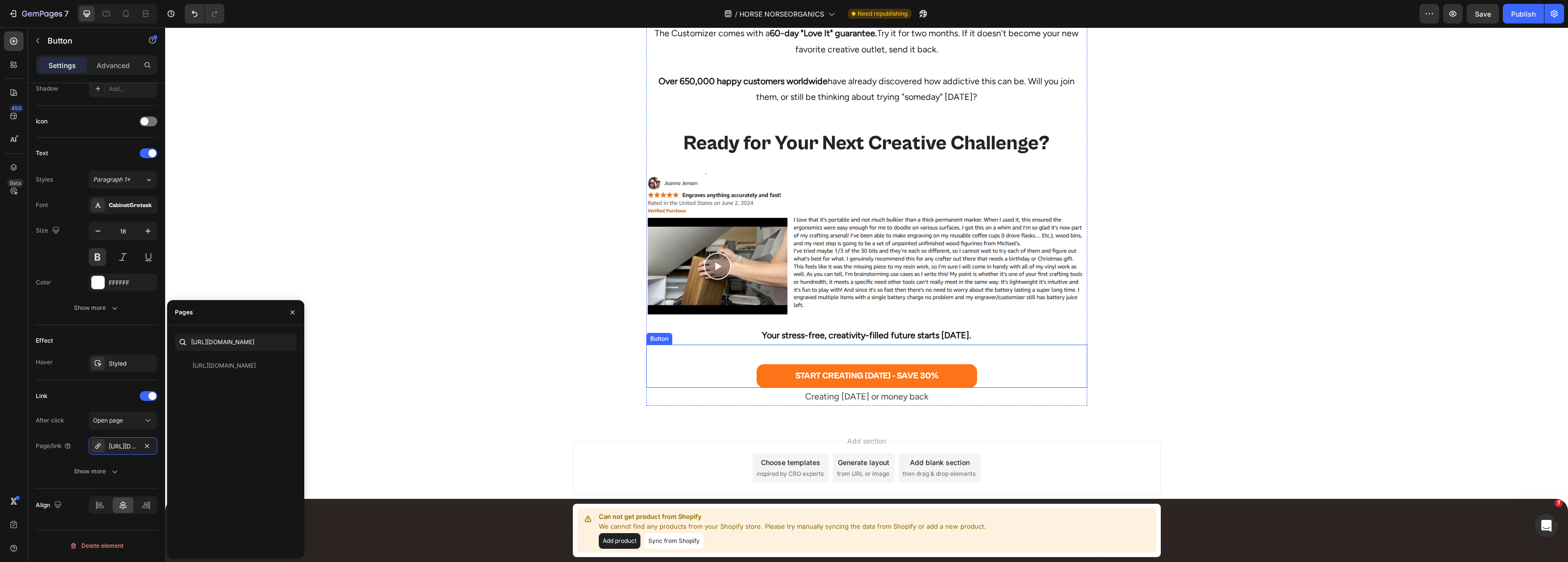
click at [706, 366] on div "START CREATING [DATE] - SAVE 30% Button" at bounding box center [867, 366] width 441 height 43
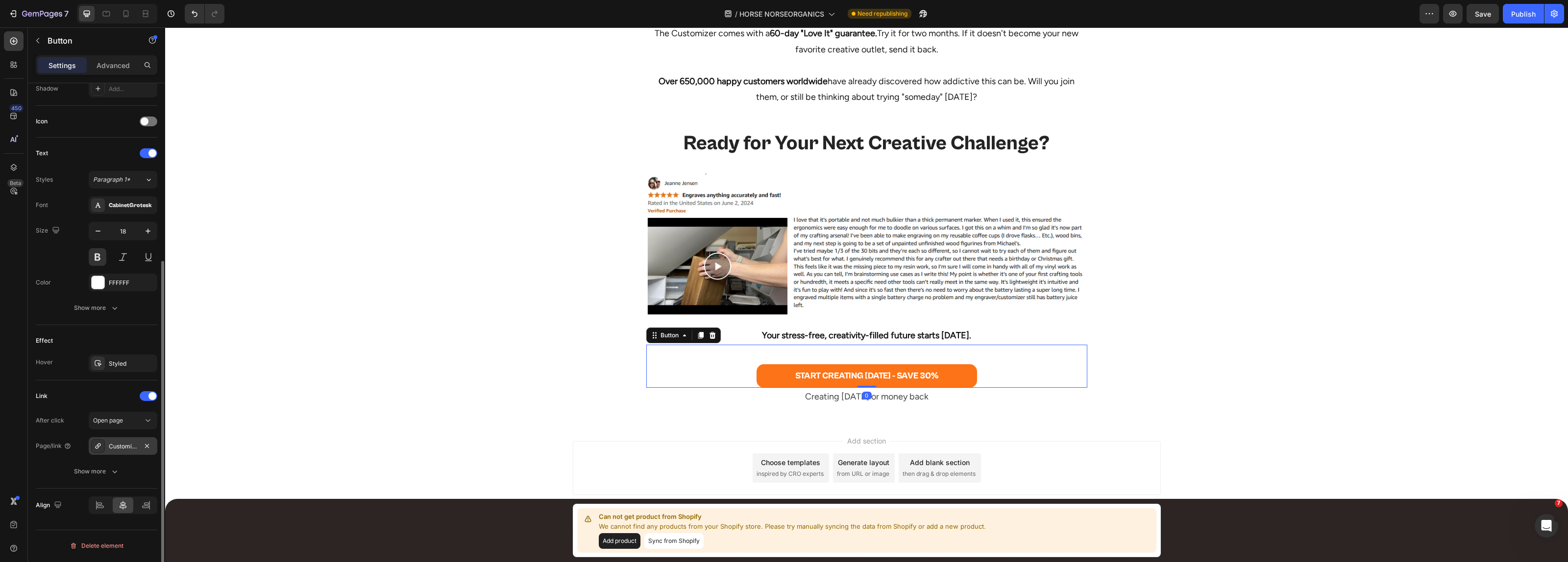
click at [114, 445] on div "Customizer" at bounding box center [123, 447] width 28 height 9
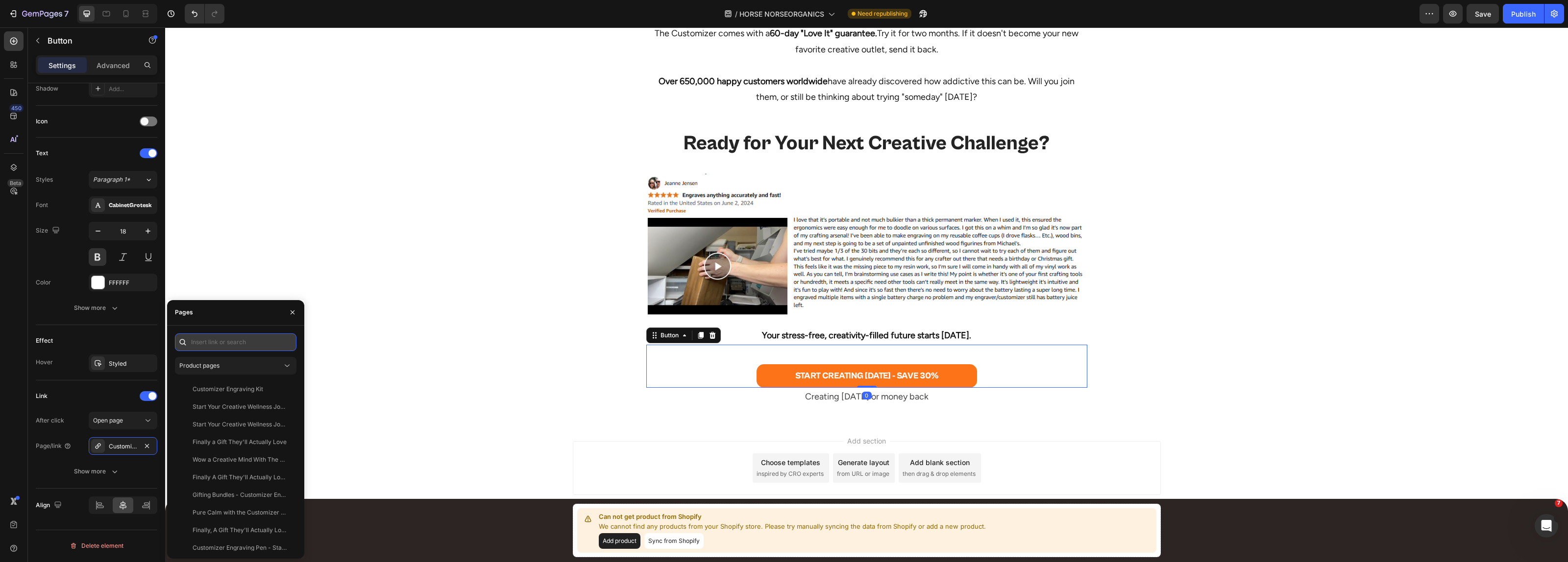
click at [218, 342] on input "text" at bounding box center [236, 342] width 122 height 18
paste input "[URL][DOMAIN_NAME]"
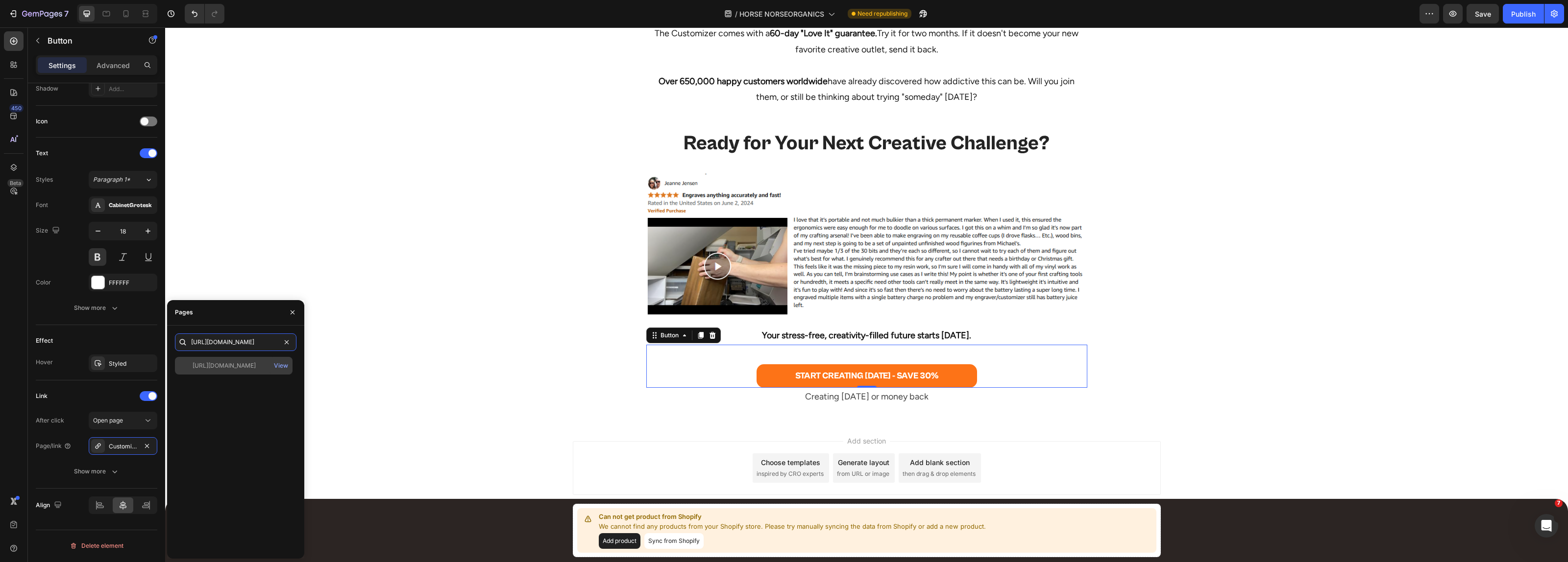
type input "[URL][DOMAIN_NAME]"
click at [219, 364] on div "[URL][DOMAIN_NAME]" at bounding box center [224, 366] width 64 height 9
click at [698, 516] on p "Can not get product from Shopify" at bounding box center [793, 516] width 387 height 10
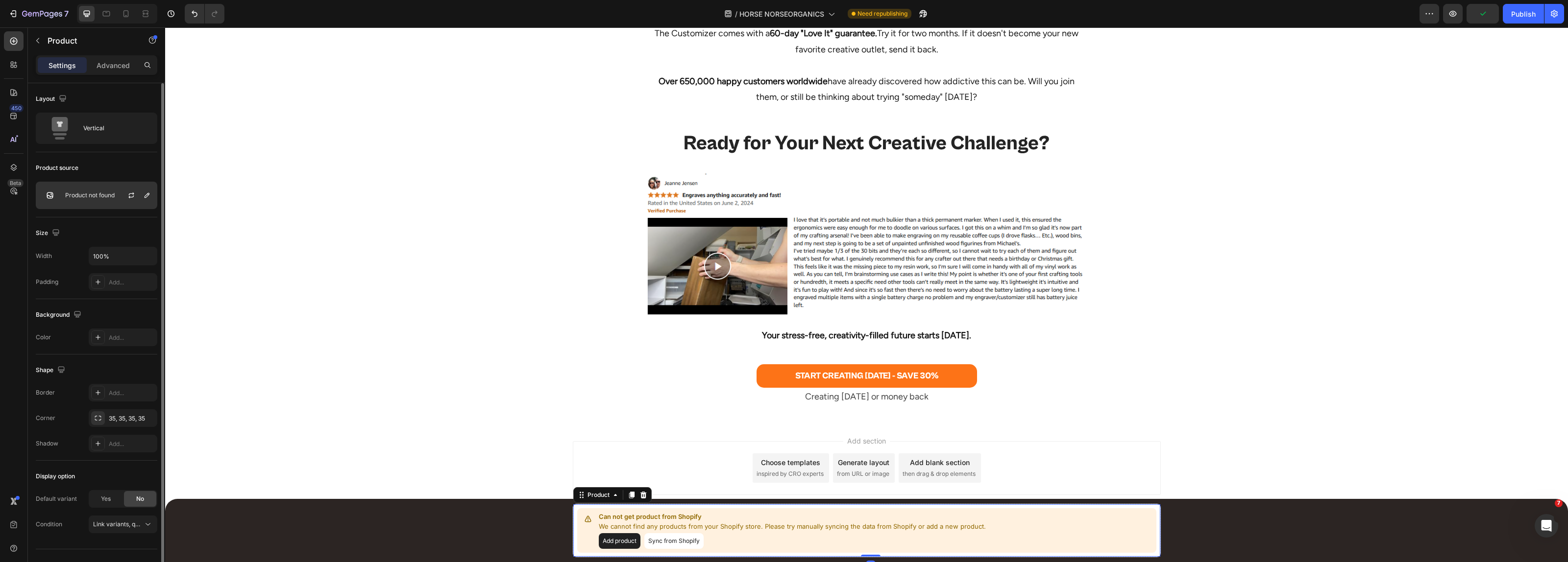
click at [93, 190] on div "Product not found" at bounding box center [96, 195] width 122 height 28
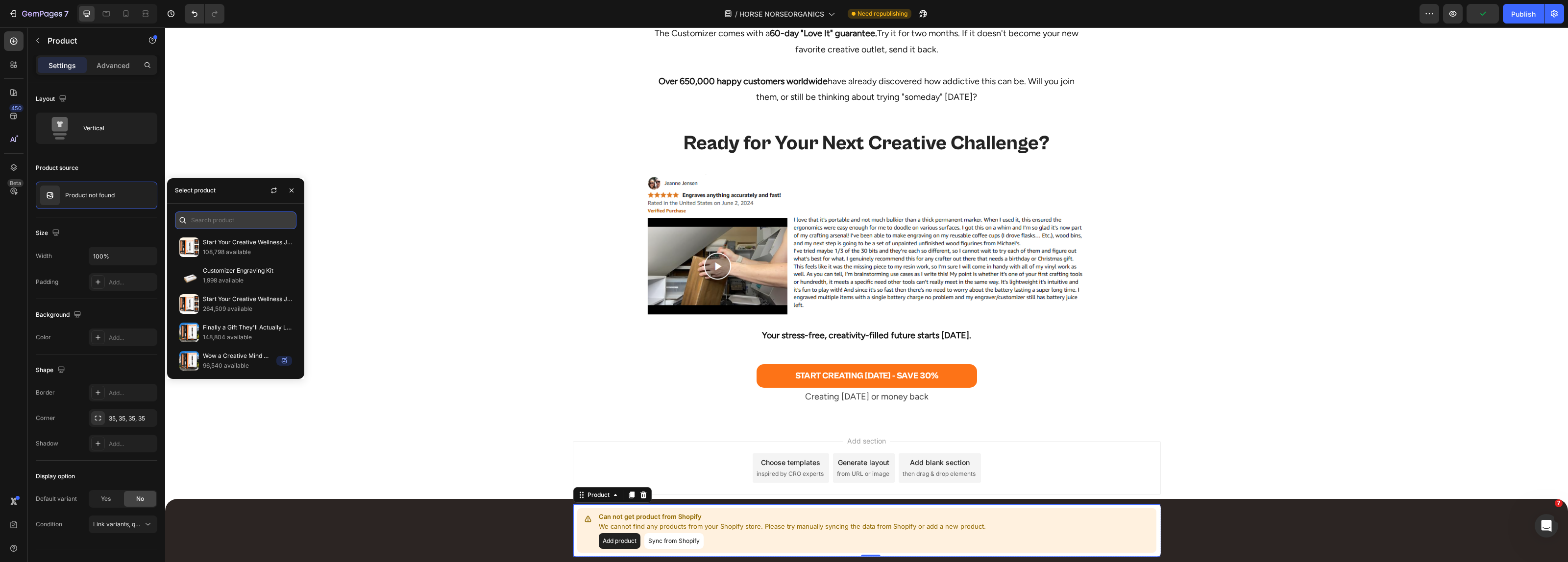
click at [212, 218] on input "text" at bounding box center [236, 220] width 122 height 18
paste input "[URL][DOMAIN_NAME]"
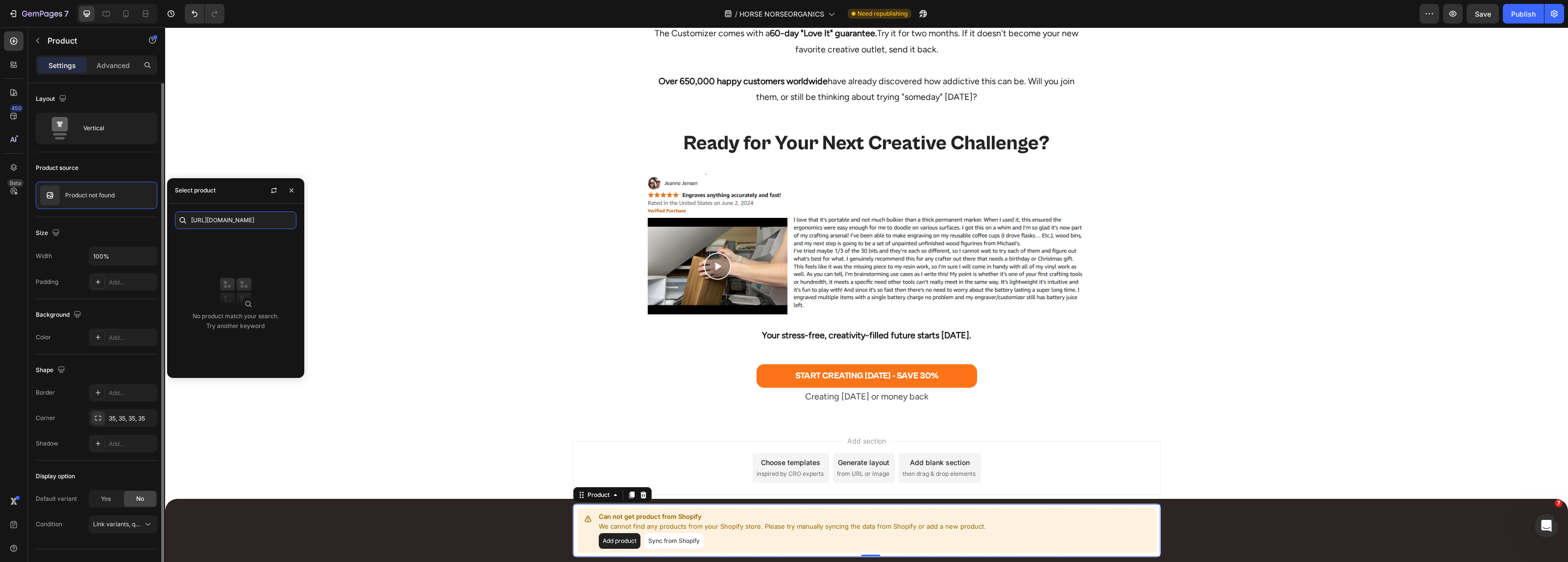
drag, startPoint x: 261, startPoint y: 219, endPoint x: 111, endPoint y: 222, distance: 150.0
click at [111, 0] on body "7 Version history / HORSE NORSEORGANICS Need republishing Preview Save Publish …" at bounding box center [784, 0] width 1568 height 0
click at [229, 220] on input "[URL][DOMAIN_NAME]" at bounding box center [236, 220] width 122 height 18
paste input "The Original Customizer™ Engraving Pen"
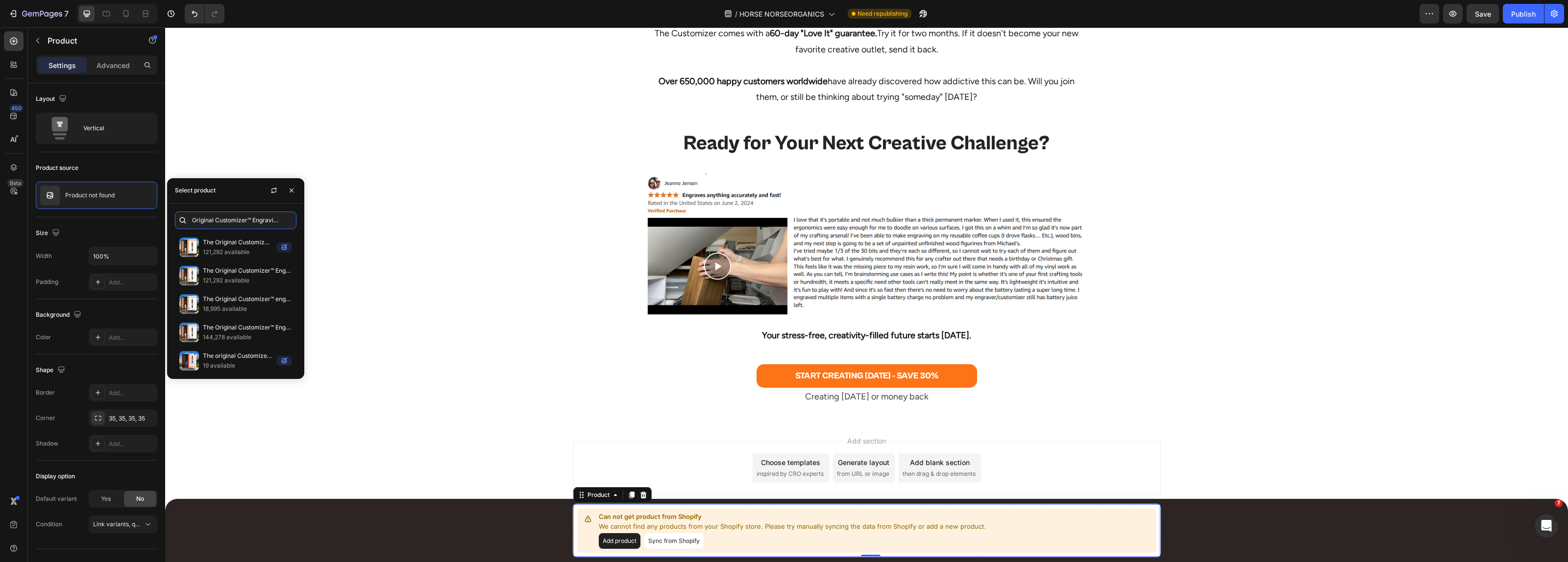
type input "The Original Customizer™ Engraving Pen"
click at [252, 330] on p "The Original Customizer™ Engraving Pen" at bounding box center [247, 327] width 89 height 10
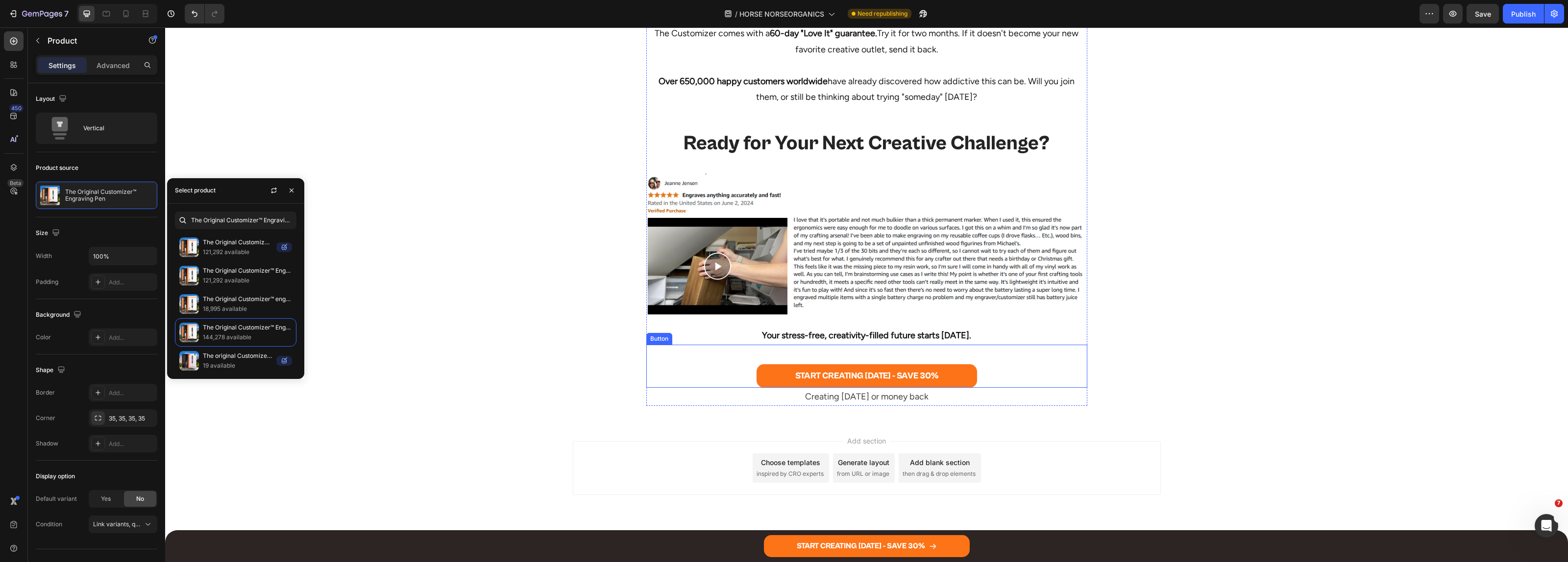
click at [719, 376] on div "START CREATING [DATE] - SAVE 30% Button" at bounding box center [867, 366] width 441 height 43
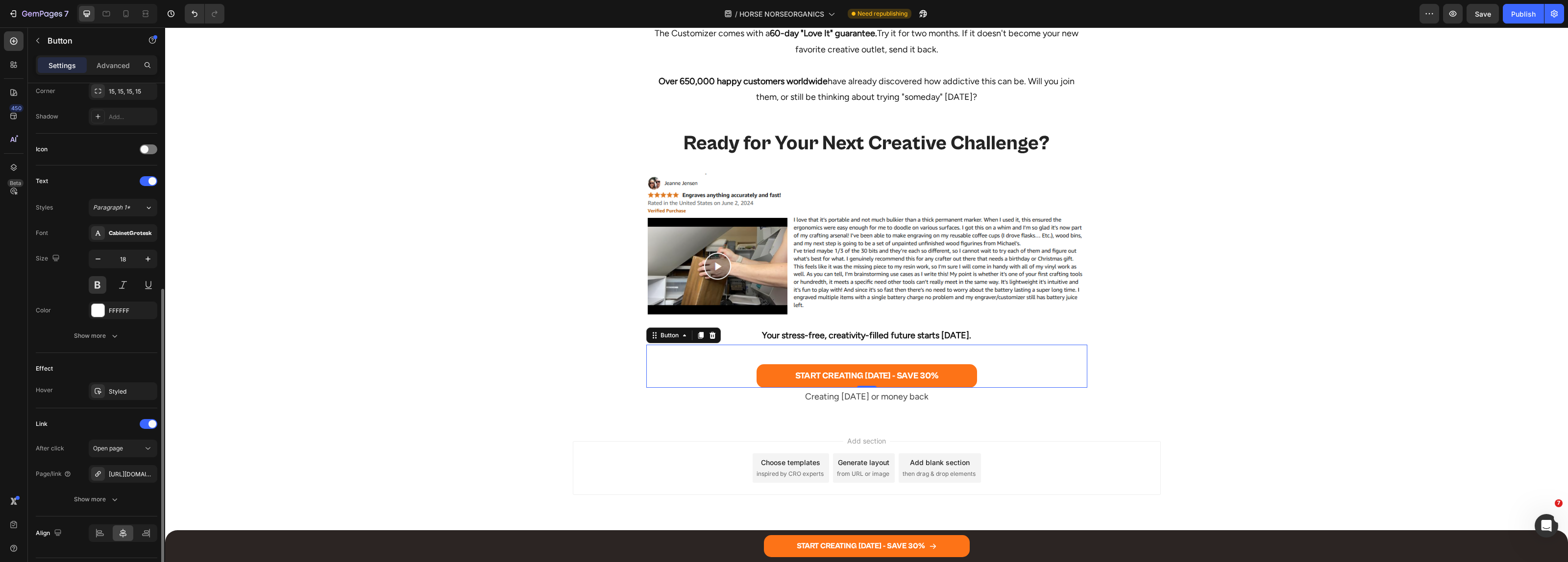
scroll to position [273, 0]
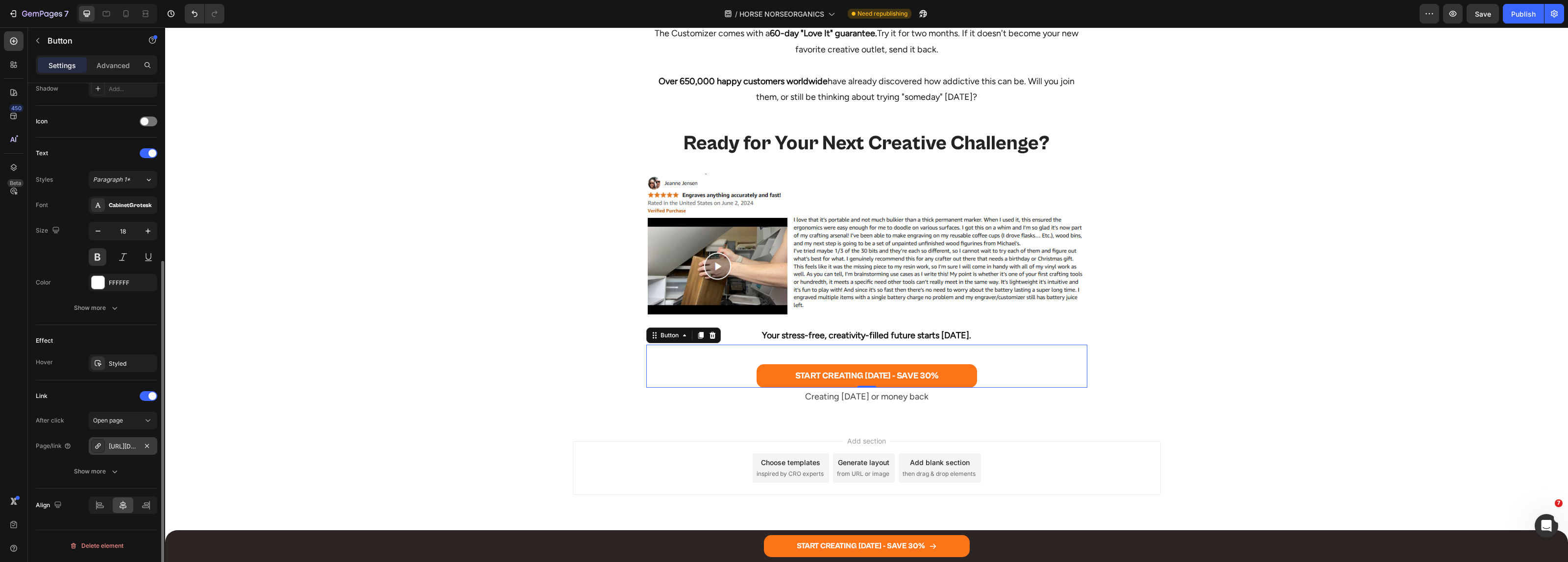
click at [124, 449] on div "[URL][DOMAIN_NAME]" at bounding box center [123, 447] width 28 height 9
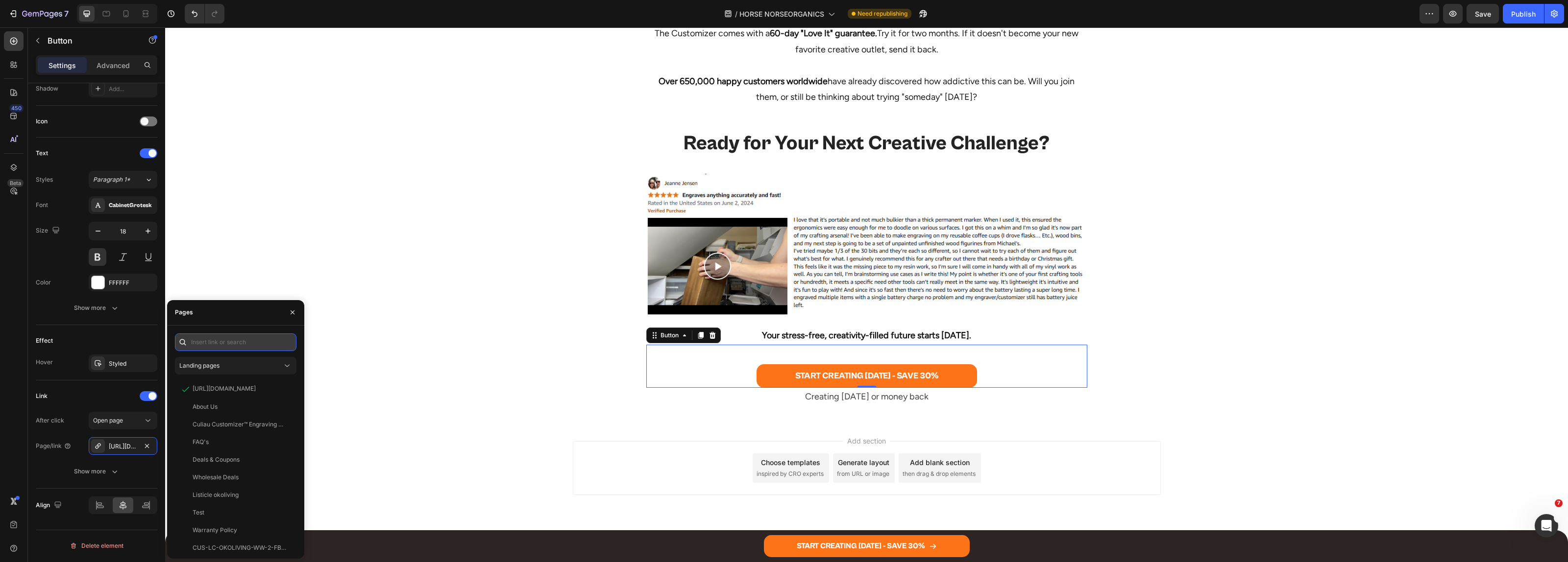
click at [205, 336] on input "text" at bounding box center [236, 342] width 122 height 18
paste input "The Original Customizer™ Engraving Pen"
type input "The Original Customizer™ Engraving Pen"
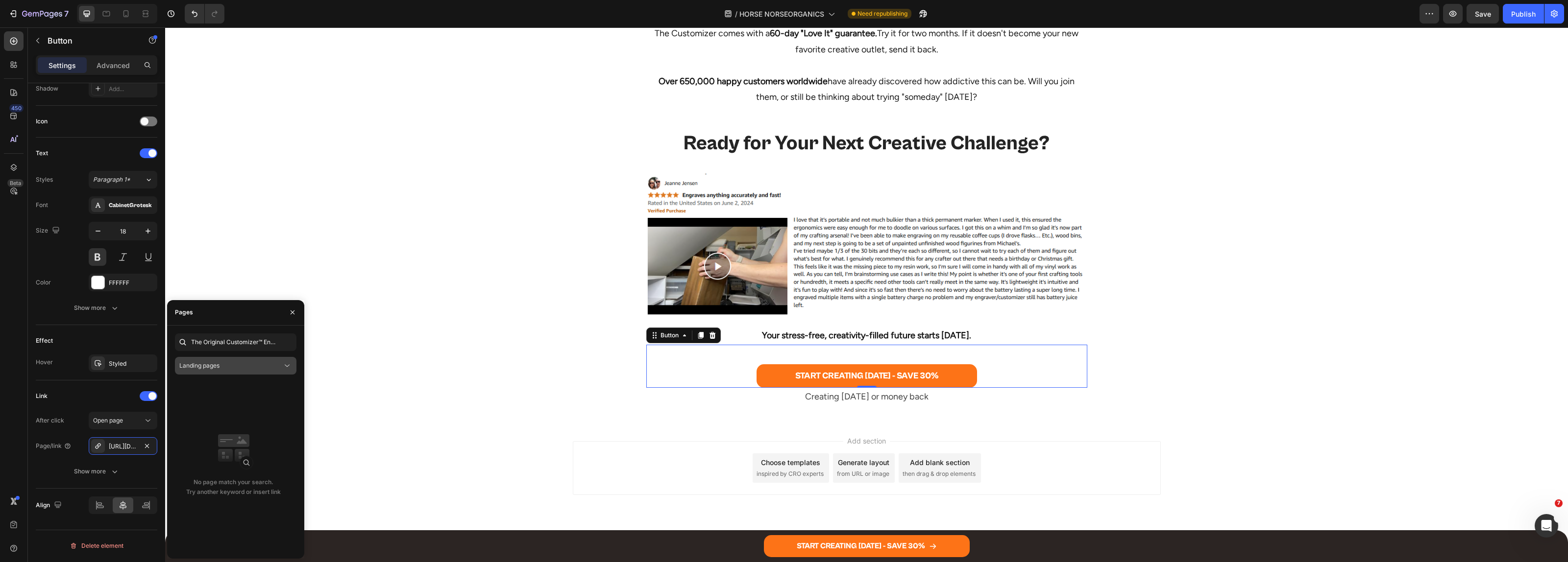
click at [256, 365] on div "Landing pages" at bounding box center [231, 366] width 103 height 9
click at [244, 425] on p "Product pages" at bounding box center [243, 427] width 89 height 9
click at [243, 340] on input "The Original Customizer™ Engraving Pen" at bounding box center [236, 342] width 122 height 18
click at [280, 388] on div "View" at bounding box center [280, 389] width 14 height 9
click at [278, 461] on div "View" at bounding box center [280, 460] width 14 height 9
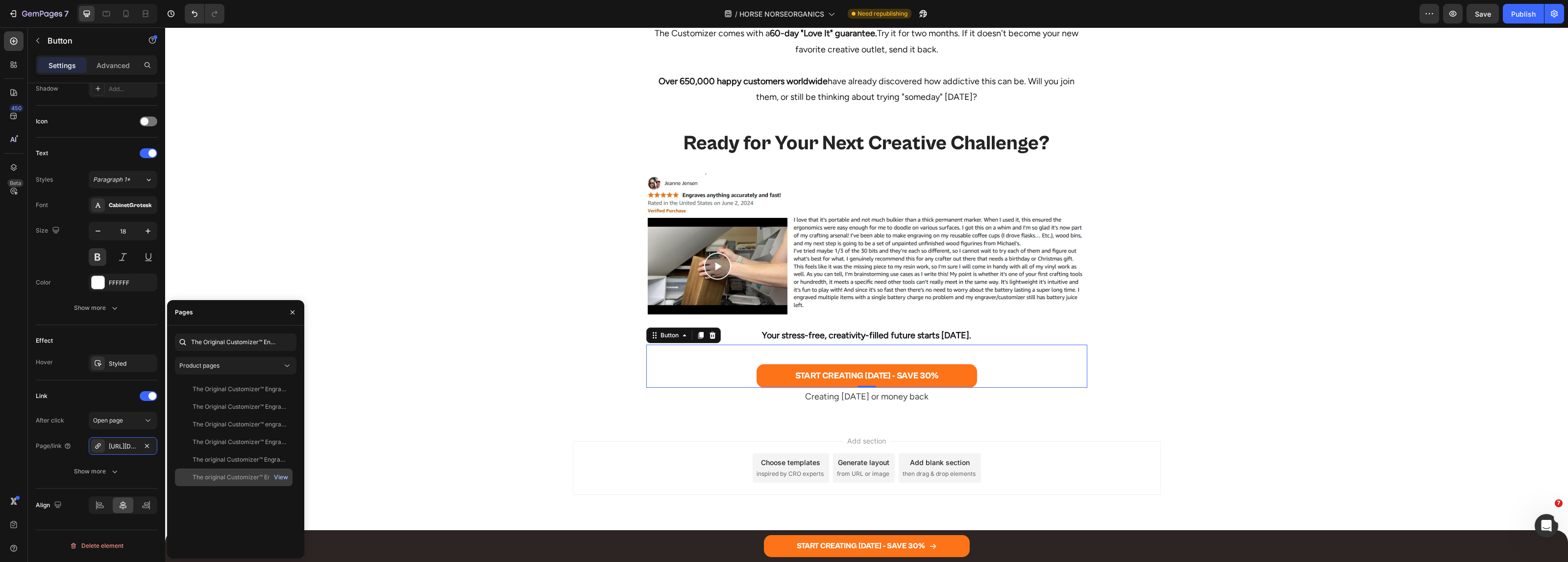
click at [278, 475] on div "View" at bounding box center [280, 478] width 14 height 9
click at [278, 444] on div "View" at bounding box center [280, 442] width 14 height 9
click at [280, 442] on div "View" at bounding box center [280, 442] width 14 height 9
click at [236, 442] on div "The Original Customizer™ Engraving Pen" at bounding box center [240, 442] width 94 height 9
click at [553, 371] on div "Image 60-Day Risk-Free Guarantee Heading Still on the fence? You literally can'…" at bounding box center [867, 158] width 1403 height 495
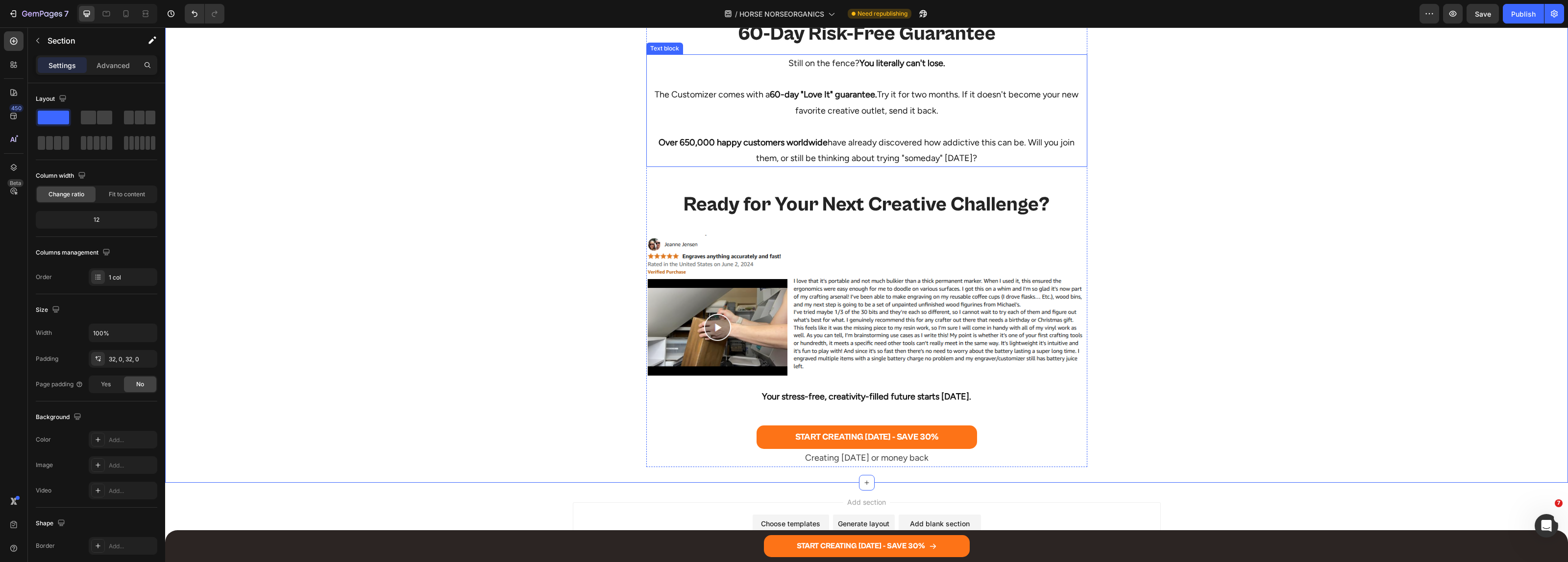
scroll to position [4944, 0]
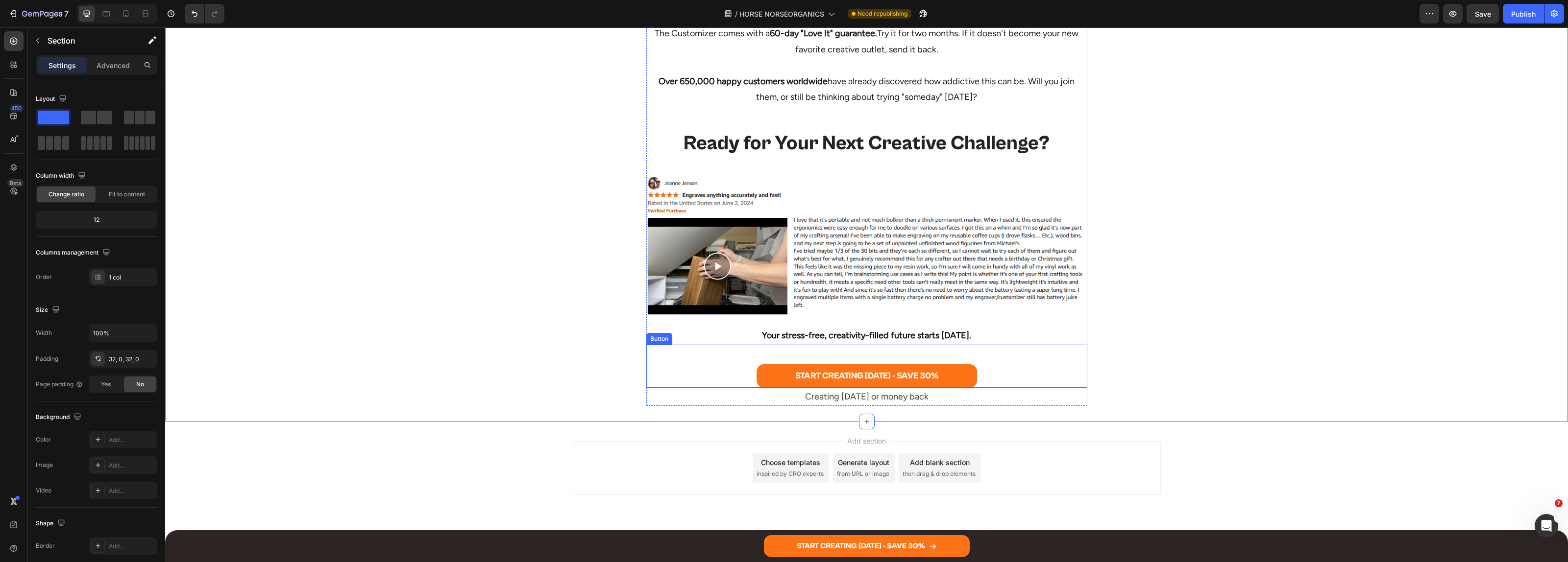
click at [689, 373] on div "START CREATING [DATE] - SAVE 30% Button" at bounding box center [867, 366] width 441 height 43
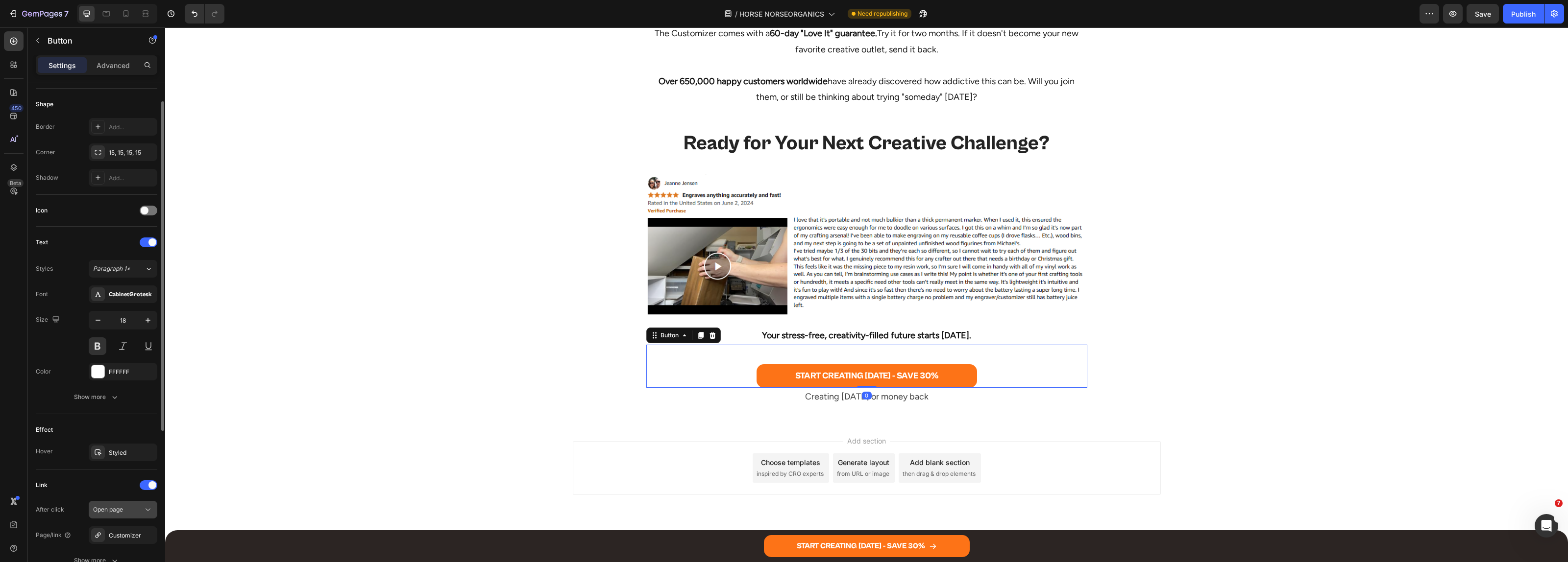
scroll to position [245, 0]
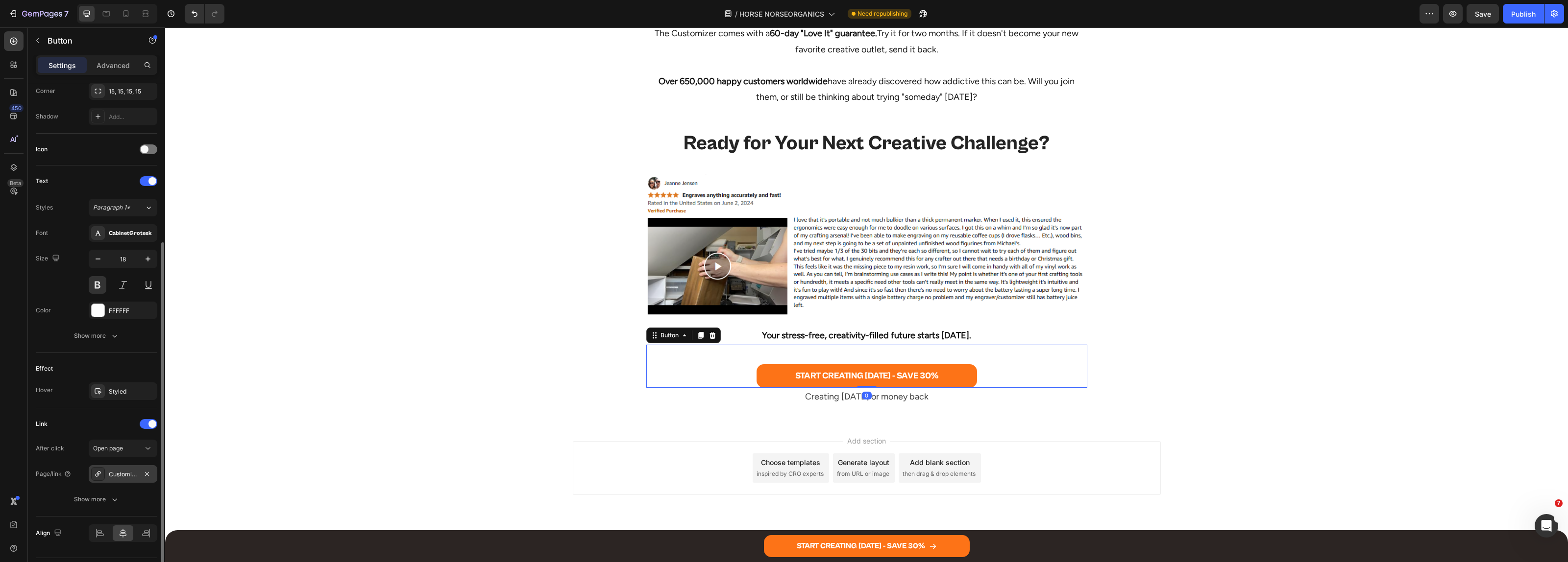
click at [116, 475] on div "Customizer" at bounding box center [123, 475] width 28 height 9
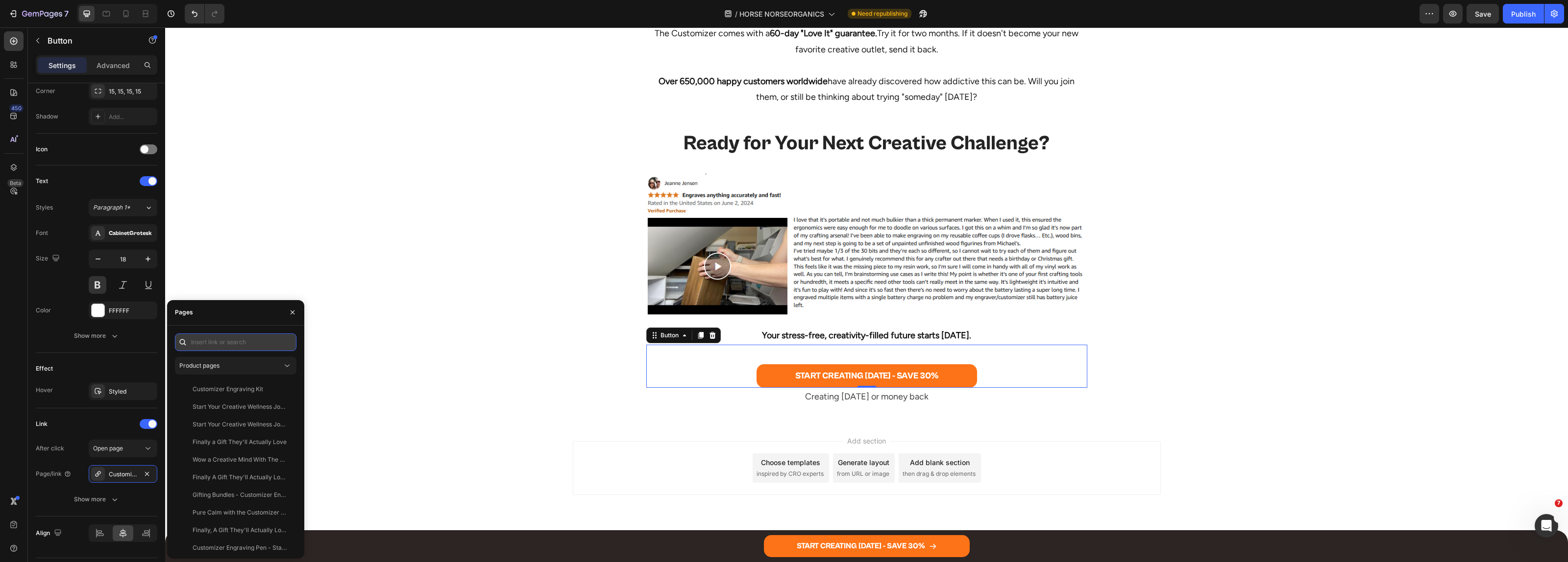
click at [212, 343] on input "text" at bounding box center [236, 342] width 122 height 18
paste input "The Original Customizer™ Engraving Pen"
type input "The Original Customizer™ Engraving Pen"
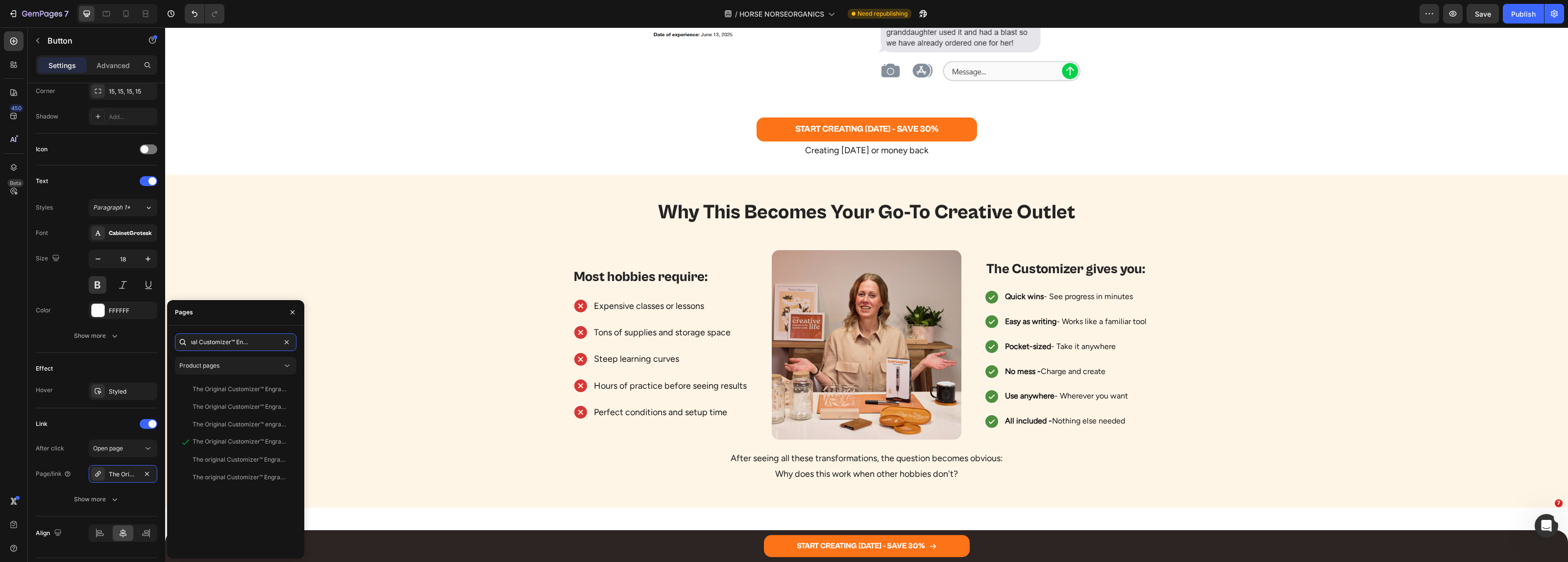
scroll to position [4211, 0]
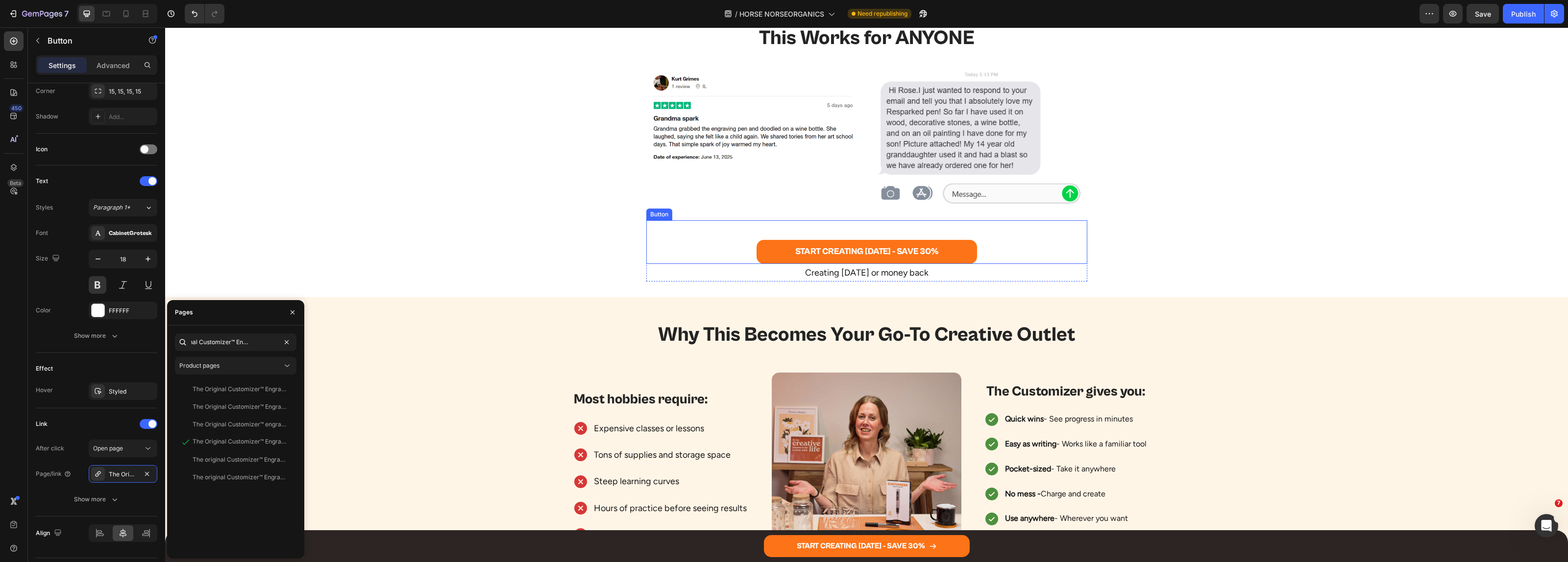
click at [734, 246] on div "START CREATING [DATE] - SAVE 30% Button" at bounding box center [867, 242] width 441 height 43
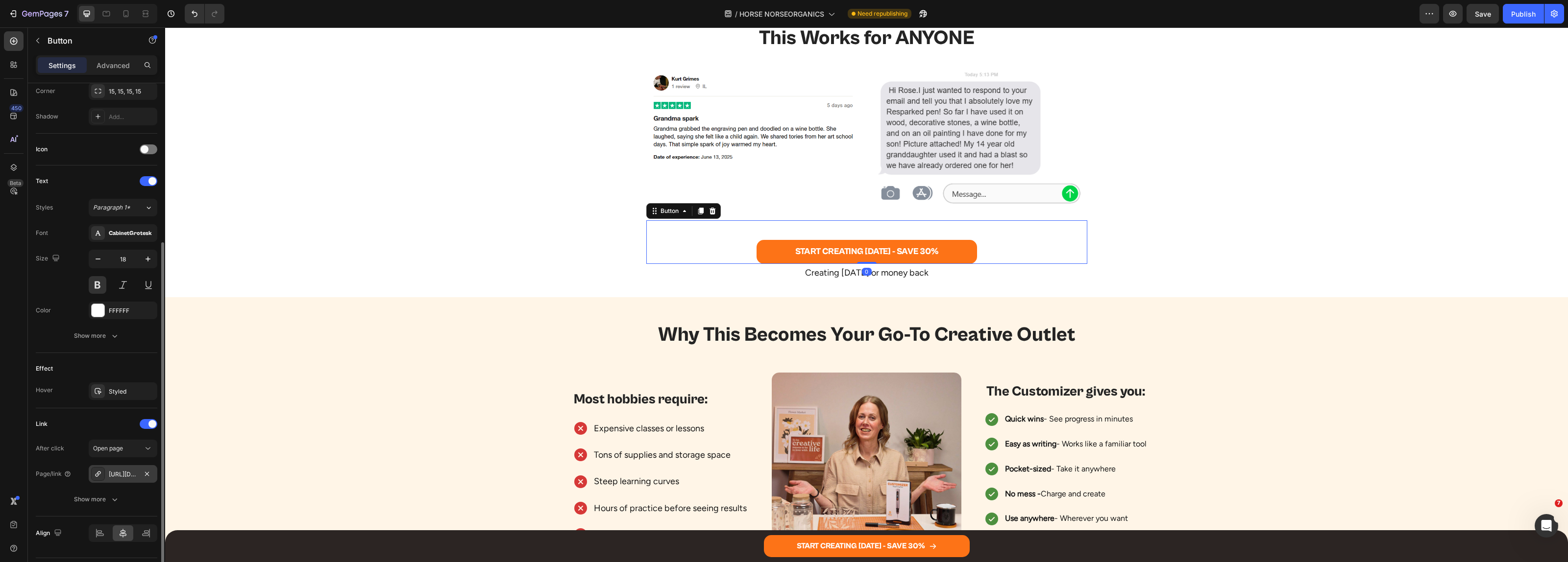
click at [123, 478] on div "[URL][DOMAIN_NAME]" at bounding box center [123, 475] width 28 height 9
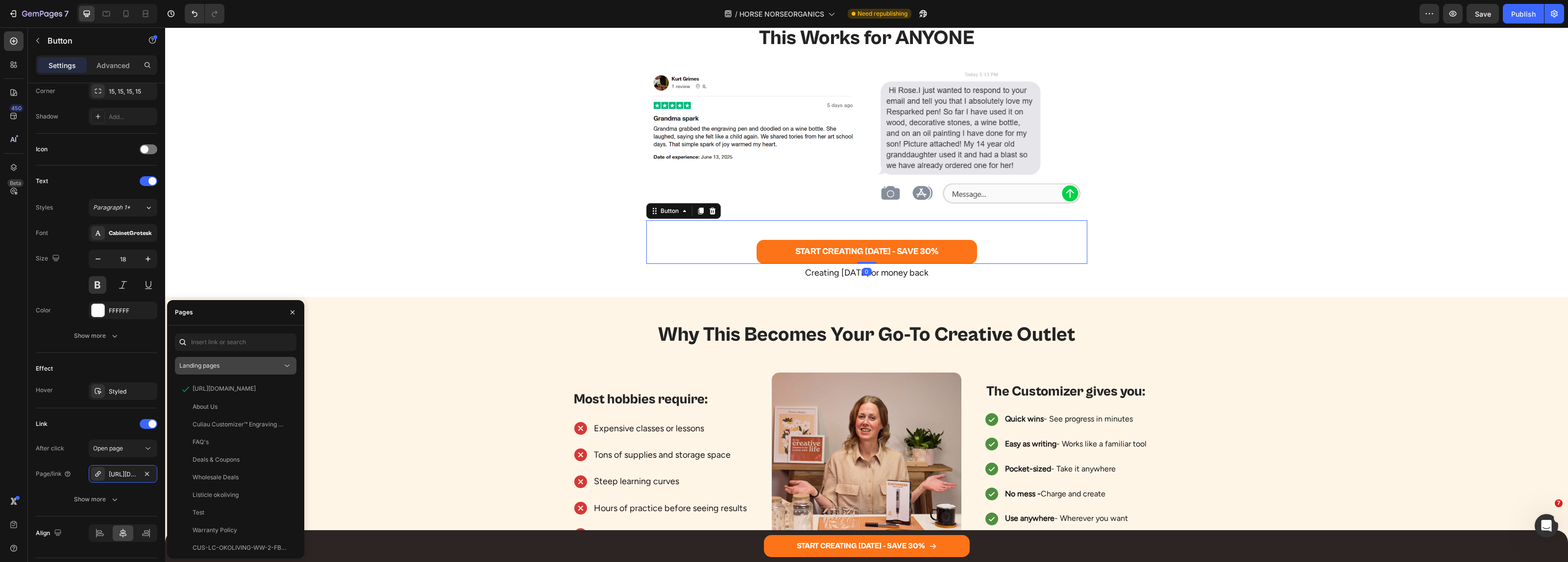
click at [201, 366] on span "Landing pages" at bounding box center [200, 365] width 40 height 7
click at [215, 436] on div "Product pages" at bounding box center [236, 445] width 114 height 19
click at [224, 339] on input "text" at bounding box center [236, 342] width 122 height 18
paste input "The Original Customizer™ Engraving Pen"
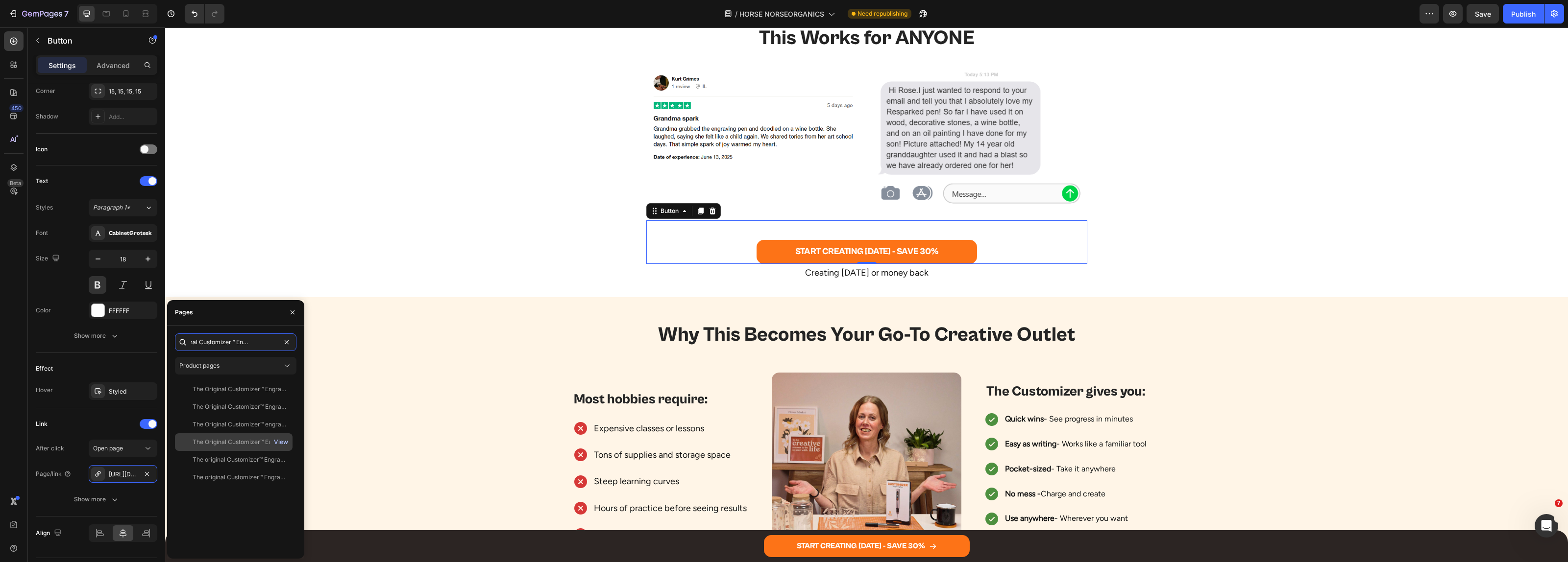
type input "The Original Customizer™ Engraving Pen"
click at [282, 443] on div "View" at bounding box center [280, 442] width 14 height 9
click at [251, 443] on div "The Original Customizer™ Engraving Pen" at bounding box center [240, 442] width 94 height 9
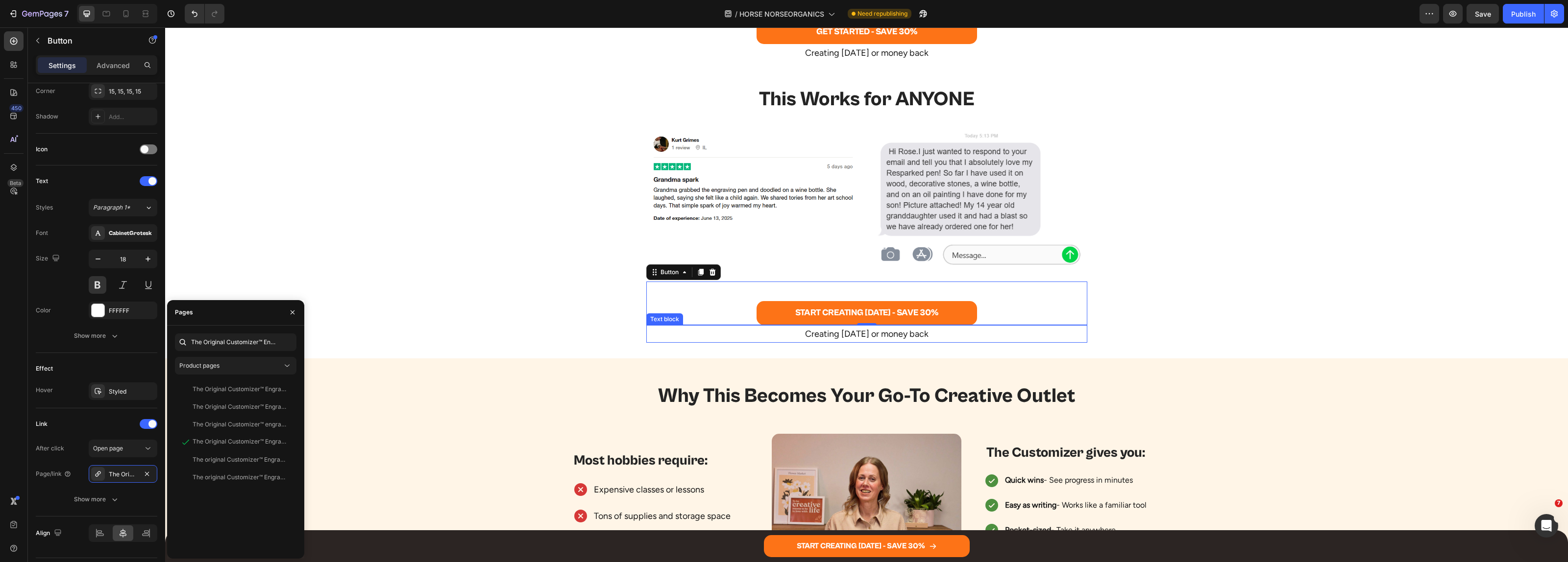
scroll to position [3965, 0]
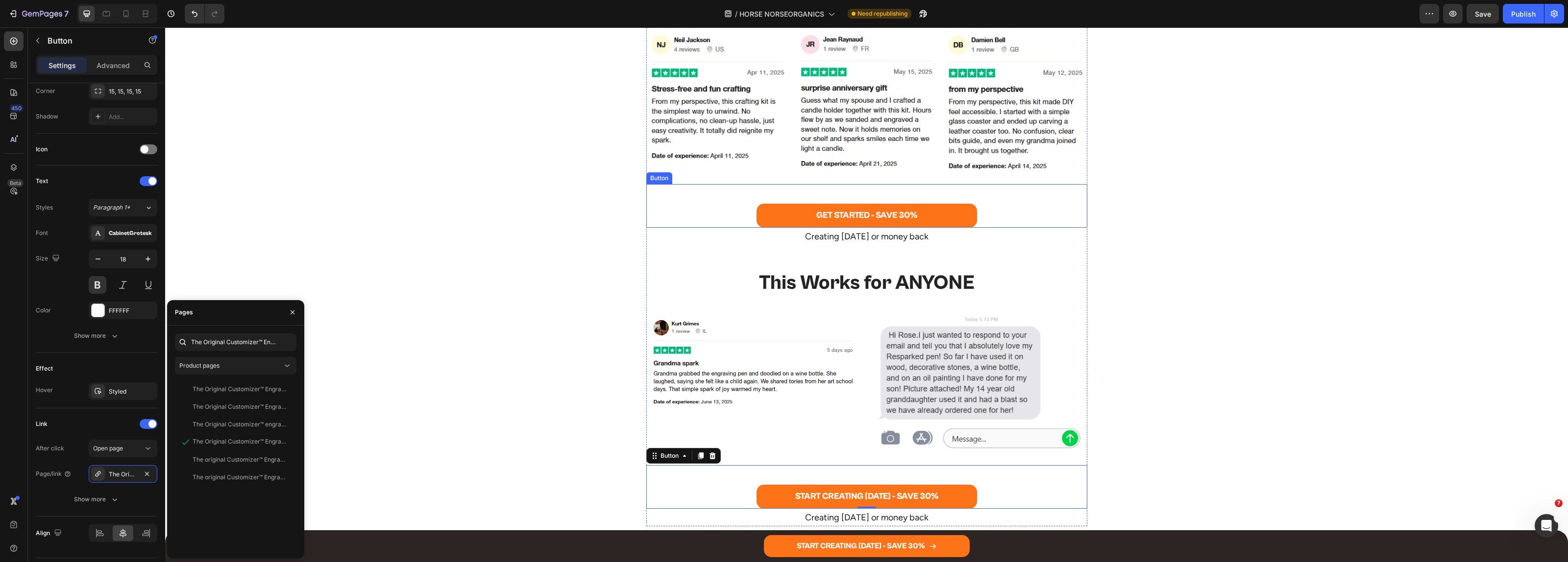
click at [733, 213] on div "GET STARTED - SAVE 30% Button" at bounding box center [867, 206] width 441 height 43
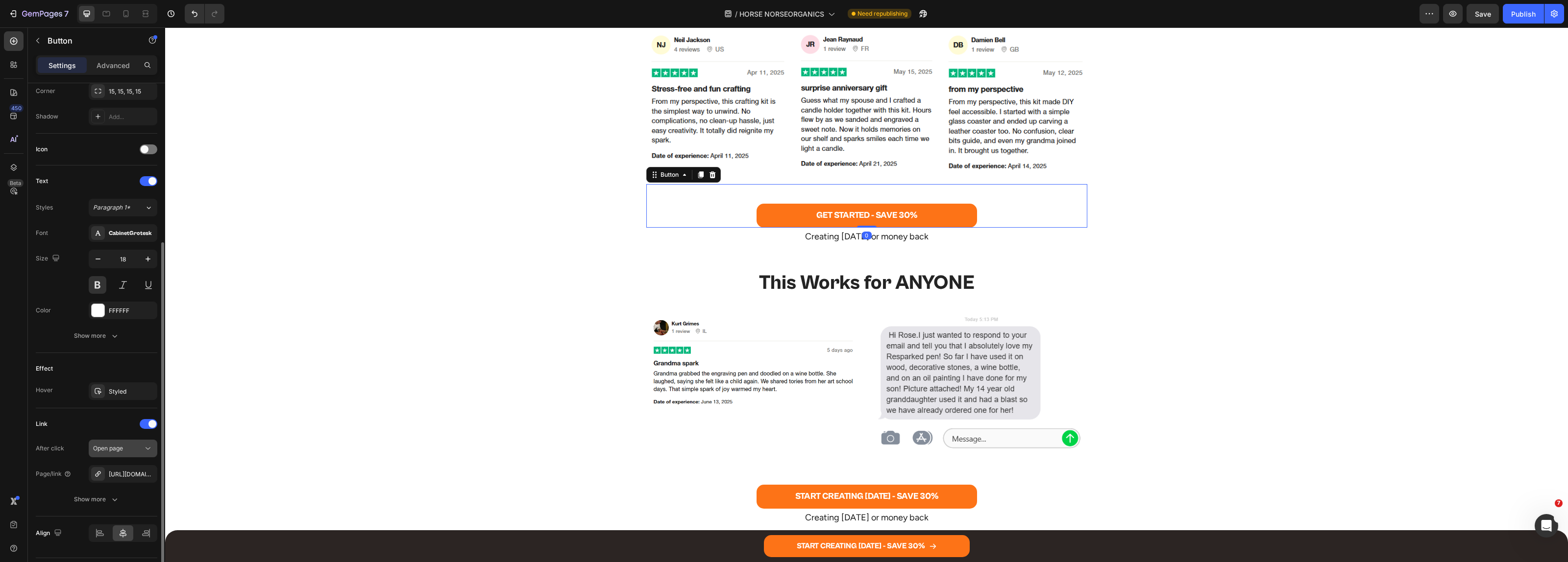
click at [118, 452] on span "Open page" at bounding box center [108, 448] width 30 height 7
click at [119, 450] on span "Open page" at bounding box center [108, 448] width 30 height 7
click at [115, 473] on div "[URL][DOMAIN_NAME]" at bounding box center [132, 475] width 46 height 9
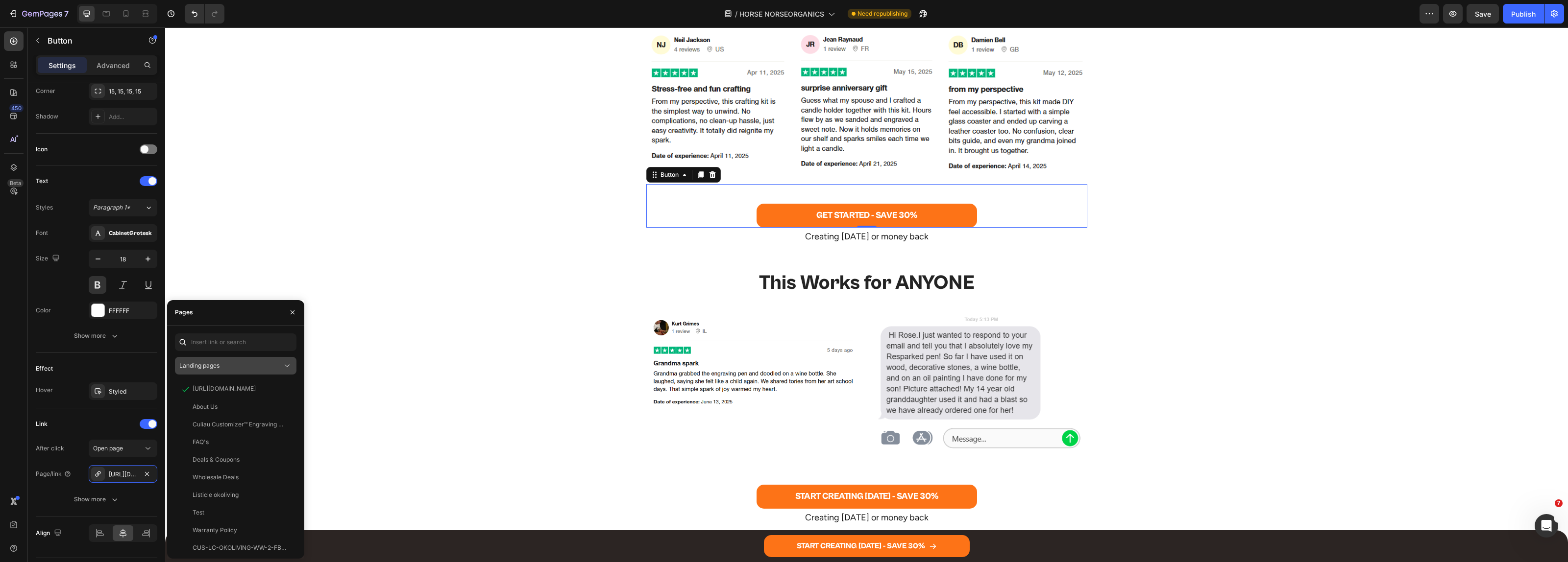
click at [219, 362] on span "Landing pages" at bounding box center [200, 365] width 40 height 7
click at [215, 424] on span "Product pages" at bounding box center [219, 427] width 40 height 9
click at [222, 346] on input "text" at bounding box center [236, 342] width 122 height 18
paste input "The Original Customizer™ Engraving Pen"
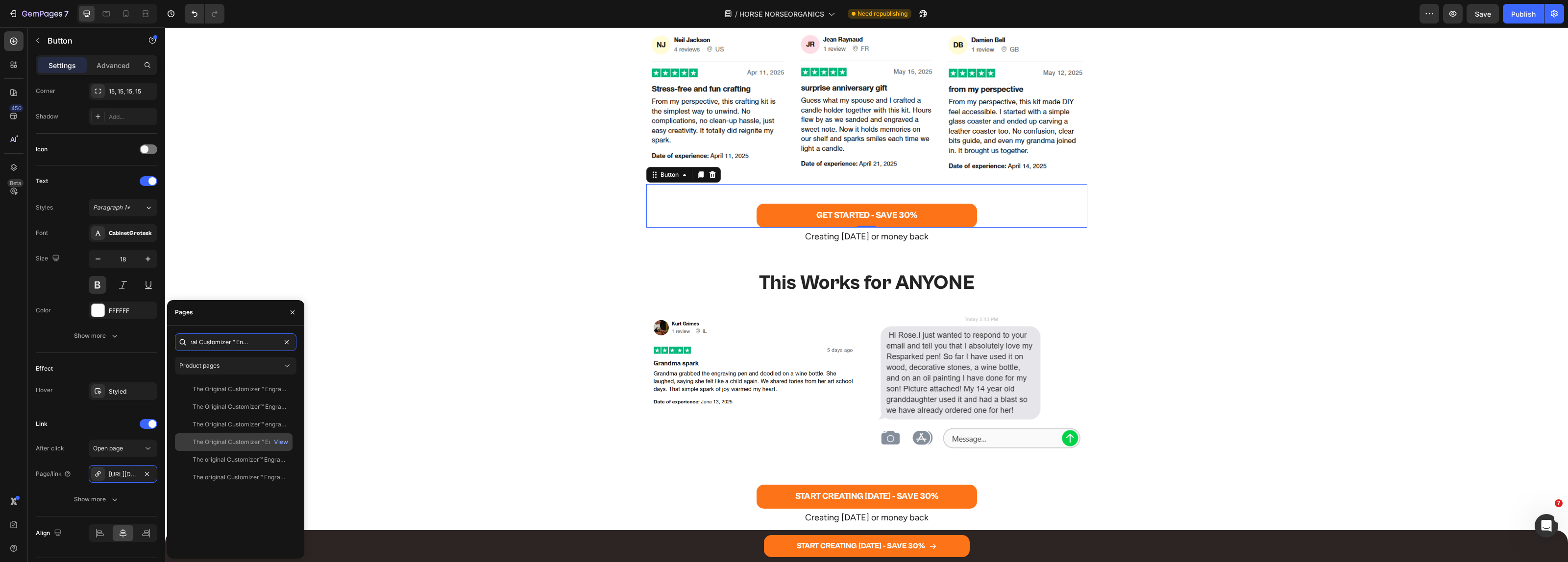
type input "The Original Customizer™ Engraving Pen"
click at [226, 442] on div "The Original Customizer™ Engraving Pen" at bounding box center [240, 442] width 94 height 9
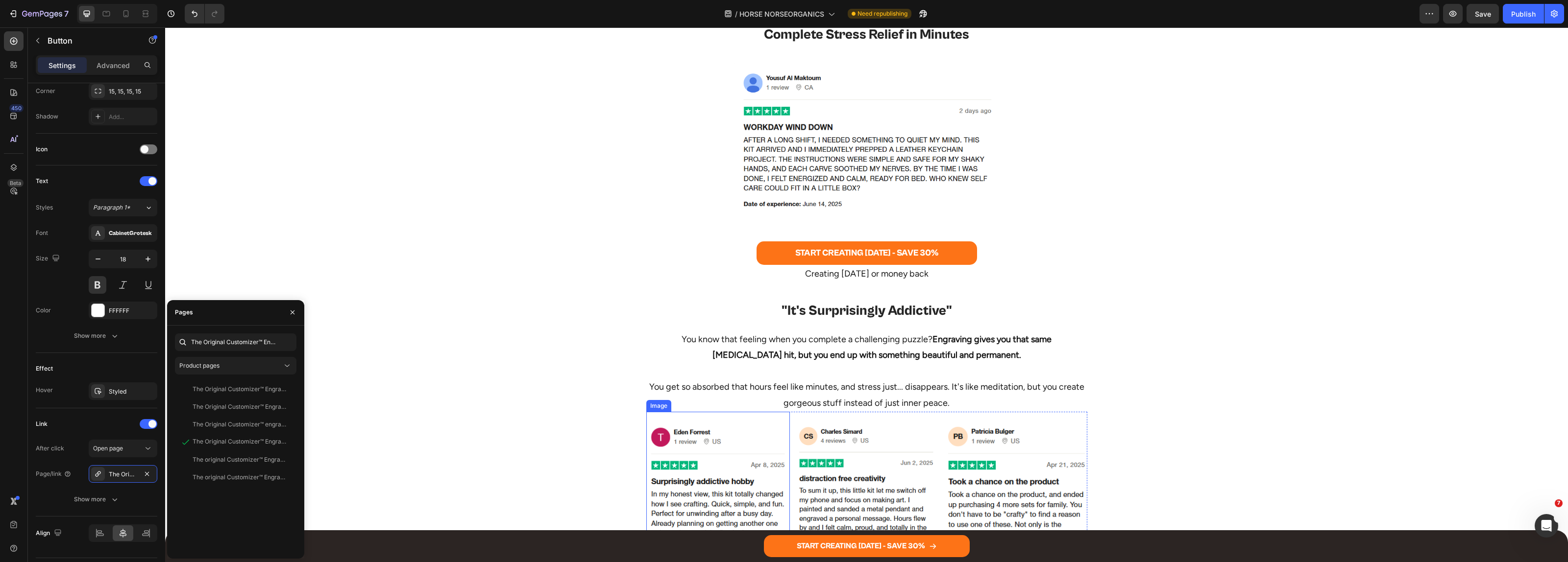
scroll to position [3292, 0]
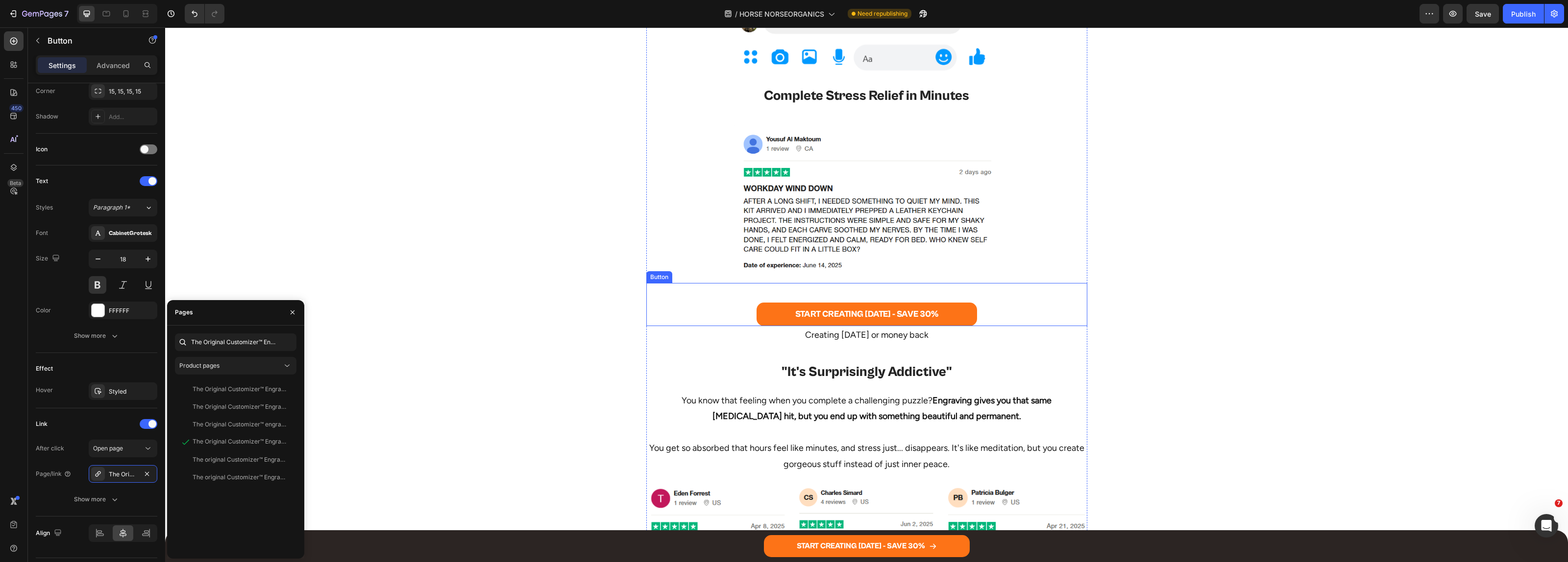
drag, startPoint x: 707, startPoint y: 306, endPoint x: 456, endPoint y: 356, distance: 255.9
click at [707, 305] on div "START CREATING [DATE] - SAVE 30% Button" at bounding box center [867, 305] width 441 height 43
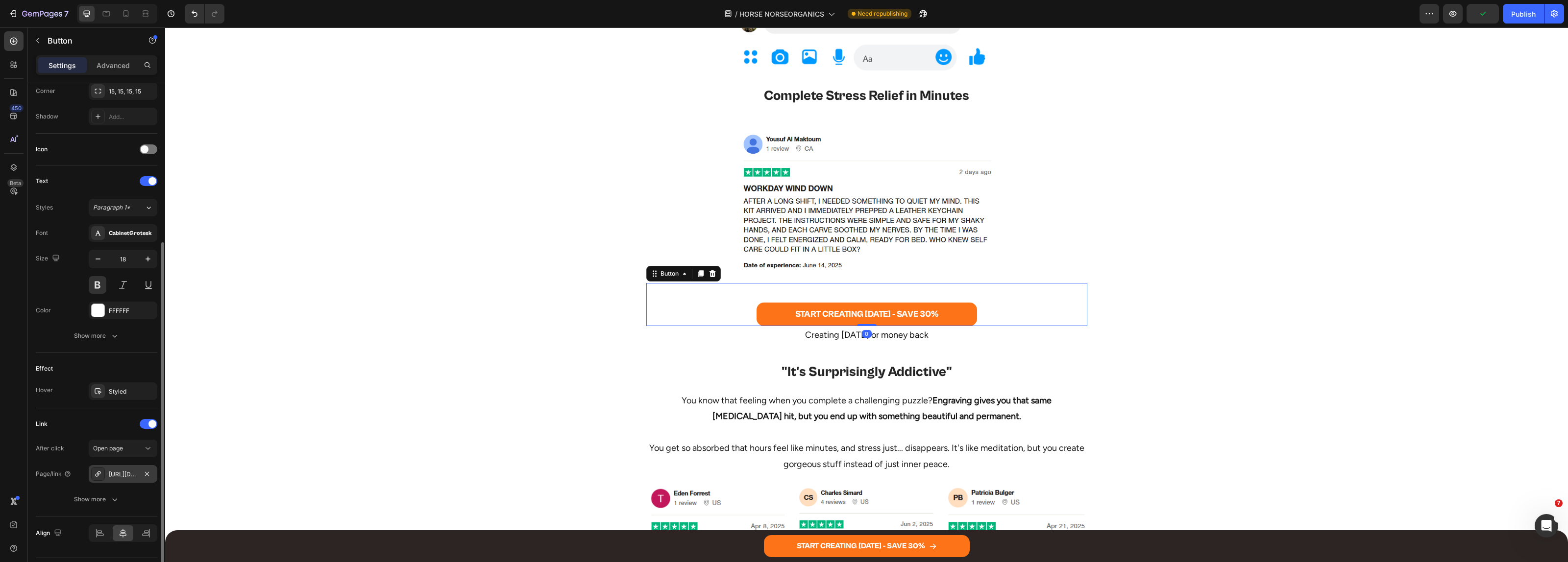
click at [123, 471] on div "[URL][DOMAIN_NAME]" at bounding box center [123, 475] width 28 height 9
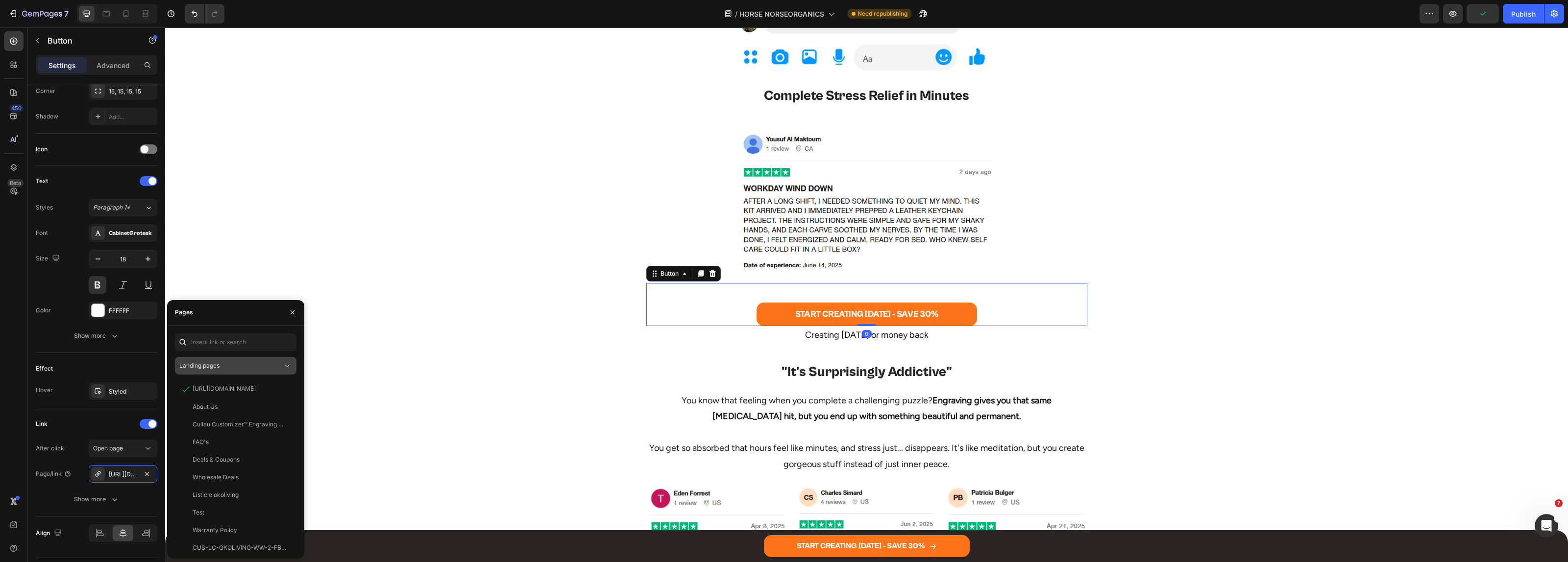
click at [212, 361] on div "Landing pages" at bounding box center [236, 365] width 113 height 10
click at [217, 426] on span "Product pages" at bounding box center [219, 427] width 40 height 9
click at [224, 341] on input "text" at bounding box center [236, 342] width 122 height 18
paste input "The Original Customizer™ Engraving Pen"
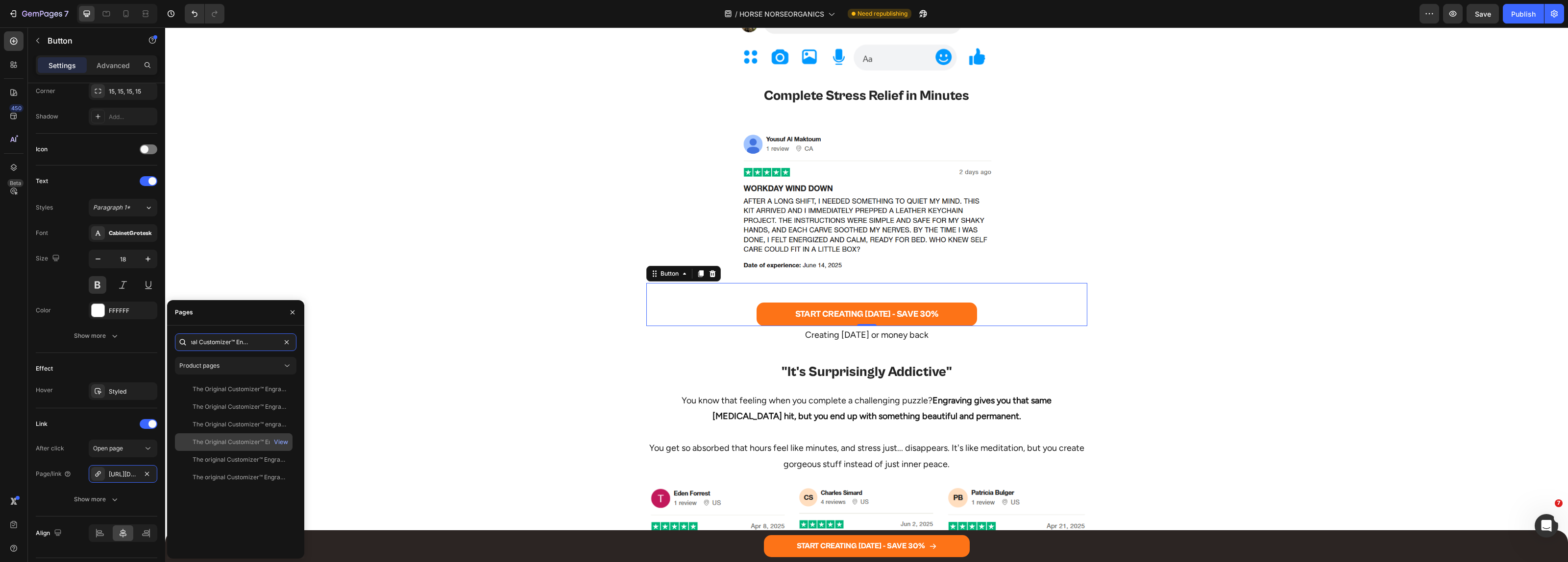
type input "The Original Customizer™ Engraving Pen"
click at [220, 444] on div "The Original Customizer™ Engraving Pen" at bounding box center [240, 442] width 94 height 9
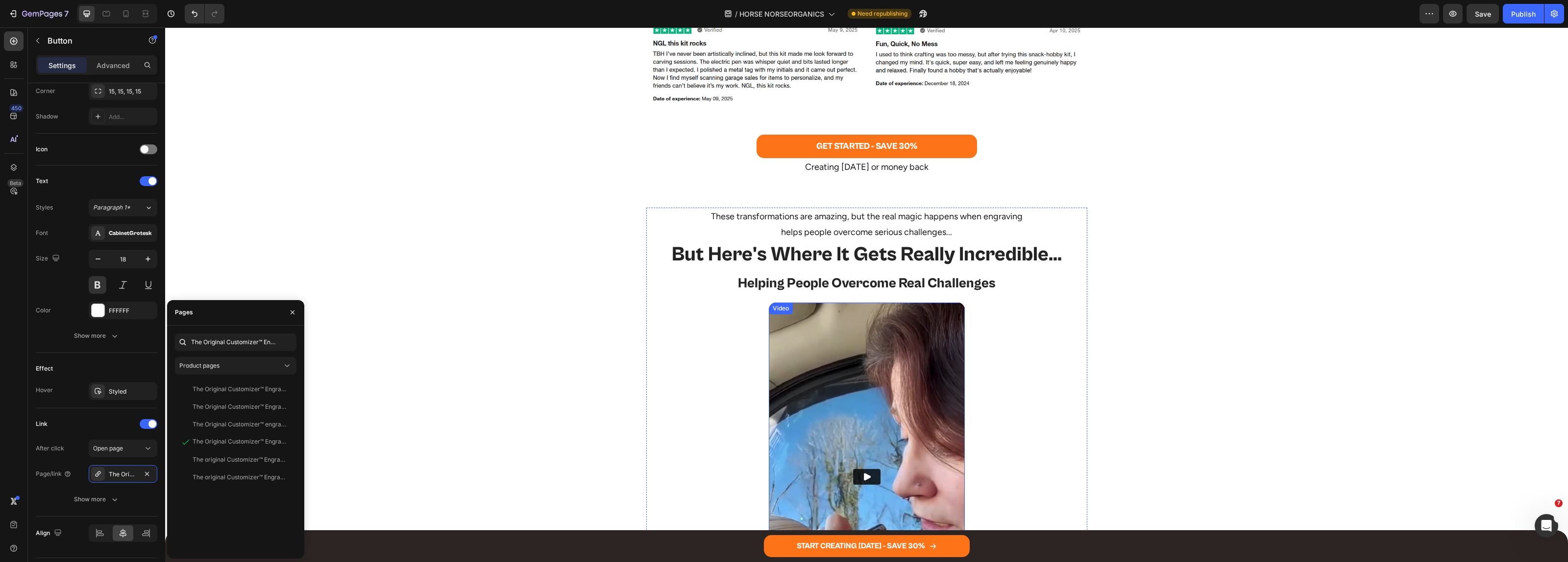
scroll to position [2306, 0]
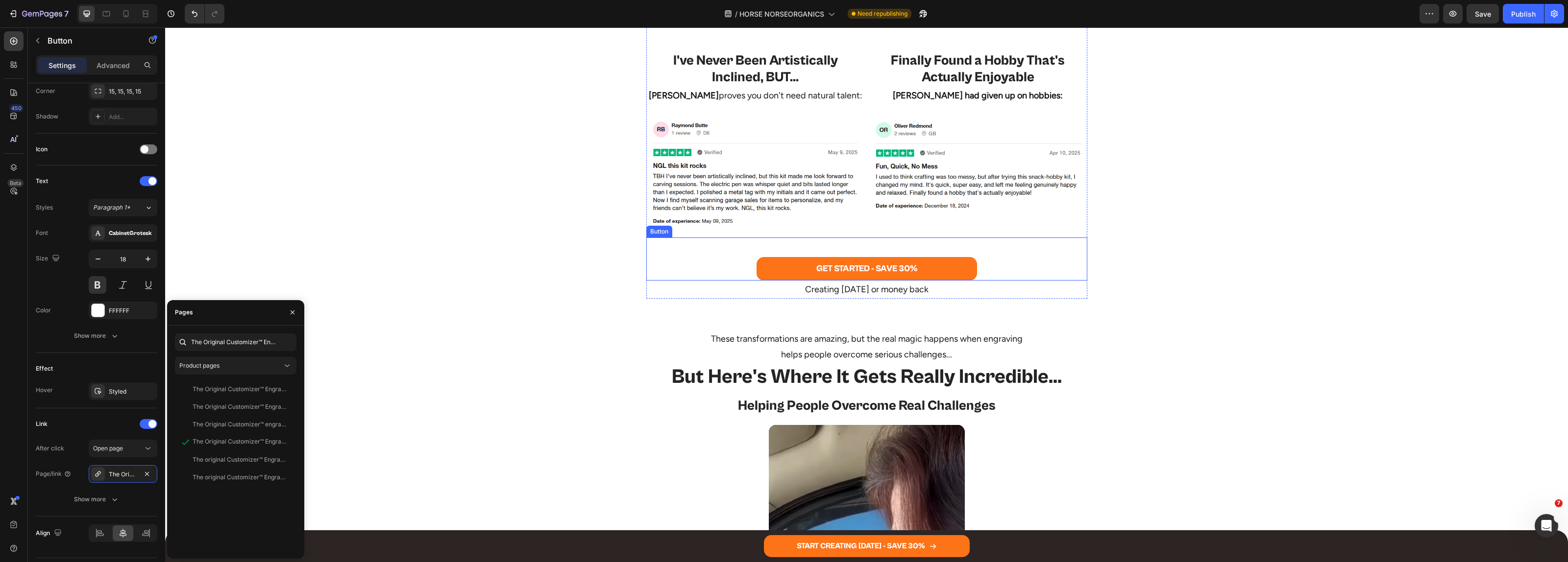
click at [720, 273] on div "GET STARTED - SAVE 30% Button" at bounding box center [867, 259] width 441 height 43
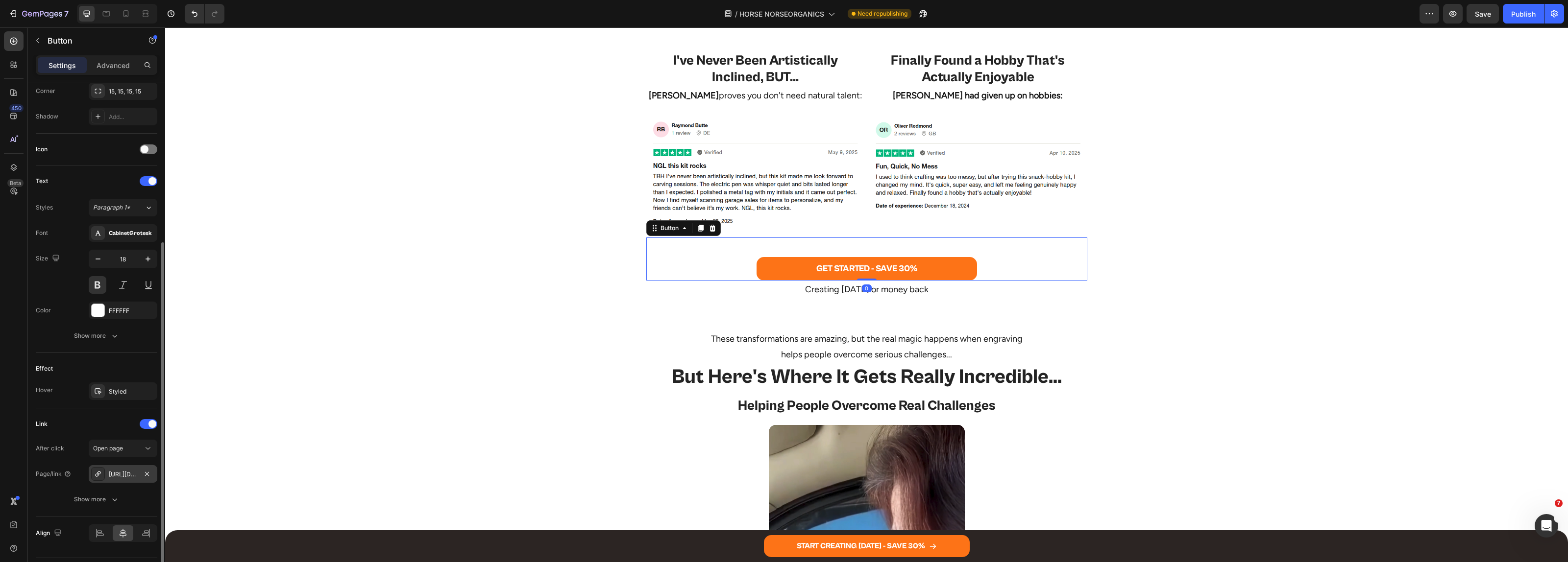
click at [111, 471] on div "[URL][DOMAIN_NAME]" at bounding box center [123, 475] width 28 height 9
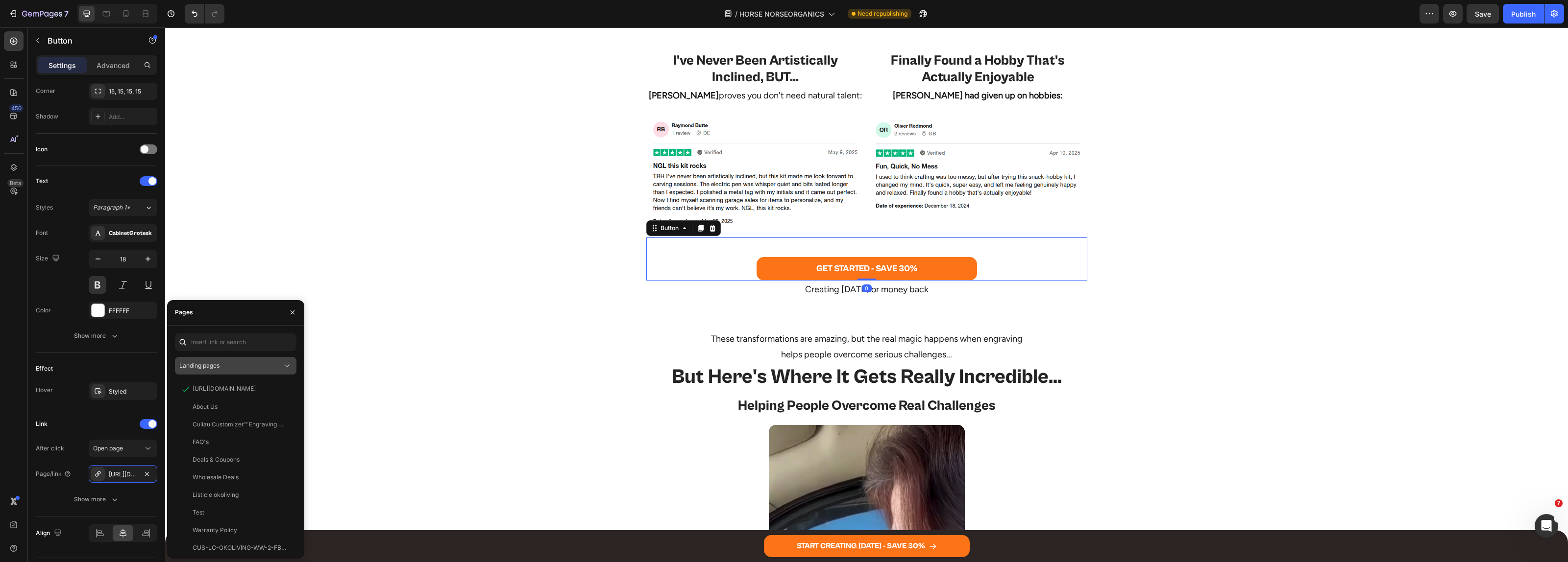
click at [214, 362] on span "Landing pages" at bounding box center [200, 365] width 40 height 7
click at [227, 426] on span "Product pages" at bounding box center [219, 427] width 40 height 9
click at [227, 346] on input "text" at bounding box center [236, 342] width 122 height 18
paste input "The Original Customizer™ Engraving Pen"
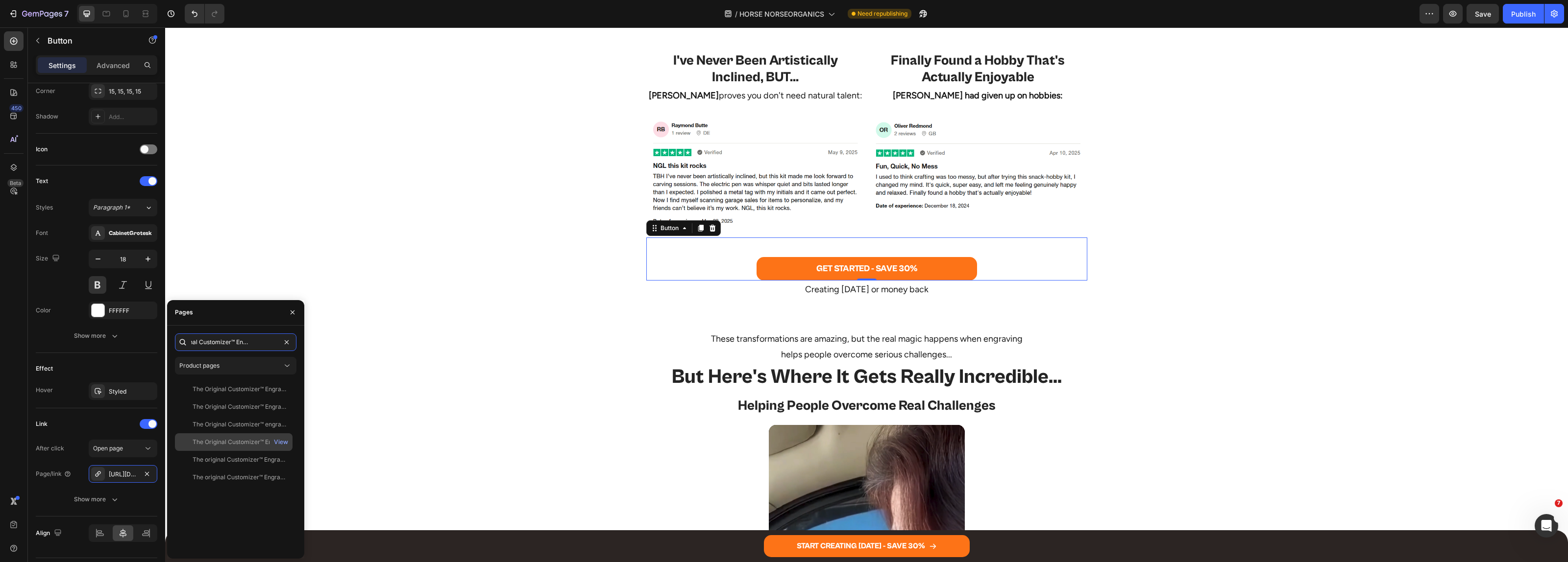
type input "The Original Customizer™ Engraving Pen"
click at [221, 443] on div "The Original Customizer™ Engraving Pen" at bounding box center [240, 442] width 94 height 9
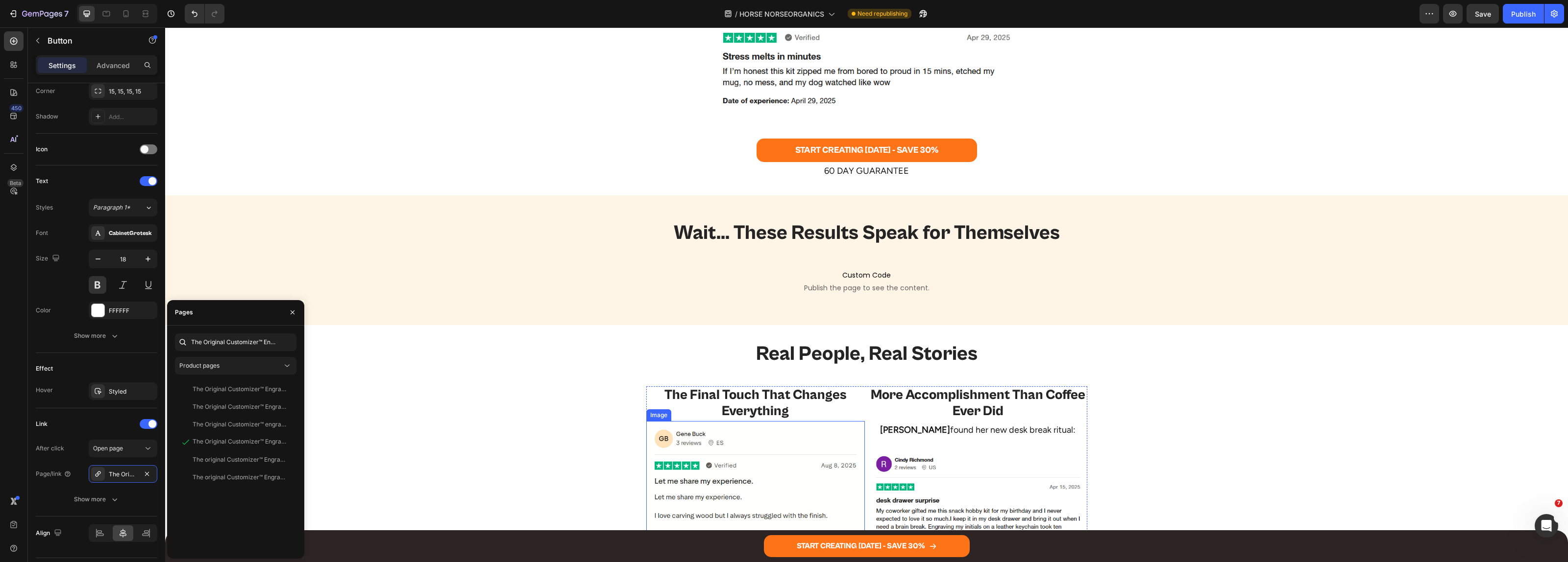
scroll to position [1632, 0]
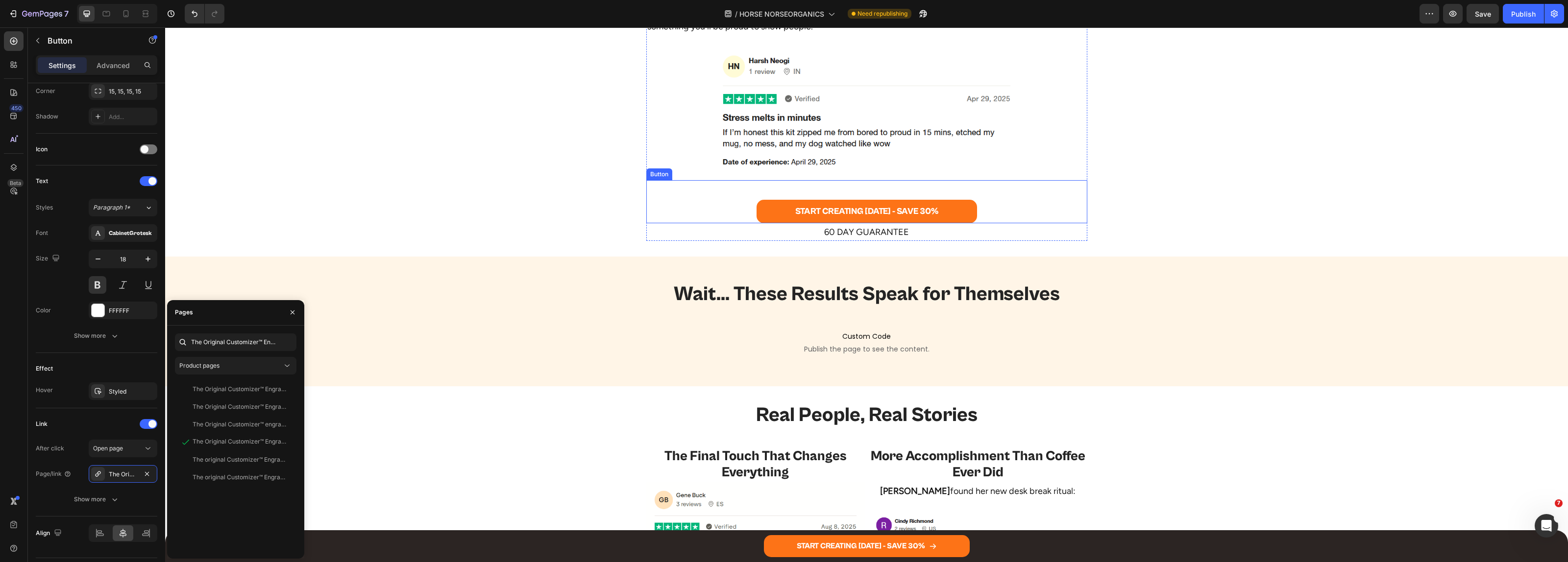
click at [711, 207] on div "START CREATING [DATE] - SAVE 30% Button" at bounding box center [867, 202] width 441 height 43
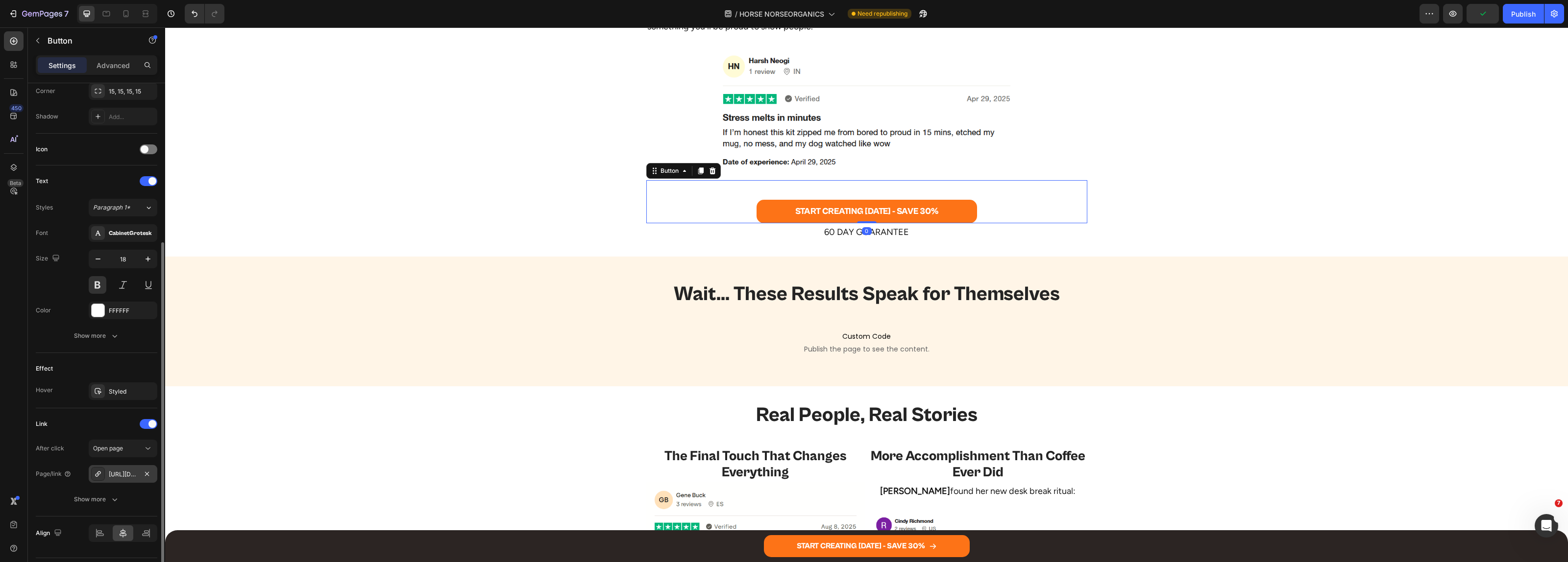
click at [114, 472] on div "[URL][DOMAIN_NAME]" at bounding box center [123, 475] width 28 height 9
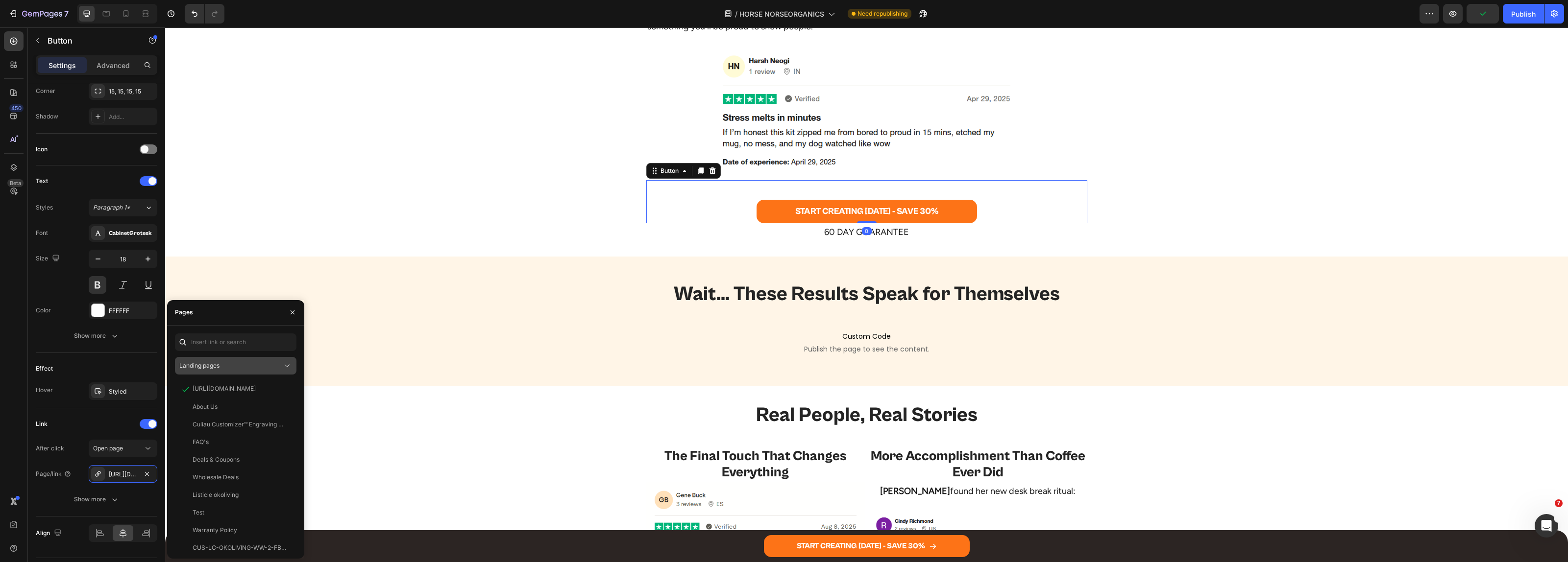
click at [206, 359] on button "Landing pages" at bounding box center [236, 366] width 122 height 18
click at [217, 427] on span "Product pages" at bounding box center [219, 427] width 40 height 9
click at [224, 346] on input "text" at bounding box center [236, 342] width 122 height 18
paste input "The Original Customizer™ Engraving Pen"
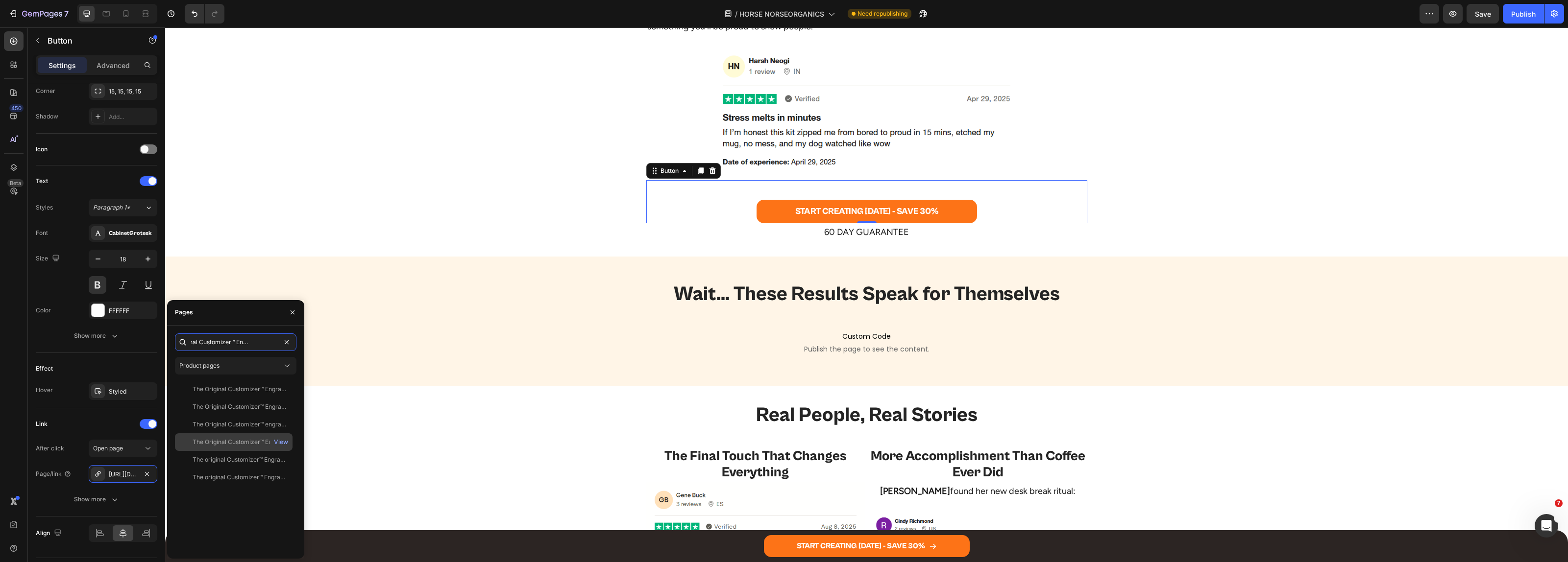
type input "The Original Customizer™ Engraving Pen"
click at [218, 444] on div "The Original Customizer™ Engraving Pen" at bounding box center [240, 442] width 94 height 9
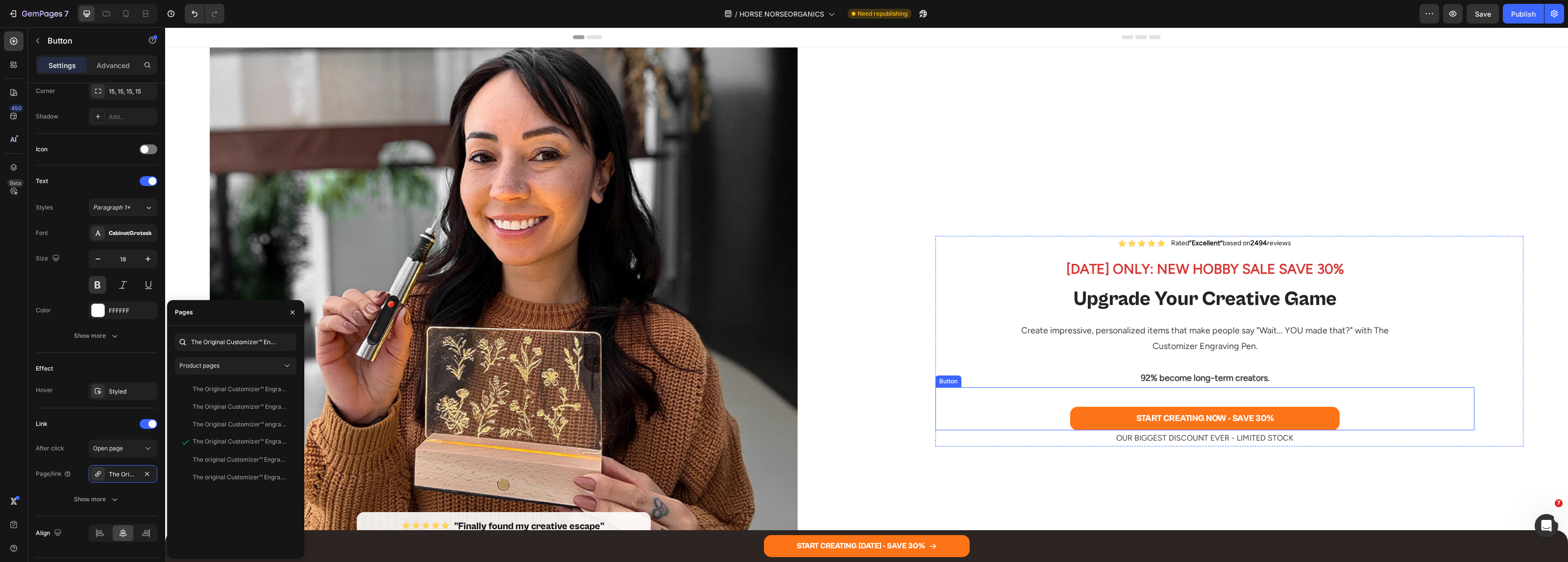
click at [1035, 410] on div "START CREATING NOW - SAVE 30% Button" at bounding box center [1205, 409] width 539 height 43
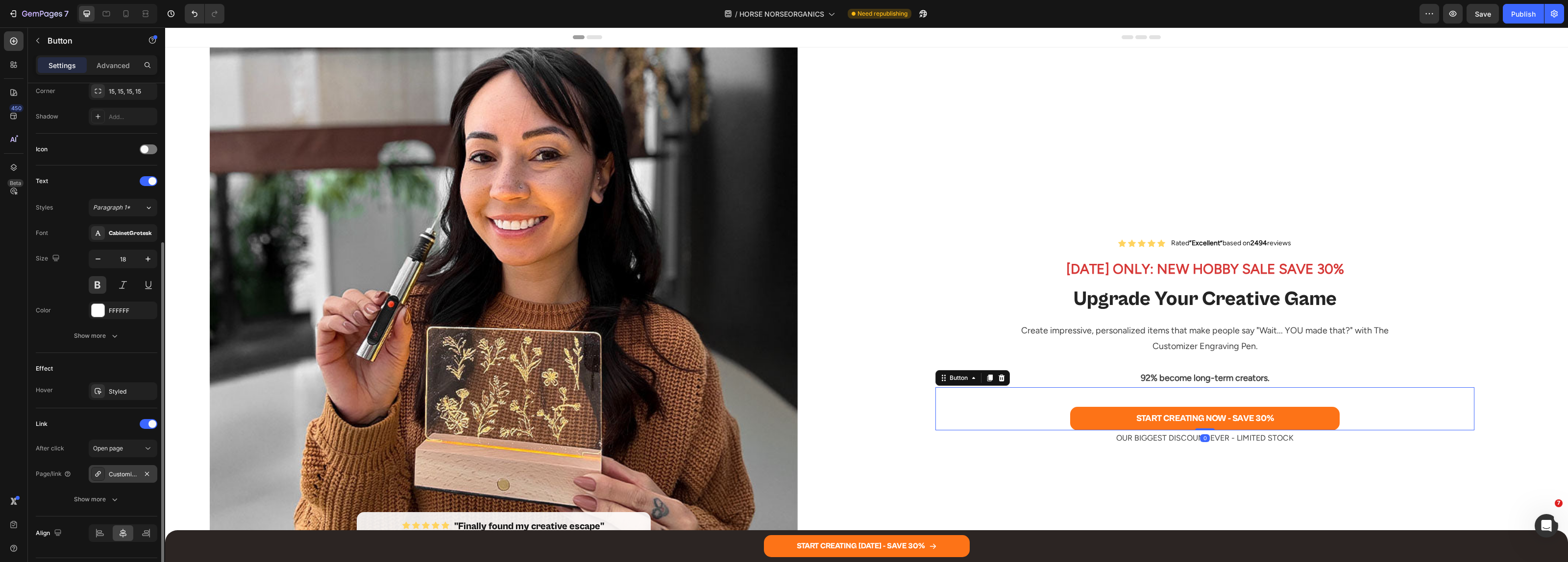
click at [123, 477] on div "Customizer" at bounding box center [123, 475] width 28 height 9
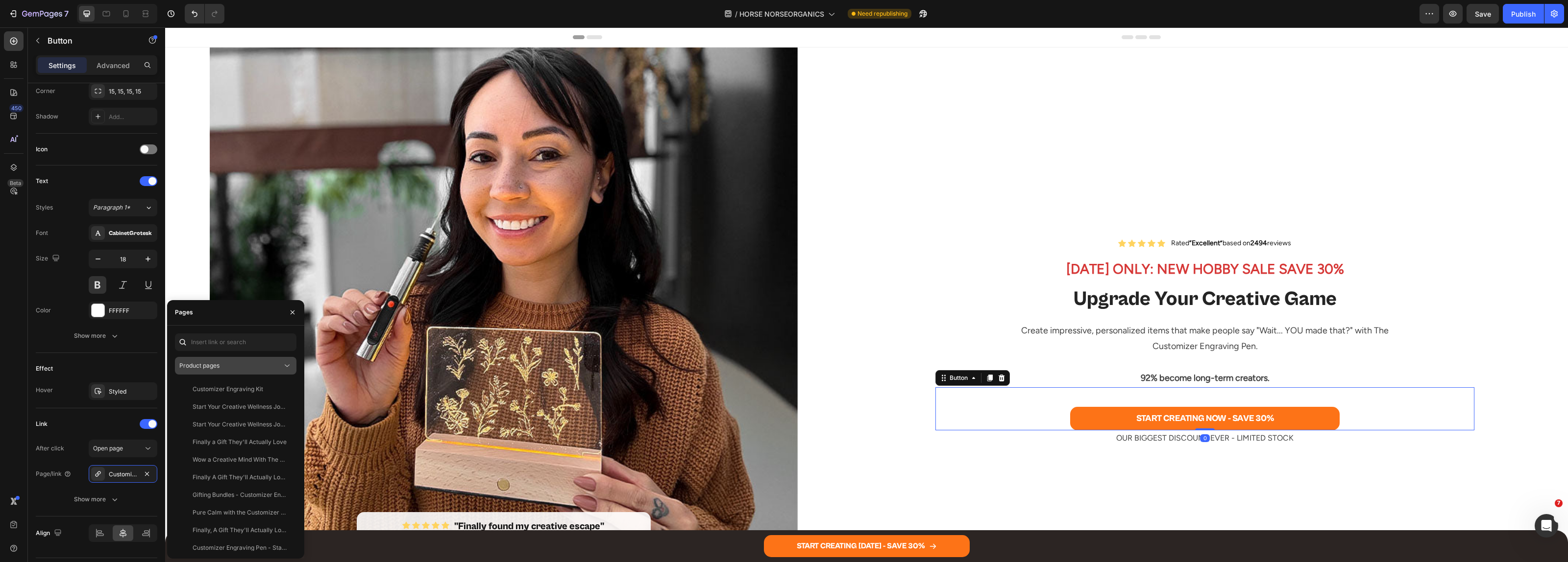
click at [212, 370] on div "Product pages" at bounding box center [236, 365] width 113 height 10
click at [215, 365] on span "Product pages" at bounding box center [200, 365] width 40 height 7
click at [222, 339] on input "text" at bounding box center [236, 342] width 122 height 18
paste input "The Original Customizer™ Engraving Pen"
type input "The Original Customizer™ Engraving Pen"
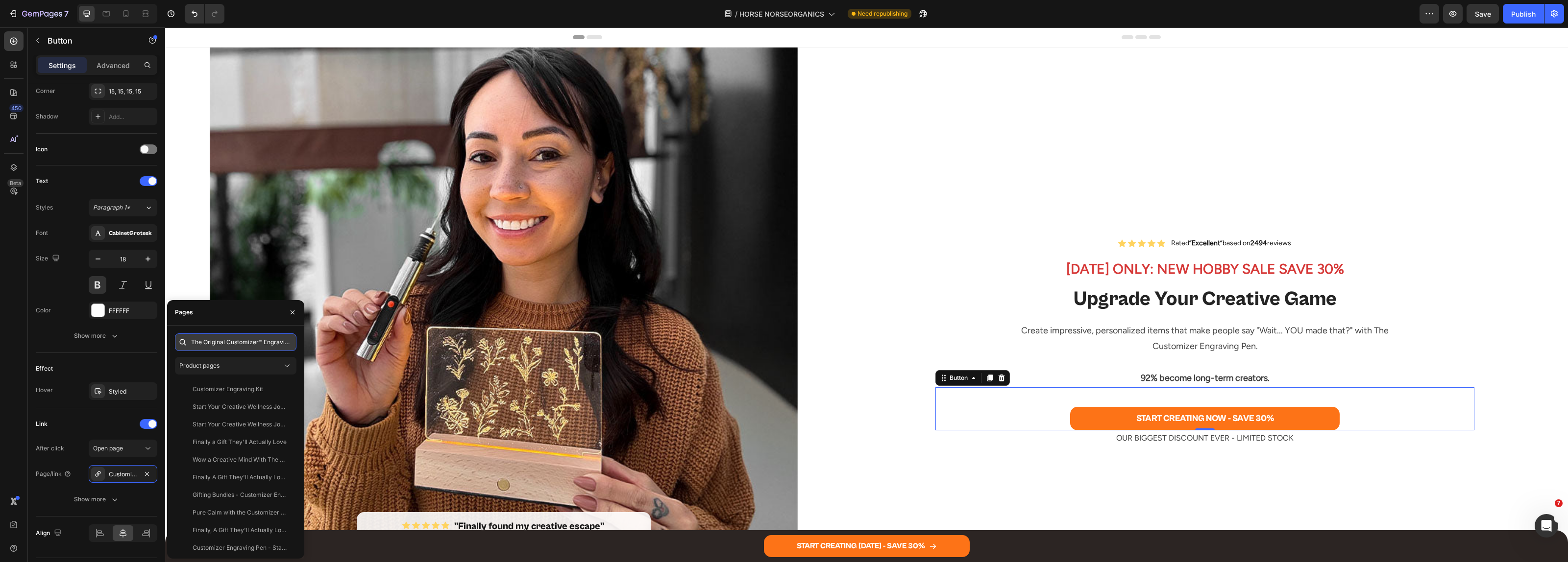
scroll to position [0, 28]
click at [1011, 313] on div "Create impressive, personalized items that make people say "Wait... YOU made th…" at bounding box center [1205, 349] width 539 height 75
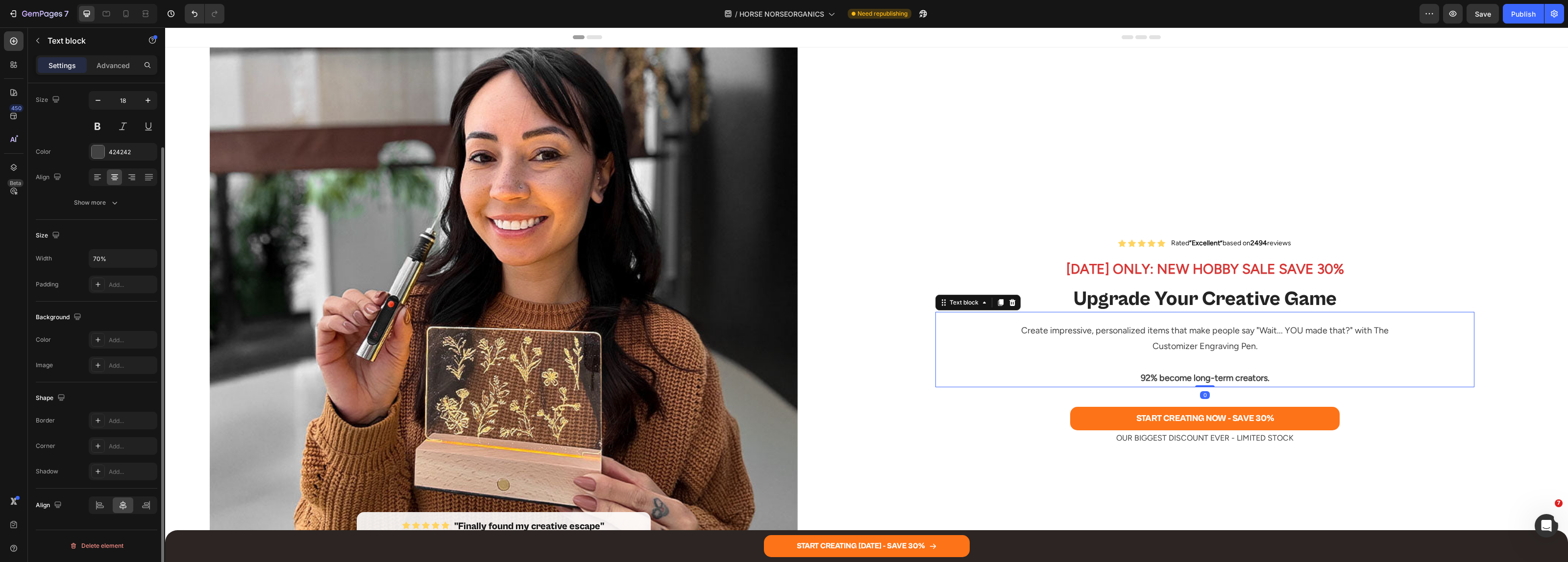
scroll to position [0, 0]
click at [907, 248] on div "Icon Icon Icon Icon Icon Icon List Rated “Excellent” based on 2494 reviews Text…" at bounding box center [1230, 342] width 677 height 587
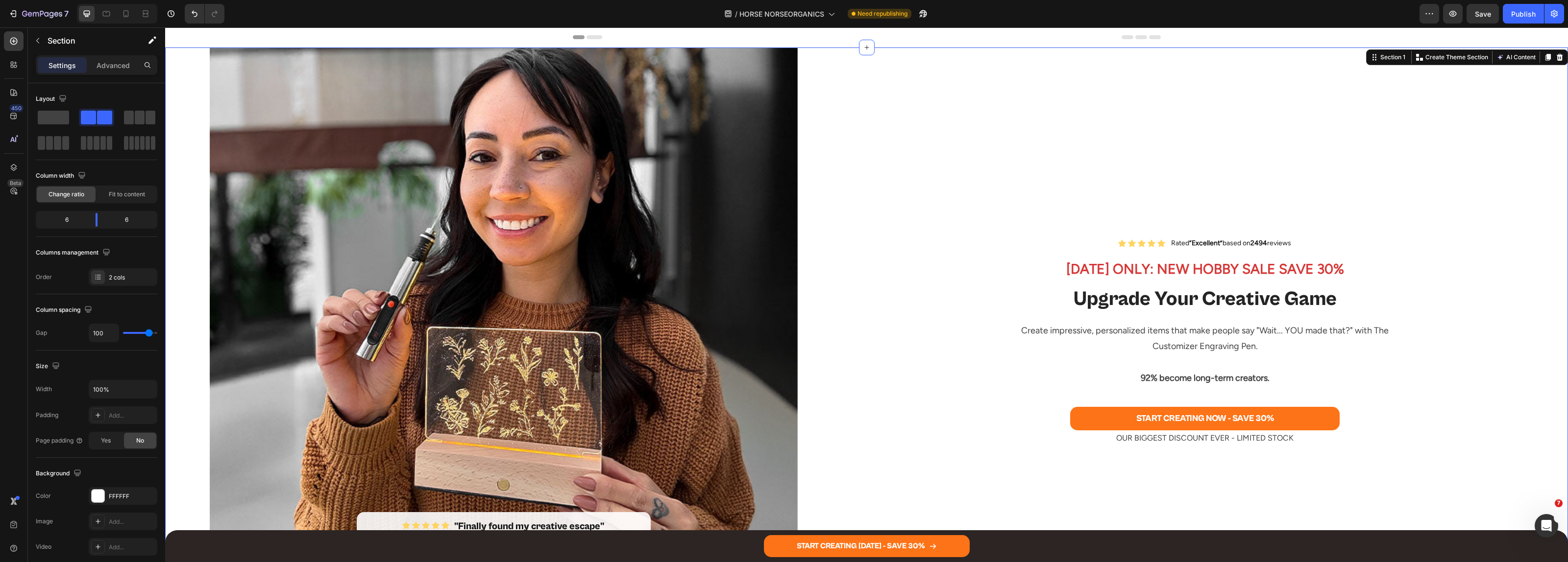
click at [1514, 13] on div "Publish" at bounding box center [1523, 14] width 25 height 10
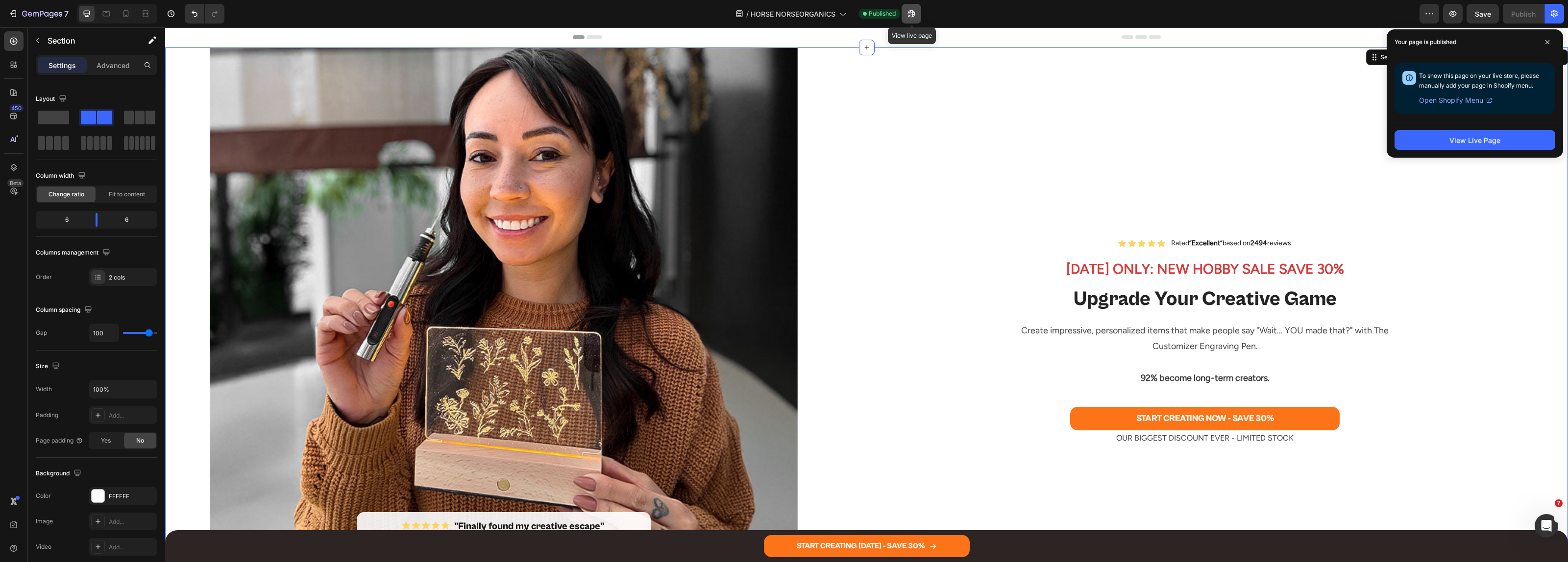
click at [916, 13] on icon "button" at bounding box center [911, 13] width 10 height 10
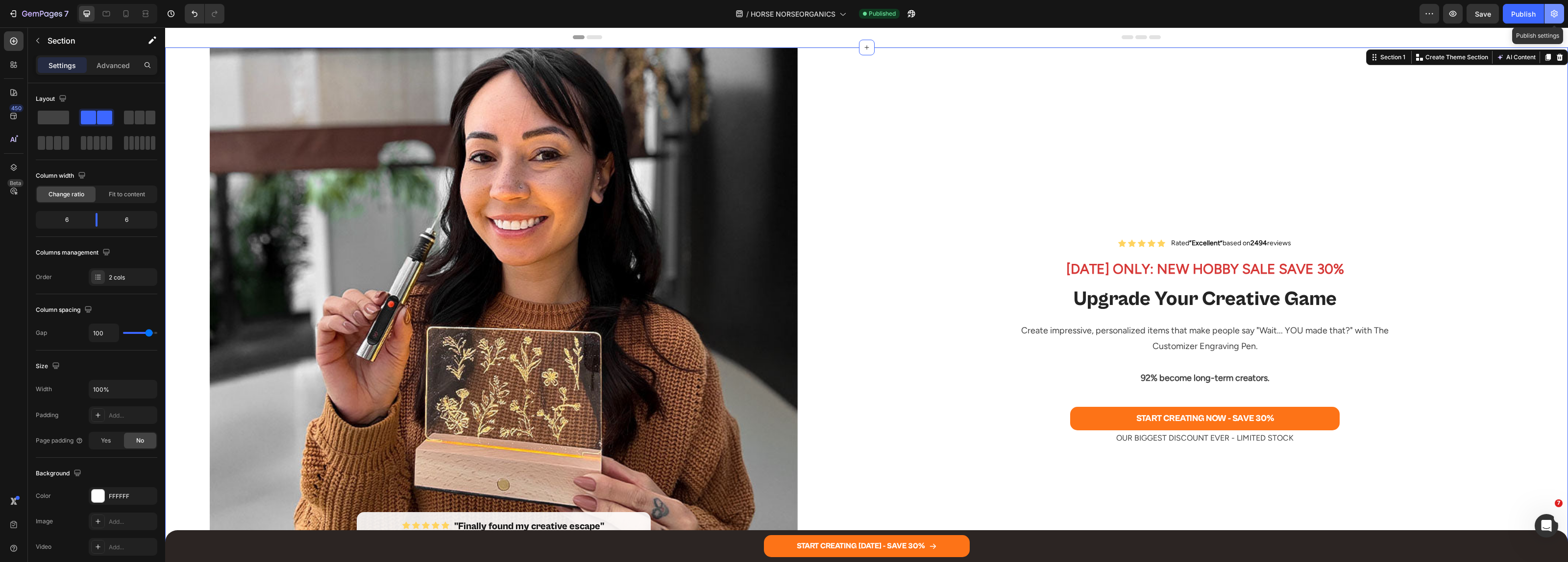
click at [1556, 13] on icon "button" at bounding box center [1554, 14] width 7 height 7
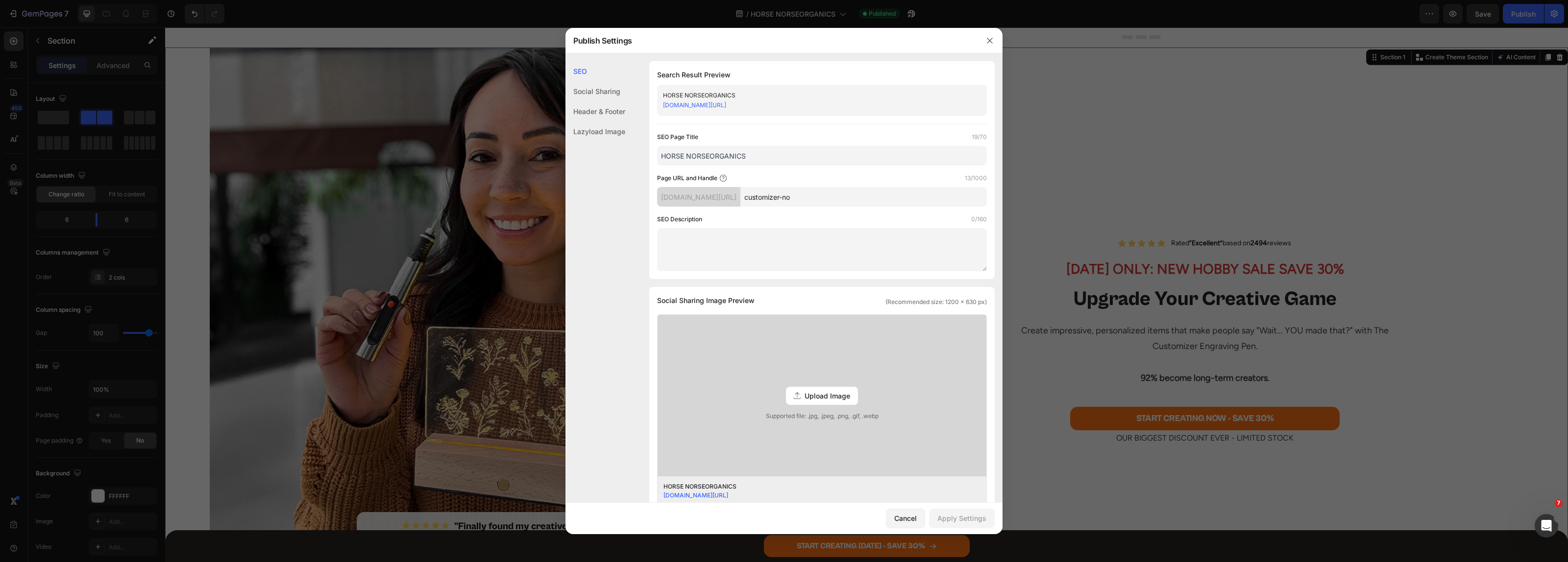
drag, startPoint x: 827, startPoint y: 198, endPoint x: 676, endPoint y: 208, distance: 151.3
click at [679, 208] on div "SEO Page Title 19/70 HORSE NORSEORGANICS Page URL and Handle 13/1000 [DOMAIN_NA…" at bounding box center [822, 202] width 330 height 139
paste input "[URL][DOMAIN_NAME]"
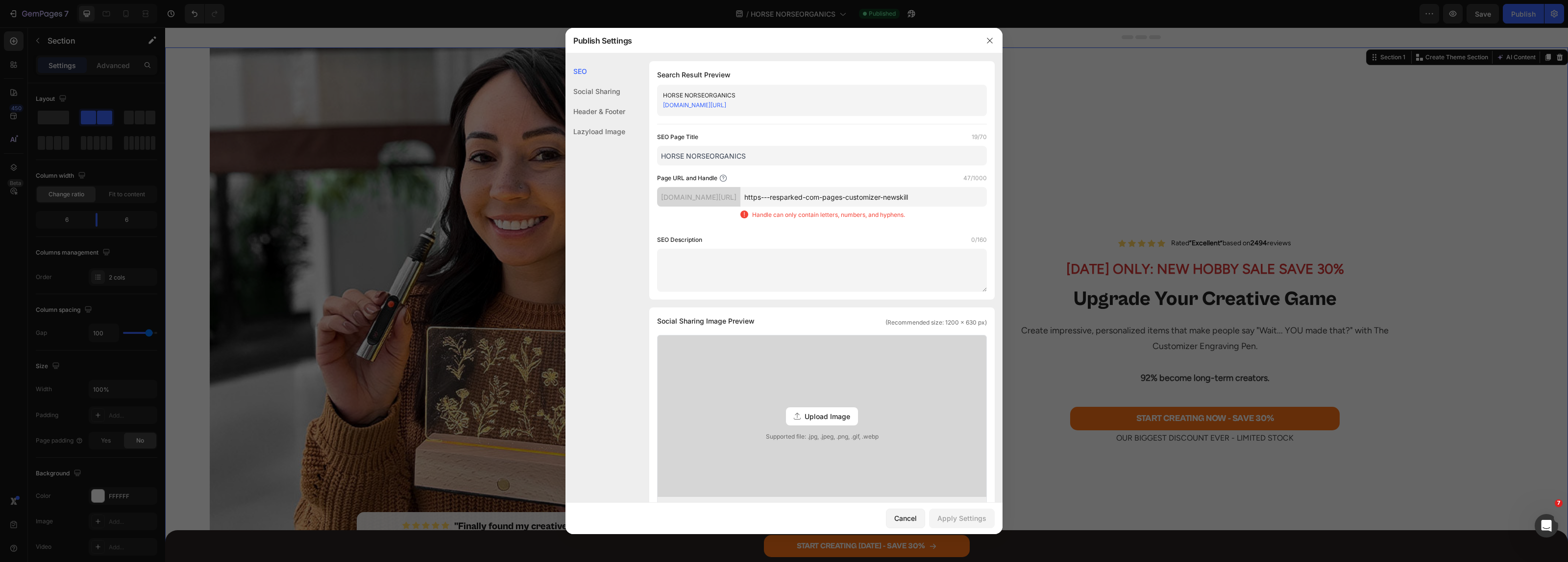
drag, startPoint x: 867, startPoint y: 197, endPoint x: 542, endPoint y: 206, distance: 325.1
click at [544, 206] on div "Publish Settings SEO Social Sharing Header & Footer Lazyload Image SEO Search R…" at bounding box center [784, 281] width 1568 height 562
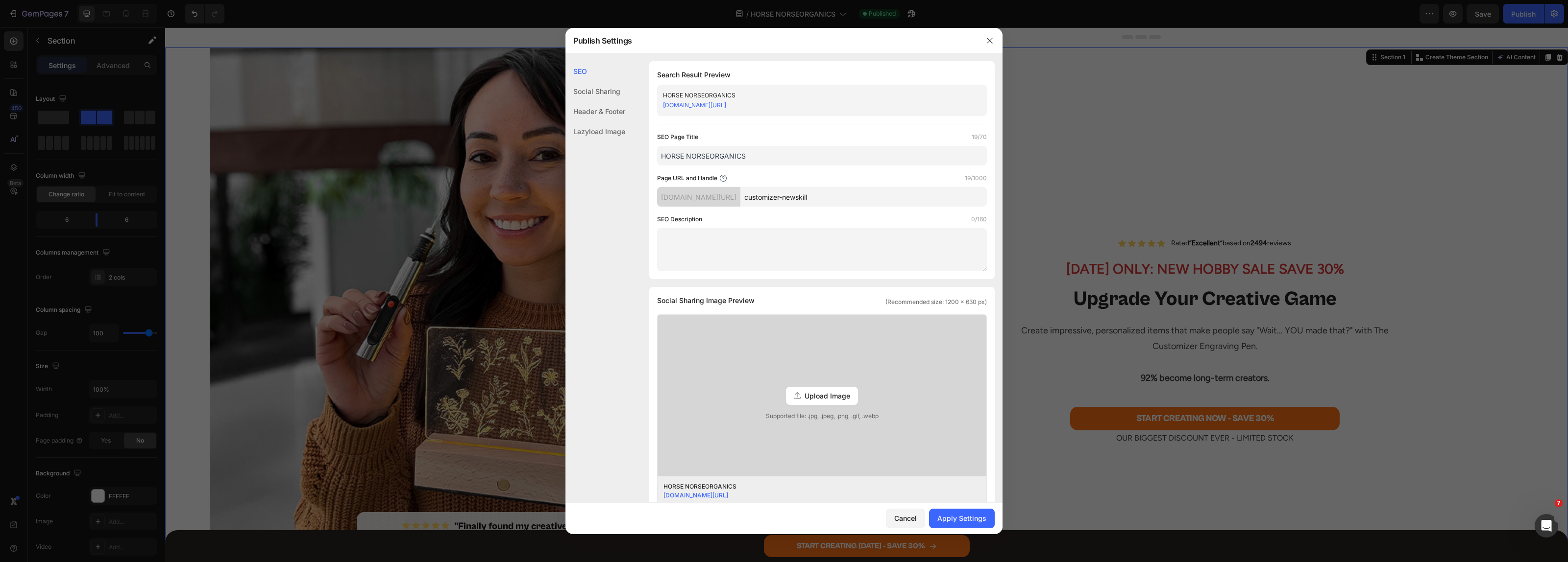
type input "customizer-newskill"
click at [865, 175] on div "Page URL and Handle 19/1000" at bounding box center [822, 178] width 330 height 10
click at [944, 515] on div "Apply Settings" at bounding box center [962, 519] width 49 height 10
click at [1085, 220] on div at bounding box center [784, 281] width 1568 height 562
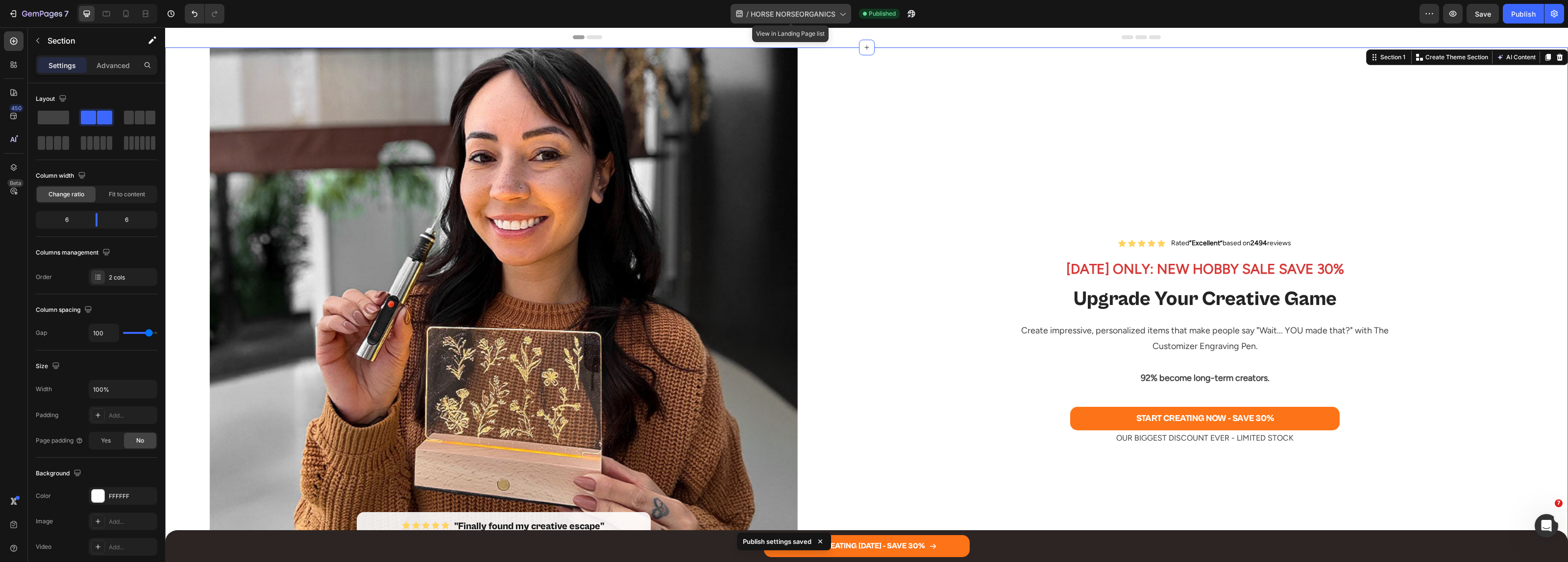
click at [842, 15] on icon at bounding box center [843, 15] width 5 height 3
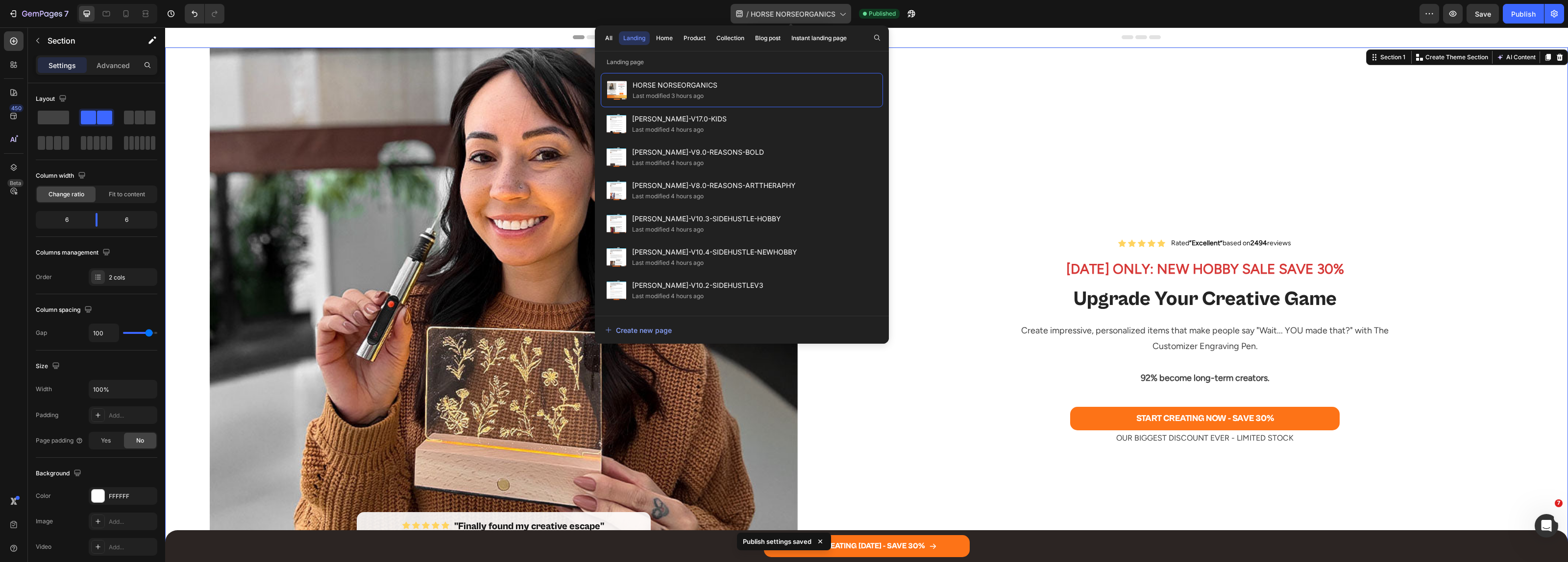
click at [760, 15] on span "HORSE NORSEORGANICS" at bounding box center [793, 14] width 84 height 10
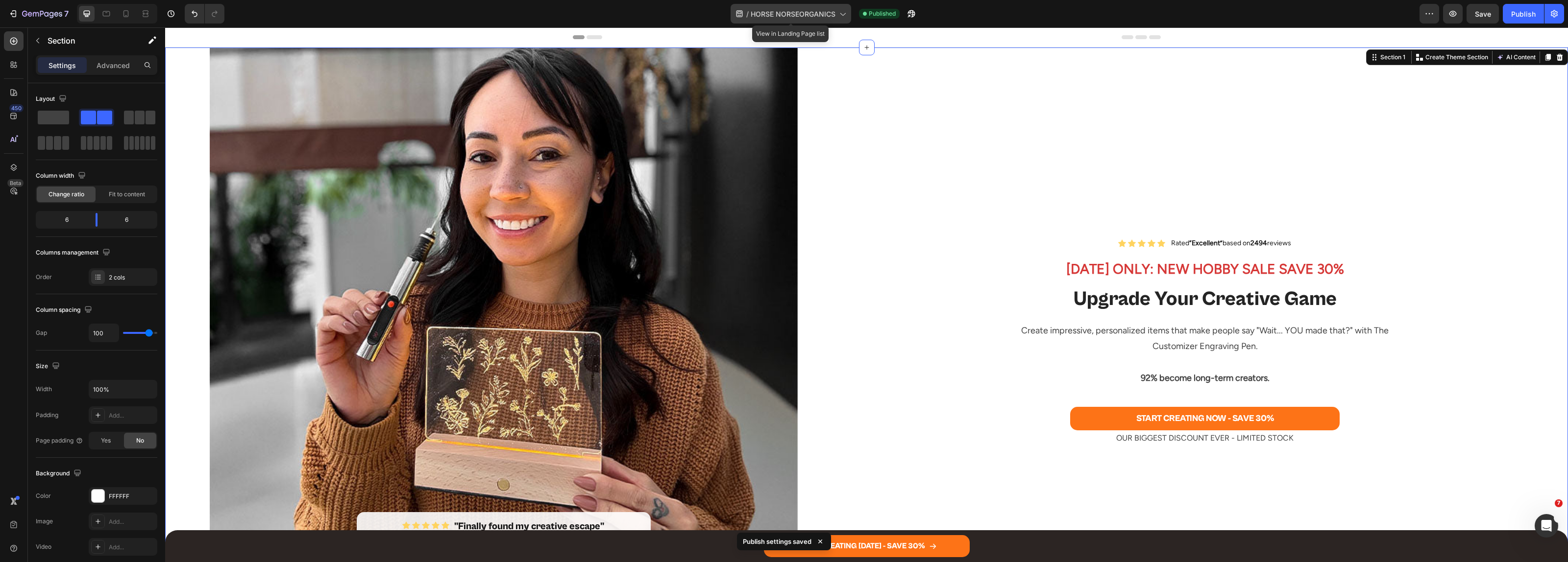
click at [743, 7] on div "/ HORSE NORSEORGANICS" at bounding box center [790, 13] width 120 height 19
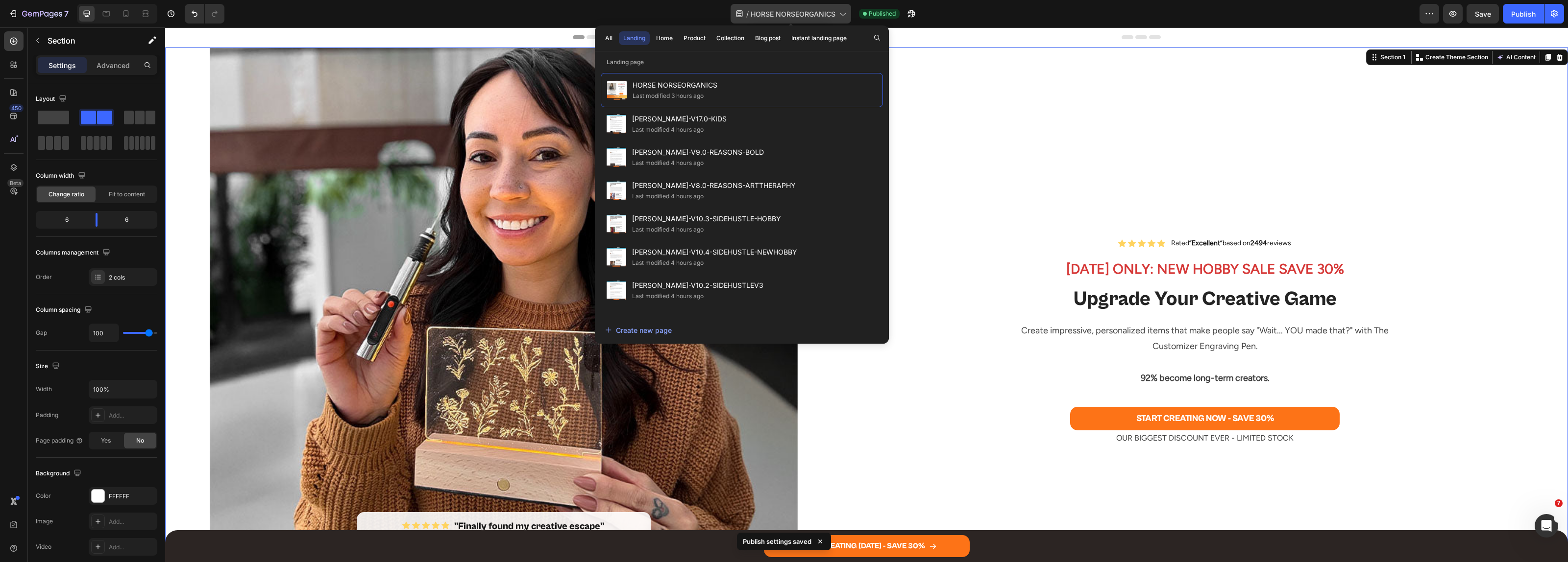
click at [738, 10] on icon at bounding box center [740, 13] width 7 height 7
click at [763, 11] on span "HORSE NORSEORGANICS" at bounding box center [793, 14] width 84 height 10
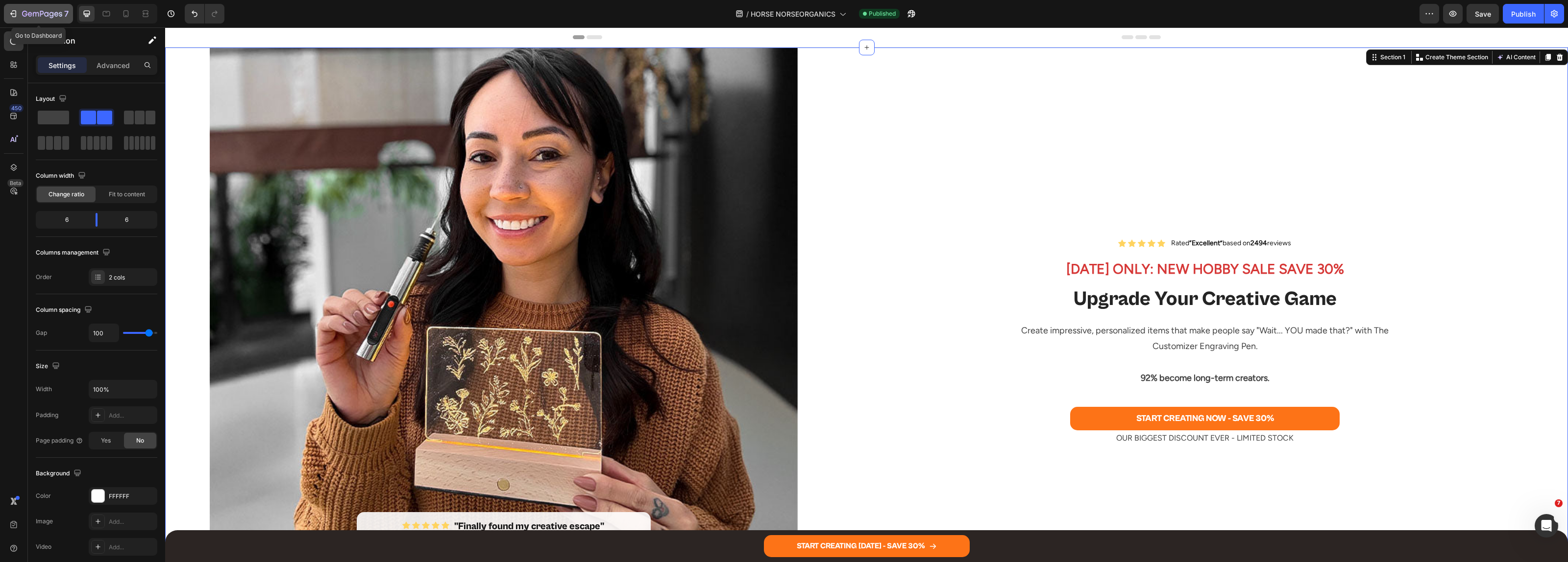
click at [12, 15] on icon "button" at bounding box center [13, 13] width 10 height 10
